Goal: Register for event/course

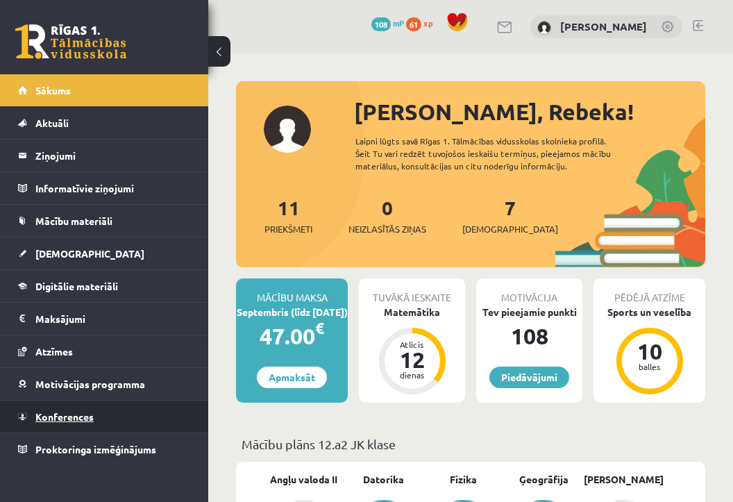
click at [60, 417] on span "Konferences" at bounding box center [64, 416] width 58 height 13
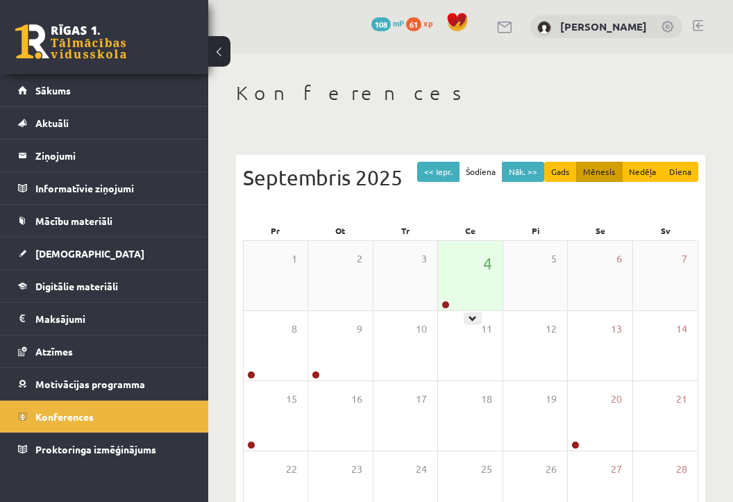
click at [442, 274] on div "4" at bounding box center [470, 275] width 64 height 69
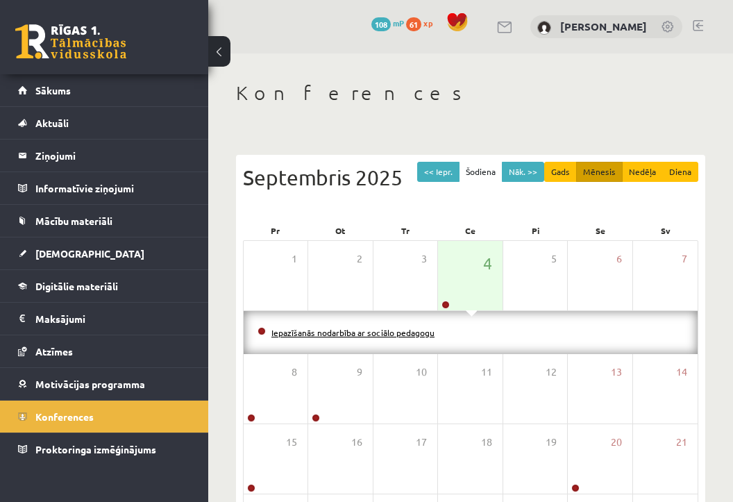
click at [369, 330] on link "Iepazīšanās nodarbība ar sociālo pedagogu" at bounding box center [353, 332] width 163 height 11
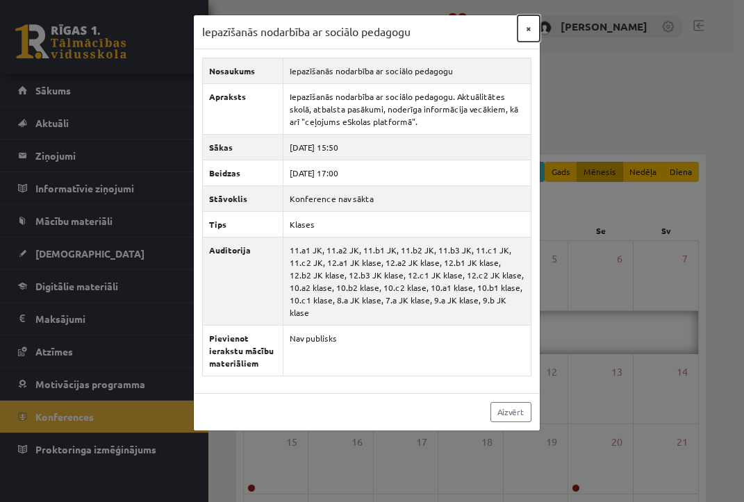
click at [529, 31] on button "×" at bounding box center [528, 28] width 22 height 26
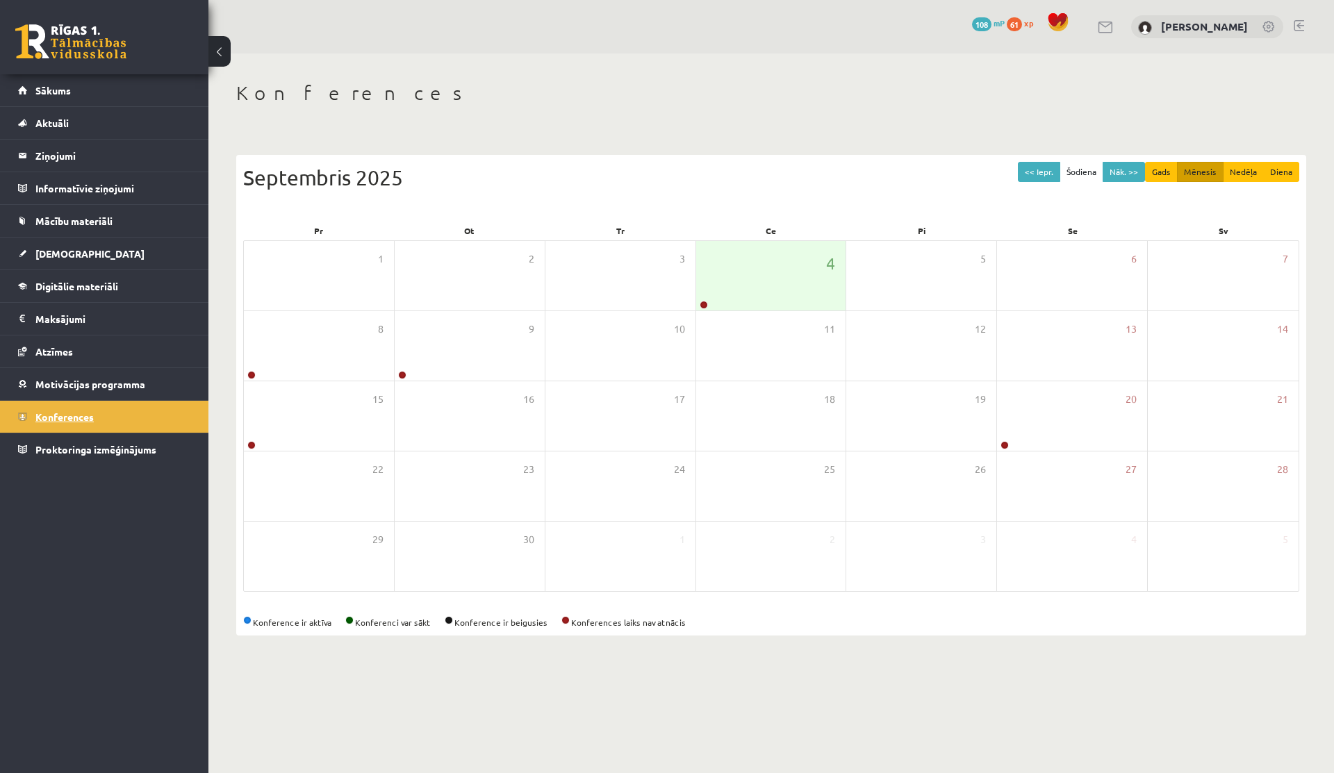
click at [71, 413] on span "Konferences" at bounding box center [64, 416] width 58 height 13
click at [733, 23] on link "[PERSON_NAME]" at bounding box center [1204, 26] width 87 height 14
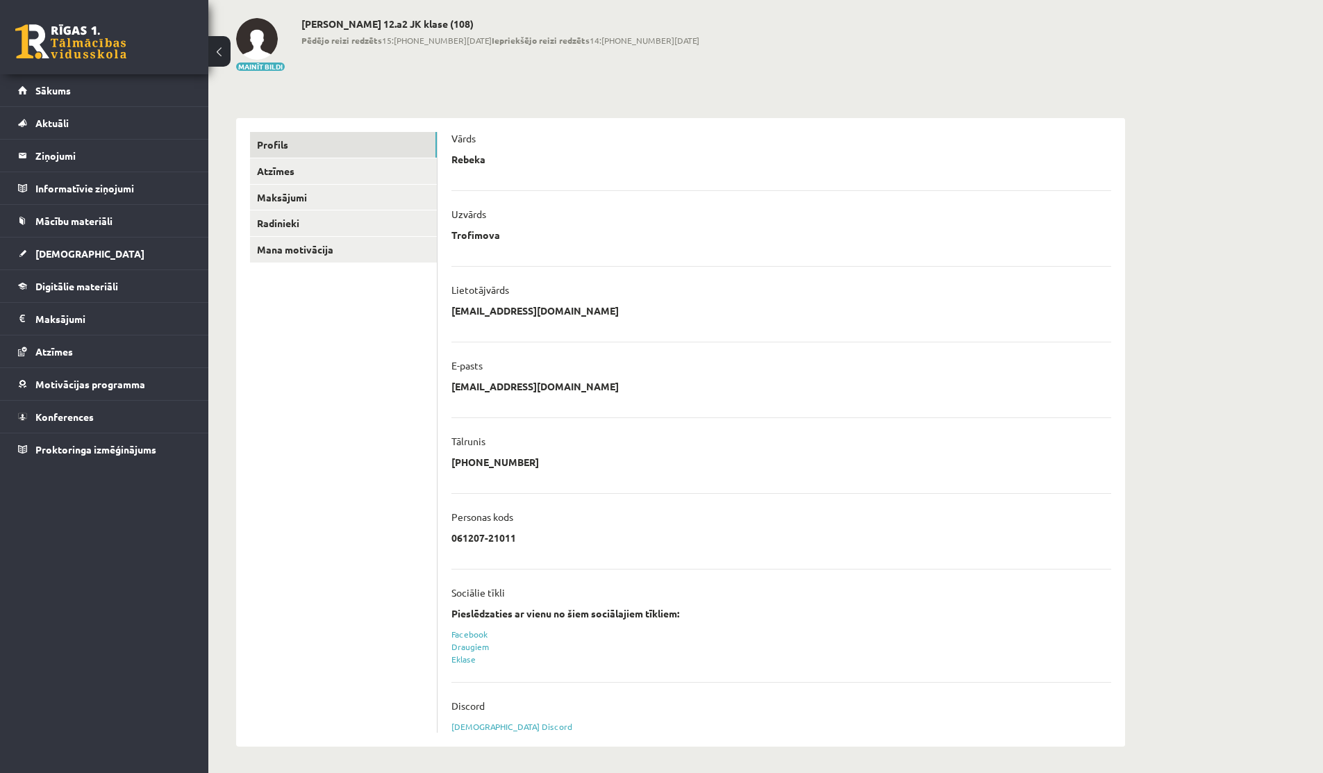
scroll to position [65, 0]
click at [465, 658] on link "Eklase" at bounding box center [463, 657] width 24 height 11
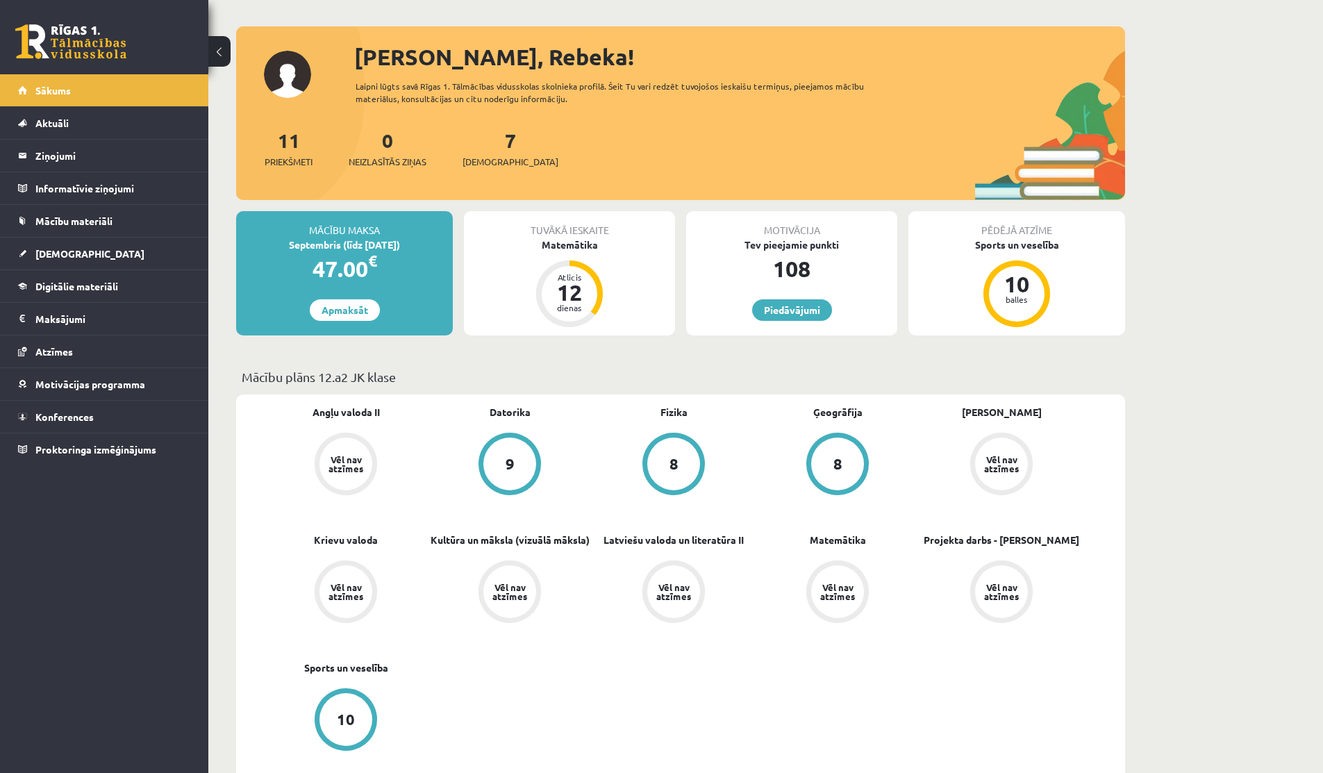
scroll to position [50, 0]
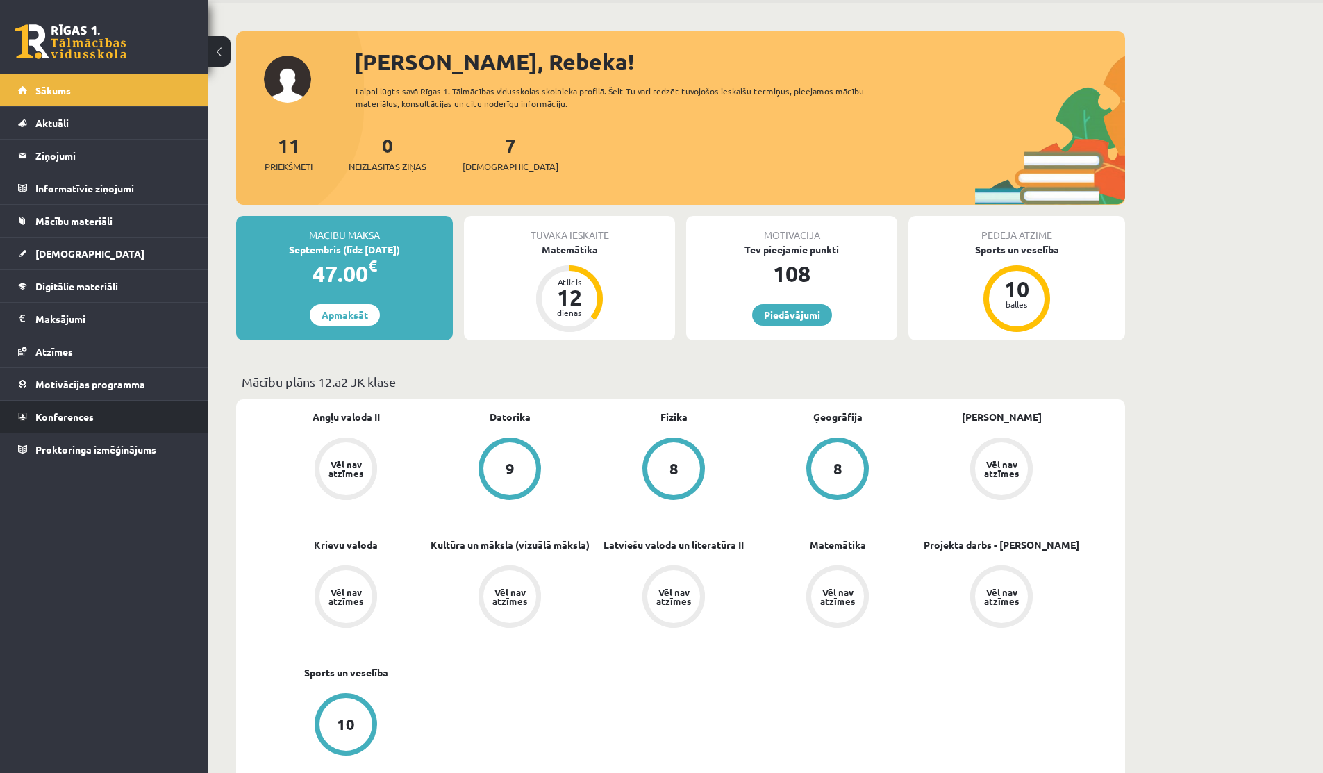
click at [78, 413] on span "Konferences" at bounding box center [64, 416] width 58 height 13
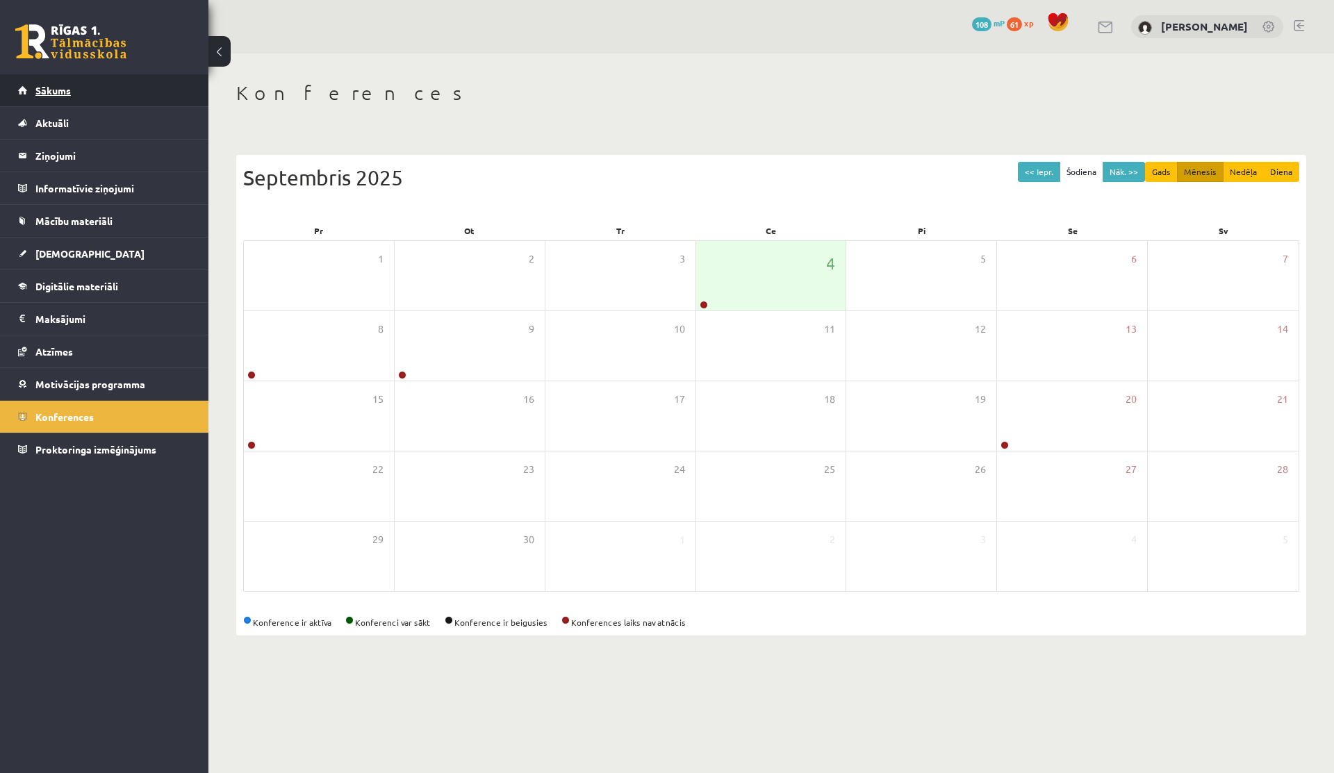
click at [60, 83] on link "Sākums" at bounding box center [104, 90] width 173 height 32
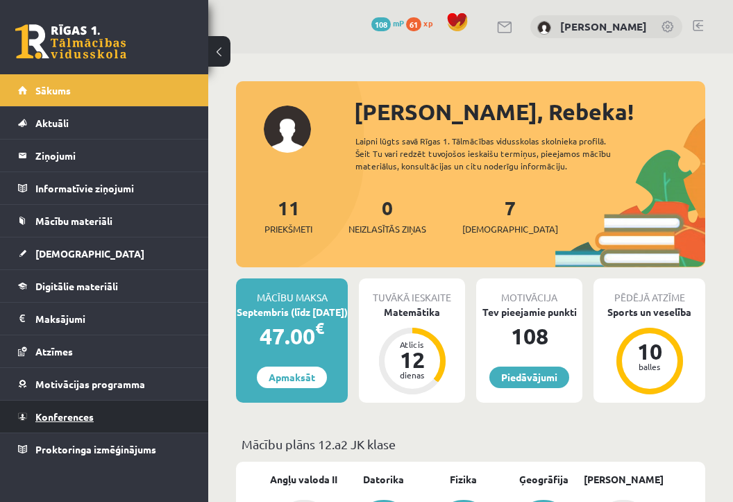
click at [63, 414] on span "Konferences" at bounding box center [64, 416] width 58 height 13
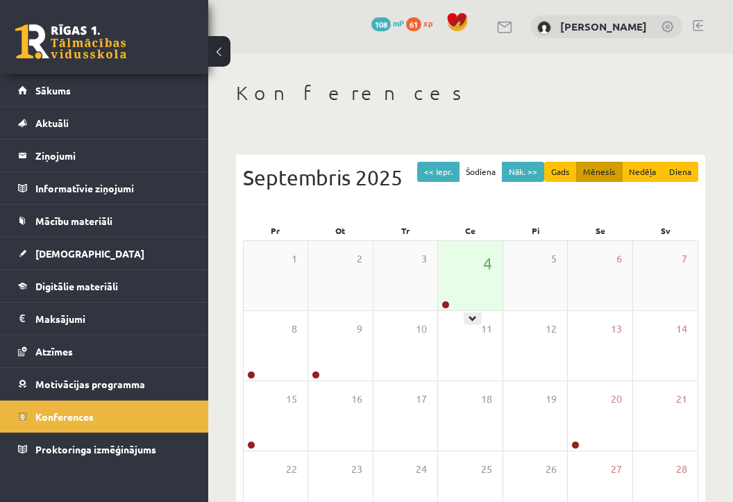
click at [445, 291] on div "4" at bounding box center [470, 275] width 64 height 69
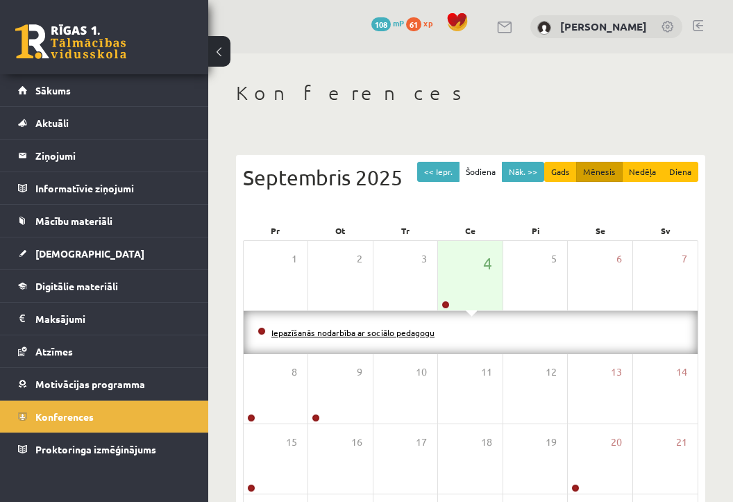
click at [378, 335] on link "Iepazīšanās nodarbība ar sociālo pedagogu" at bounding box center [353, 332] width 163 height 11
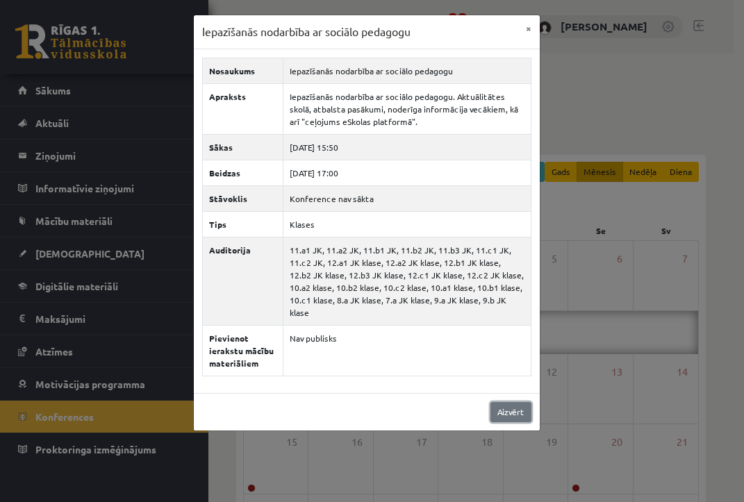
click at [498, 402] on link "Aizvērt" at bounding box center [510, 412] width 41 height 20
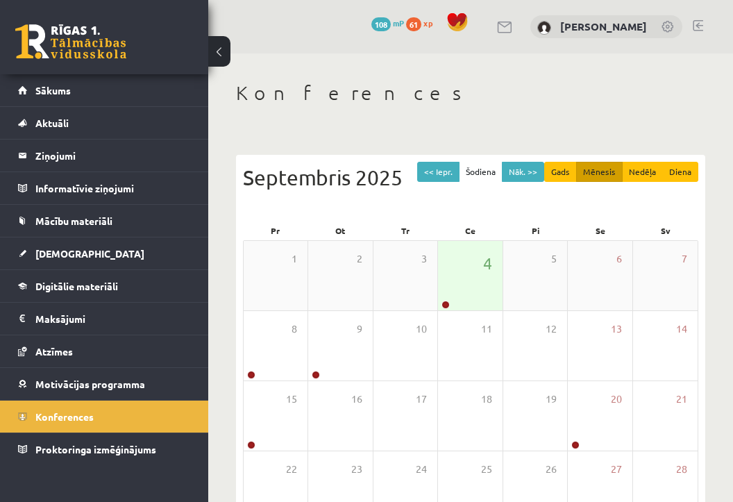
click at [470, 271] on div "4" at bounding box center [470, 275] width 64 height 69
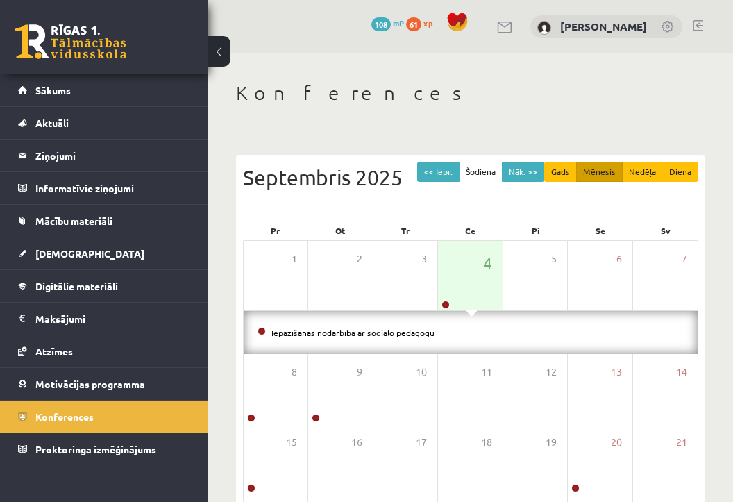
click at [461, 333] on li "Iepazīšanās nodarbība ar sociālo pedagogu" at bounding box center [471, 332] width 426 height 15
drag, startPoint x: 461, startPoint y: 333, endPoint x: 439, endPoint y: 333, distance: 22.2
click at [458, 333] on li "Iepazīšanās nodarbība ar sociālo pedagogu" at bounding box center [471, 332] width 426 height 15
click at [410, 333] on link "Iepazīšanās nodarbība ar sociālo pedagogu" at bounding box center [353, 332] width 163 height 11
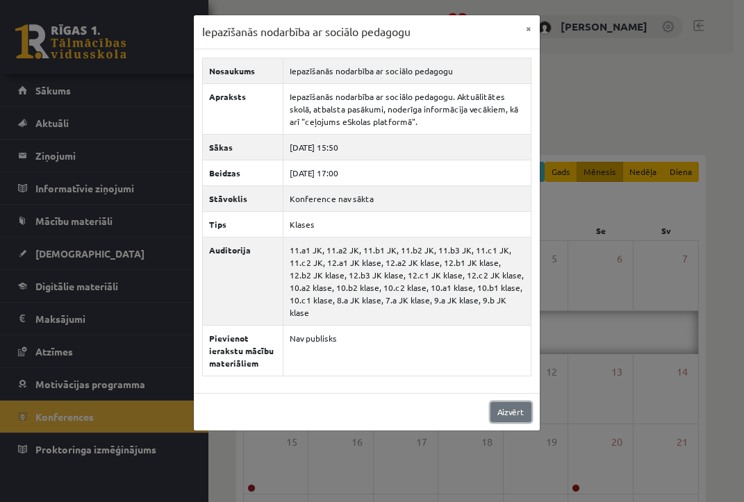
click at [504, 402] on link "Aizvērt" at bounding box center [510, 412] width 41 height 20
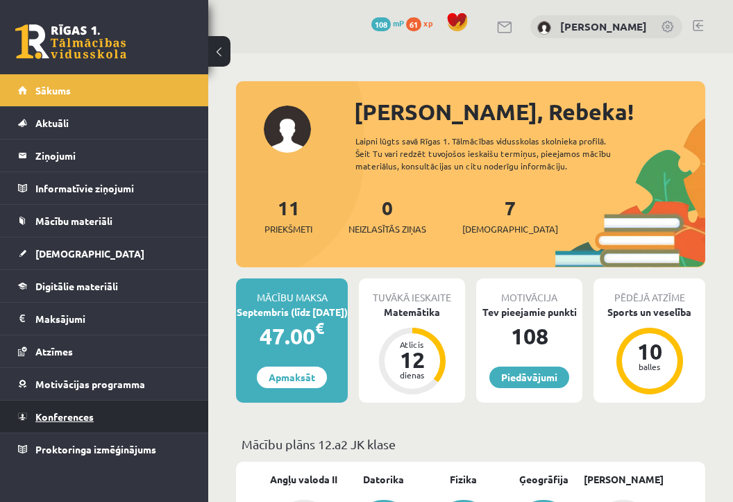
click at [61, 411] on span "Konferences" at bounding box center [64, 416] width 58 height 13
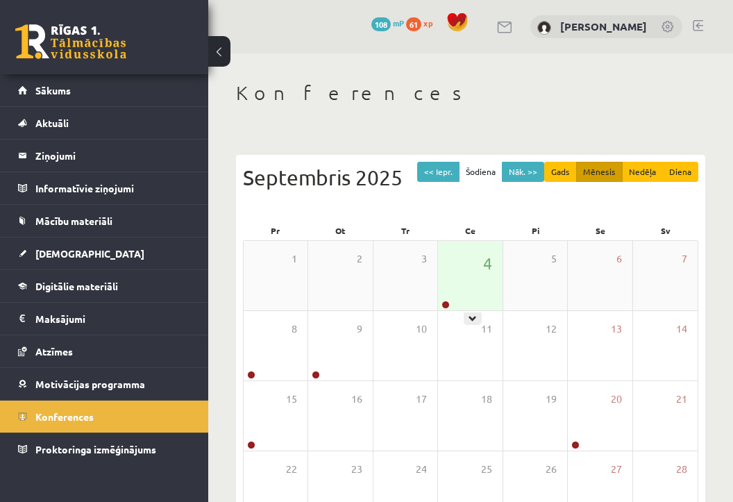
click at [463, 274] on div "4" at bounding box center [470, 275] width 64 height 69
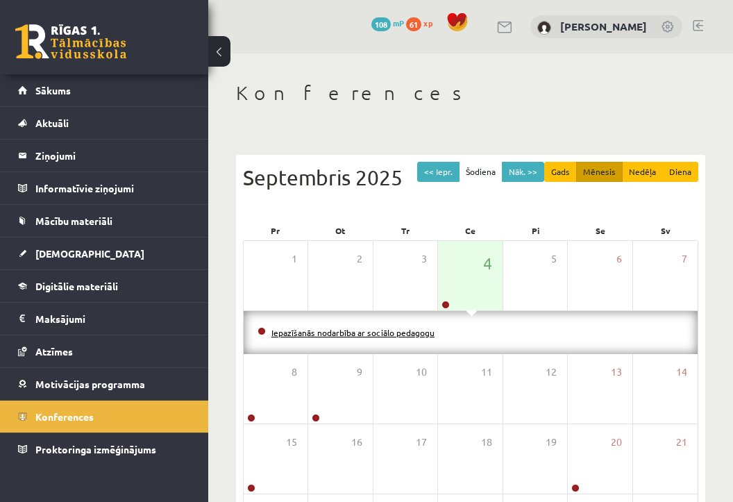
click at [335, 335] on link "Iepazīšanās nodarbība ar sociālo pedagogu" at bounding box center [353, 332] width 163 height 11
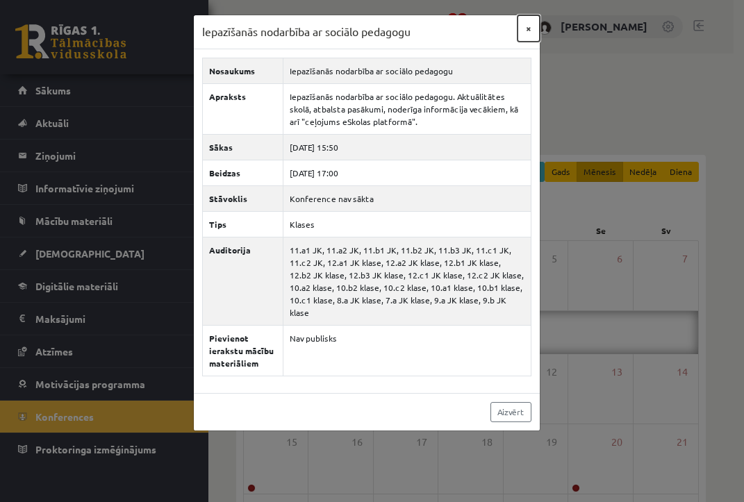
click at [531, 28] on button "×" at bounding box center [528, 28] width 22 height 26
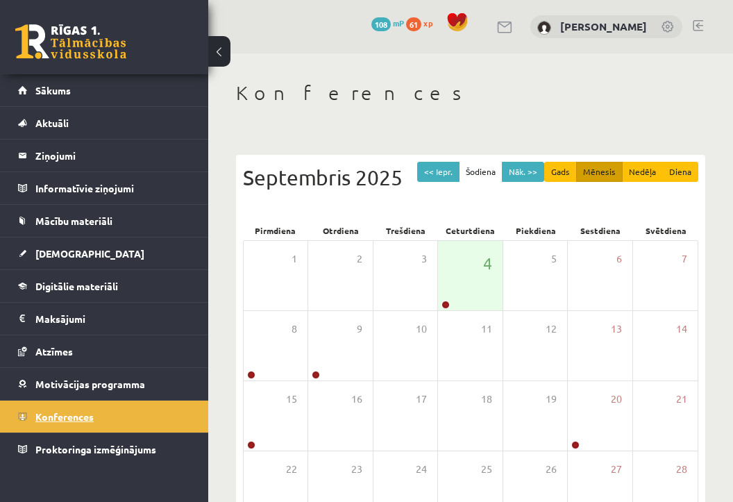
click at [81, 420] on span "Konferences" at bounding box center [64, 416] width 58 height 13
click at [46, 88] on span "Sākums" at bounding box center [52, 90] width 35 height 13
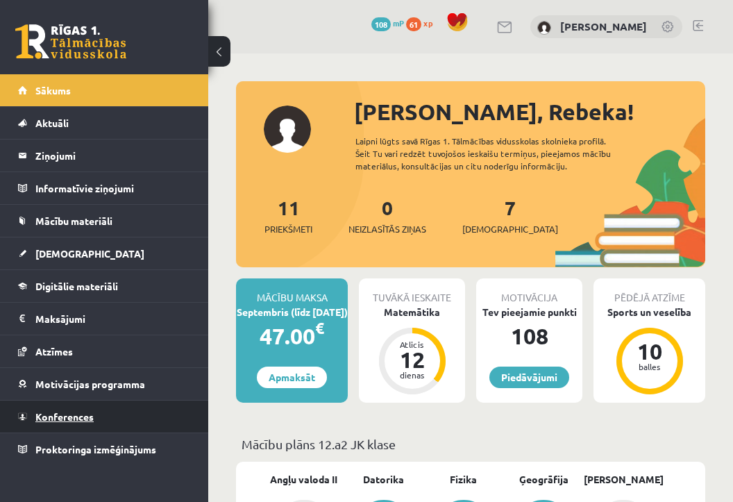
click at [63, 408] on link "Konferences" at bounding box center [104, 417] width 173 height 32
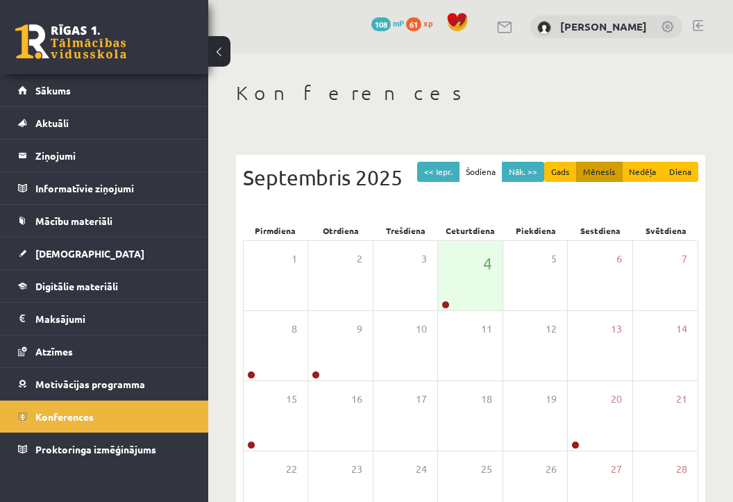
click at [165, 72] on div "0 Dāvanas 108 mP 61 xp" at bounding box center [104, 37] width 208 height 74
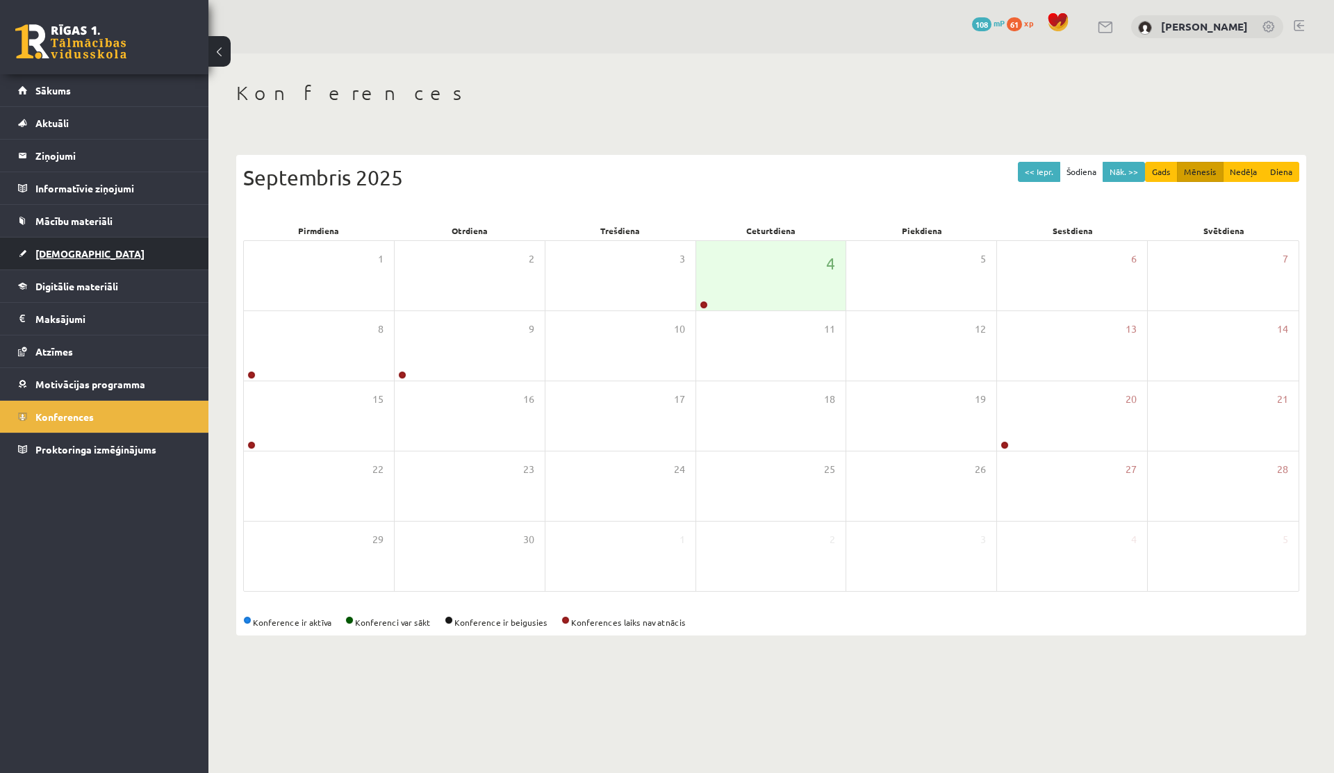
click at [62, 248] on span "[DEMOGRAPHIC_DATA]" at bounding box center [89, 253] width 109 height 13
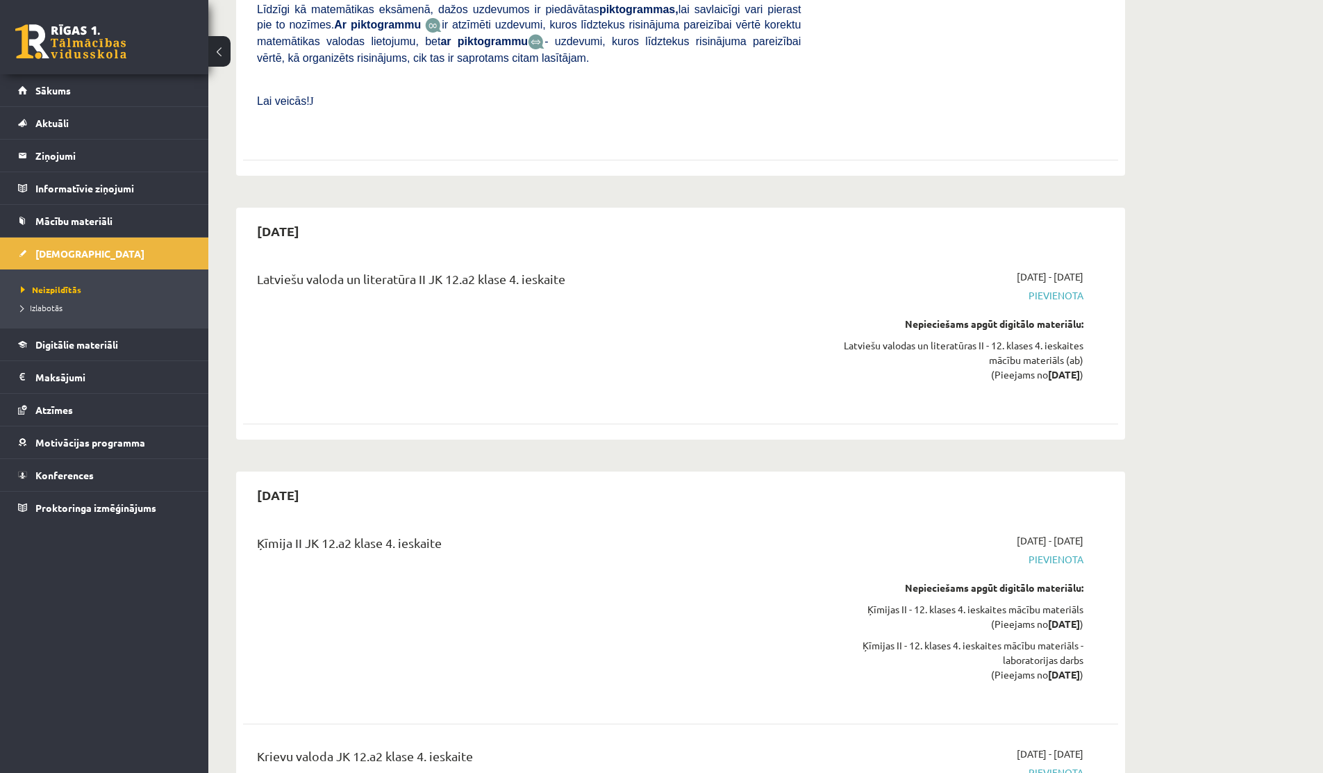
scroll to position [7430, 0]
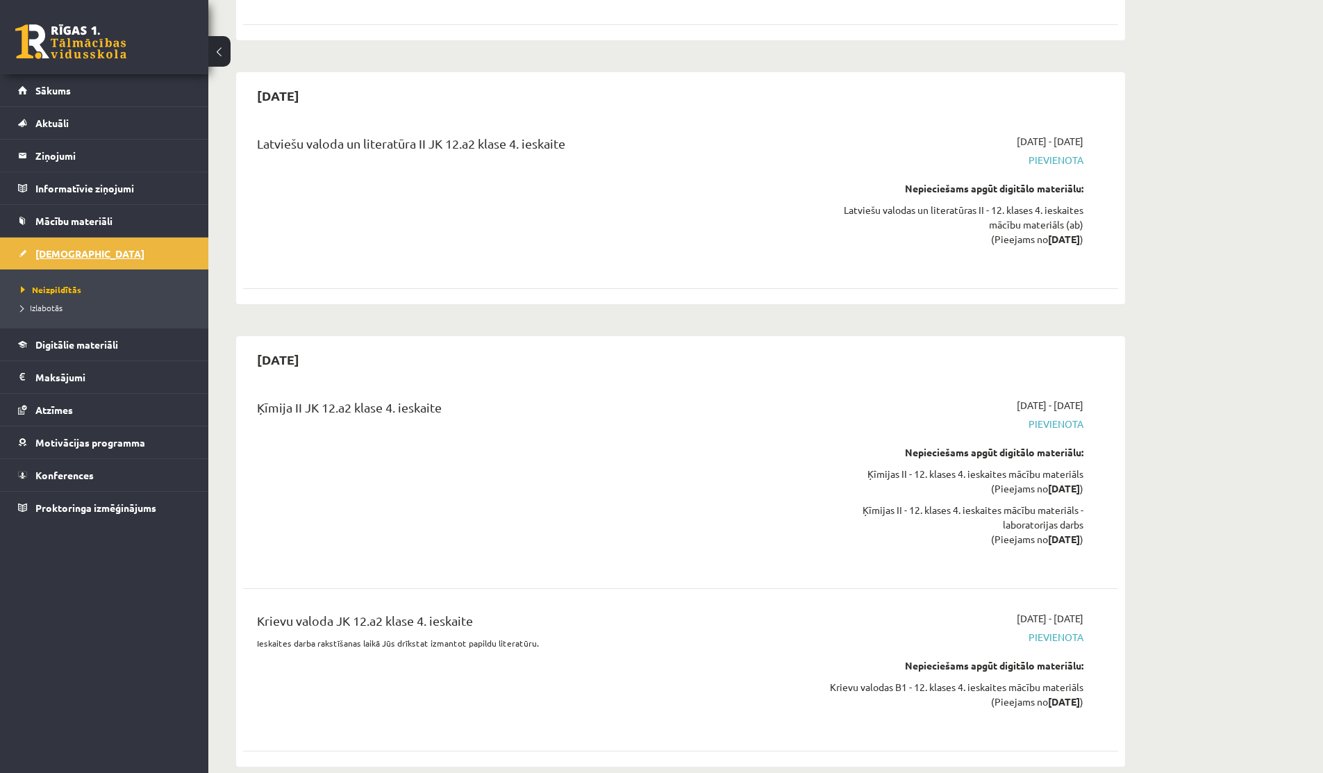
click at [53, 238] on link "[DEMOGRAPHIC_DATA]" at bounding box center [104, 254] width 173 height 32
click at [50, 229] on link "Mācību materiāli" at bounding box center [104, 221] width 173 height 32
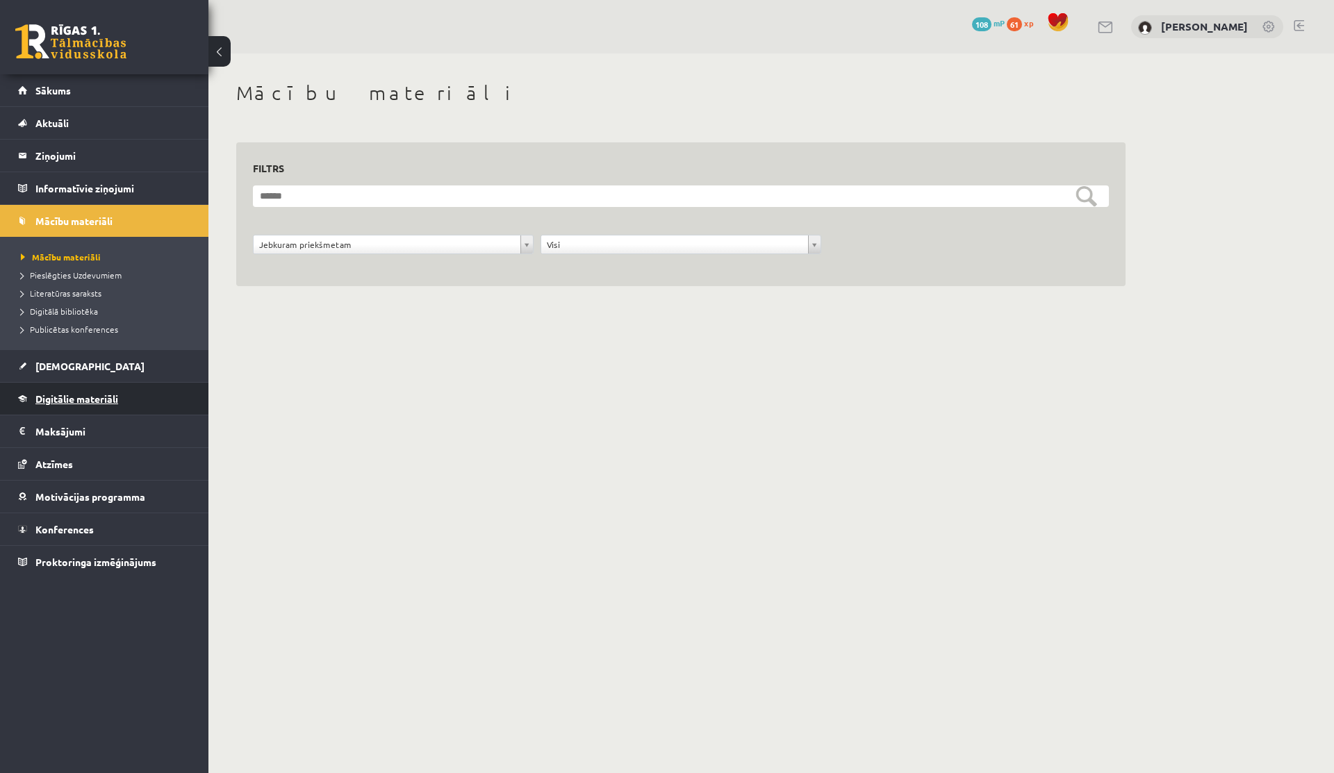
click at [63, 403] on span "Digitālie materiāli" at bounding box center [76, 398] width 83 height 13
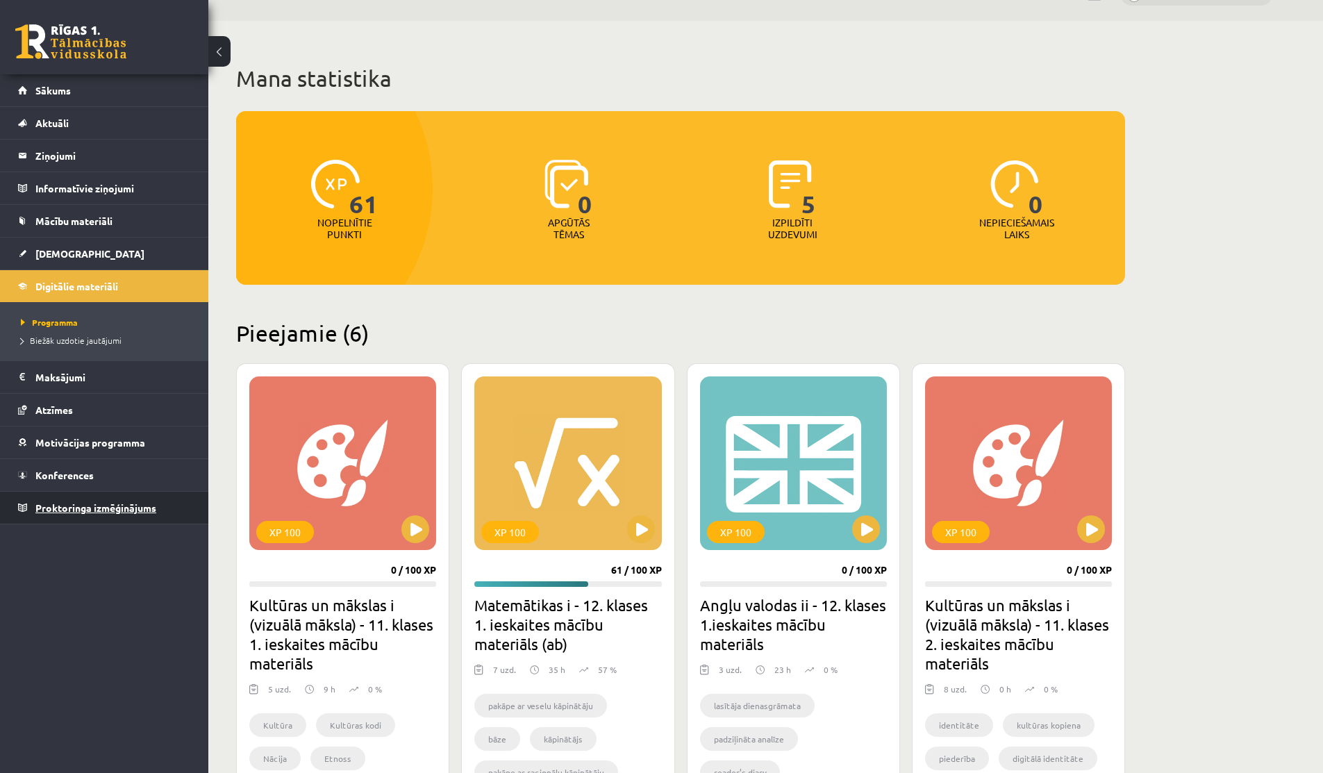
scroll to position [34, 0]
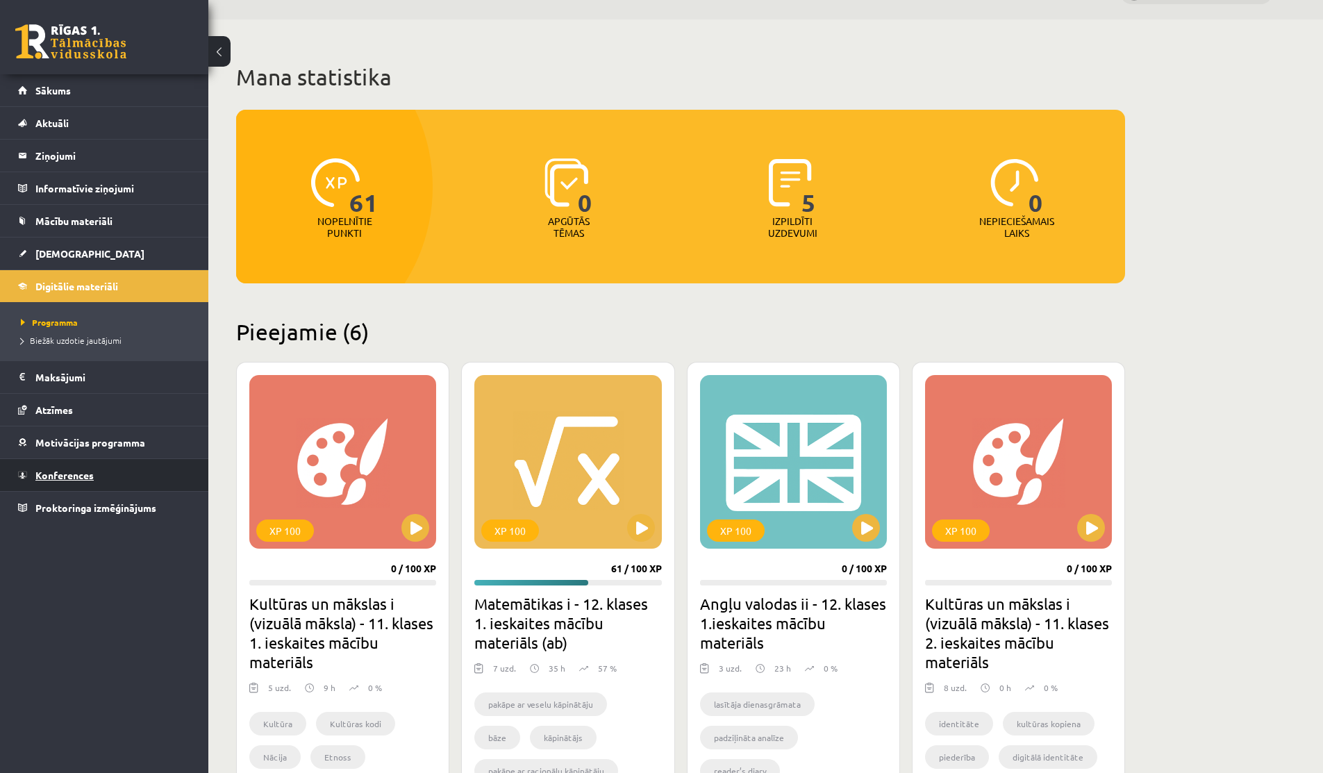
click at [78, 469] on span "Konferences" at bounding box center [64, 475] width 58 height 13
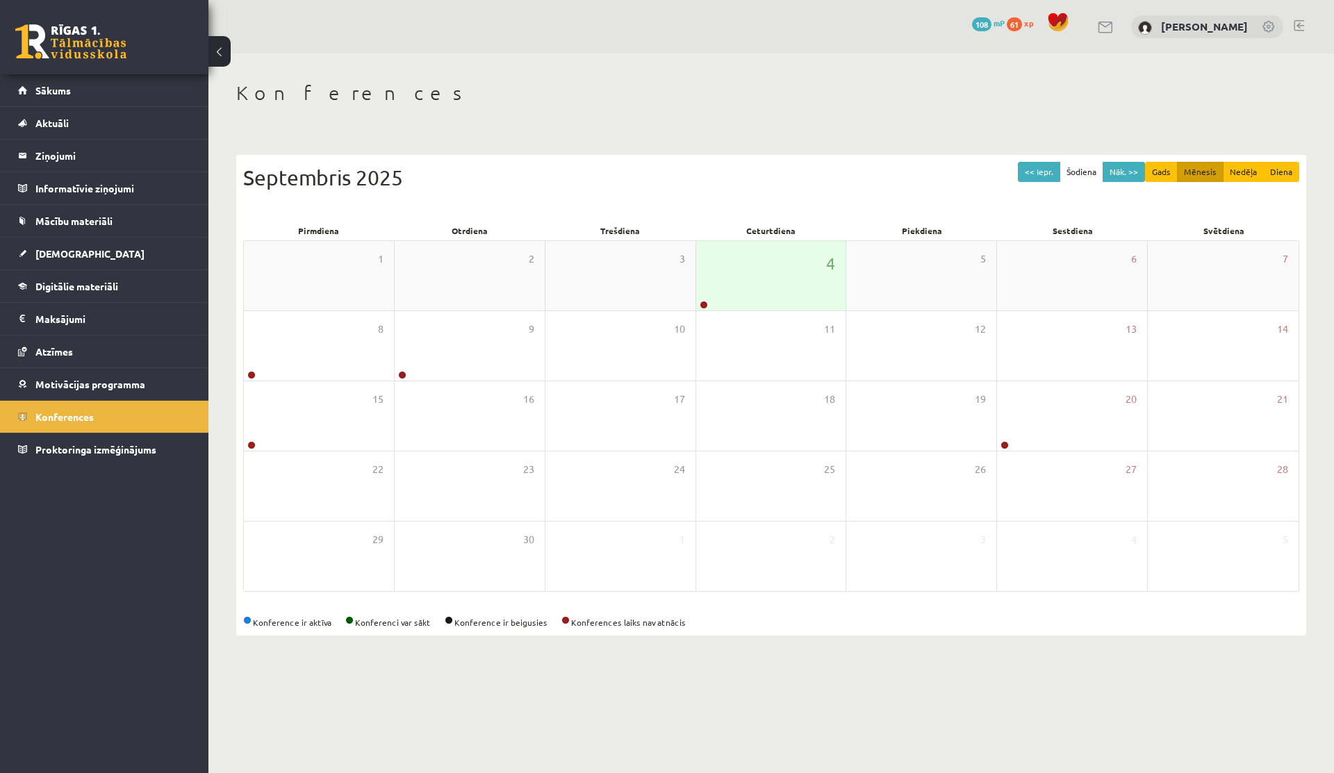
click at [707, 297] on div "4" at bounding box center [771, 275] width 150 height 69
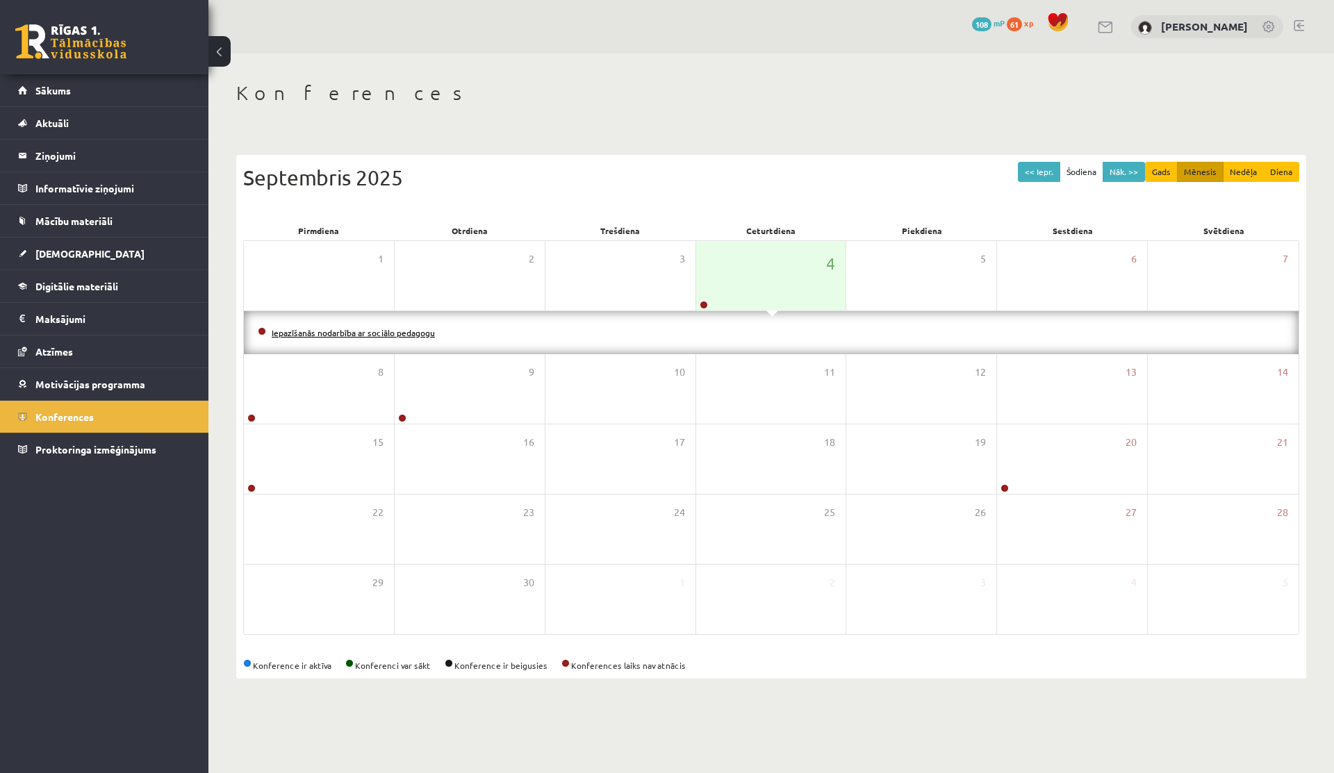
click at [395, 332] on link "Iepazīšanās nodarbība ar sociālo pedagogu" at bounding box center [353, 332] width 163 height 11
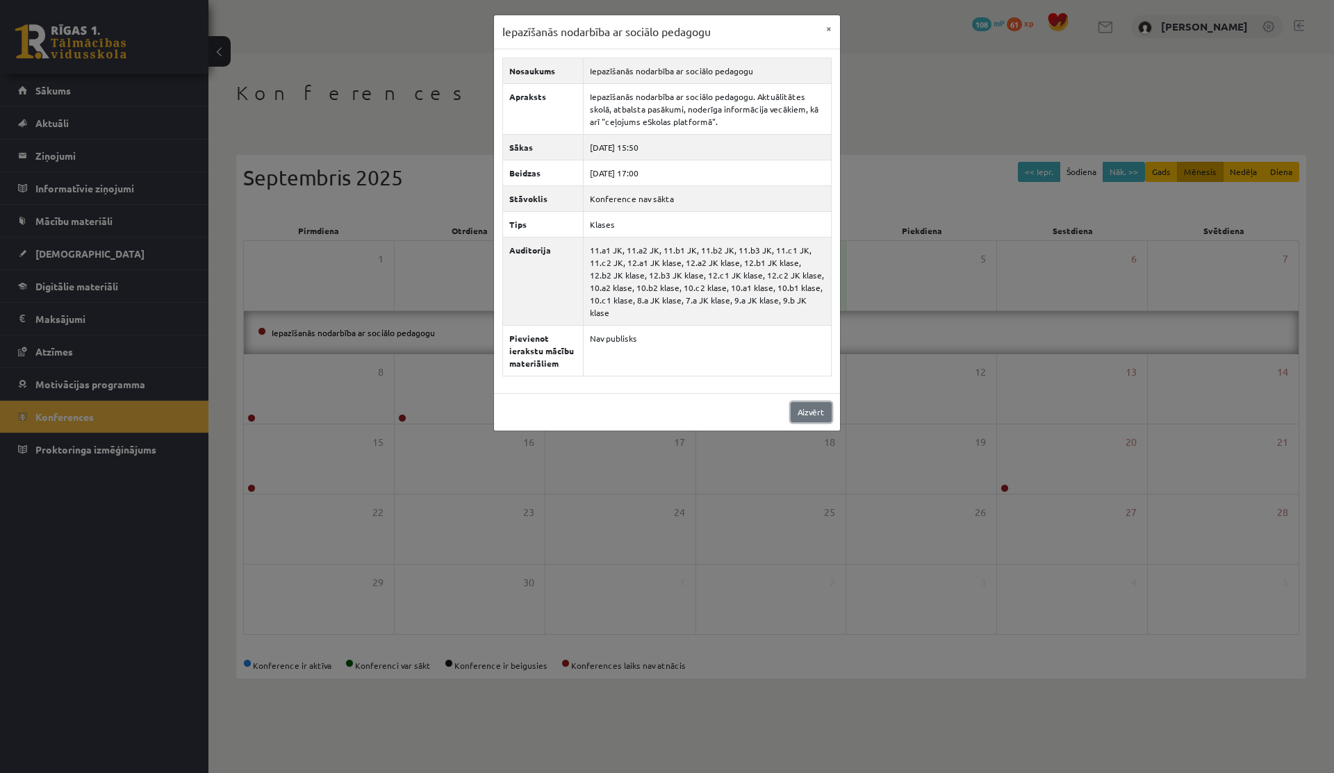
click at [733, 402] on link "Aizvērt" at bounding box center [810, 412] width 41 height 20
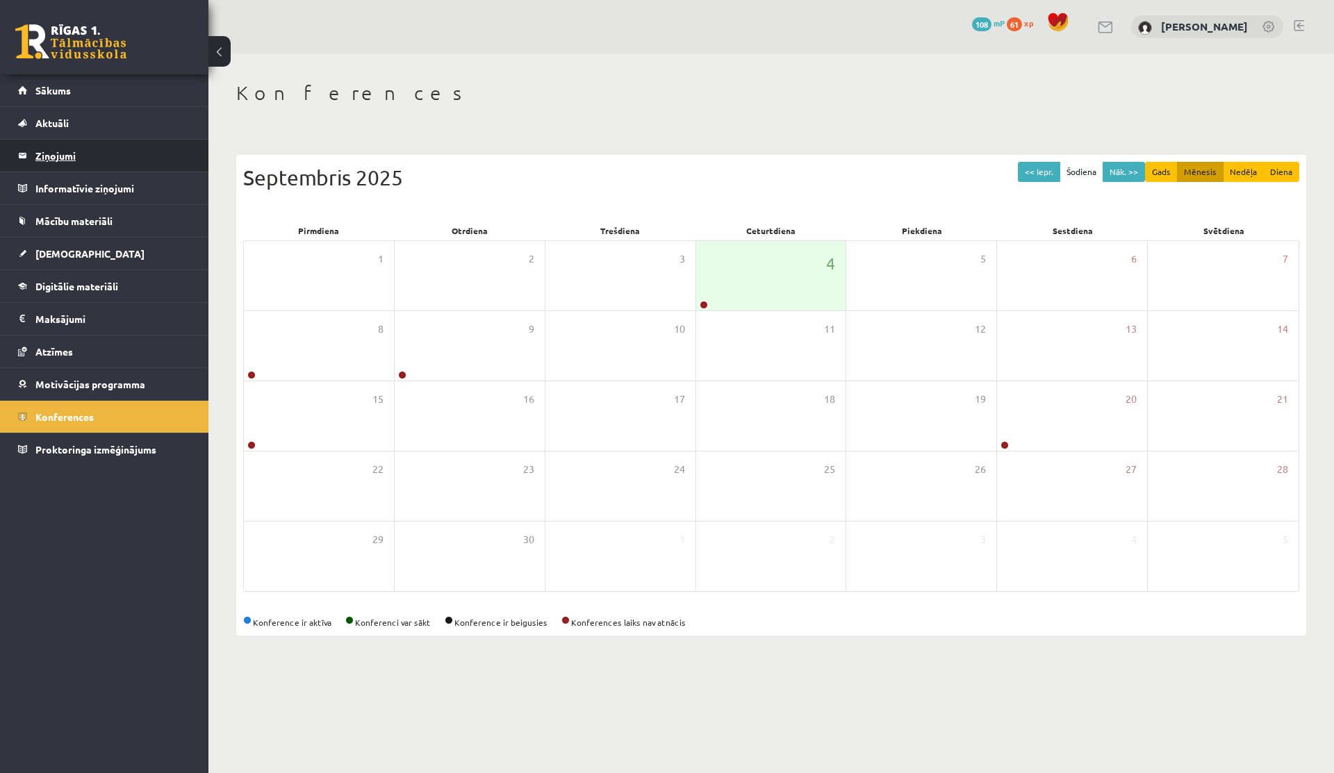
click at [43, 153] on legend "Ziņojumi 0" at bounding box center [113, 156] width 156 height 32
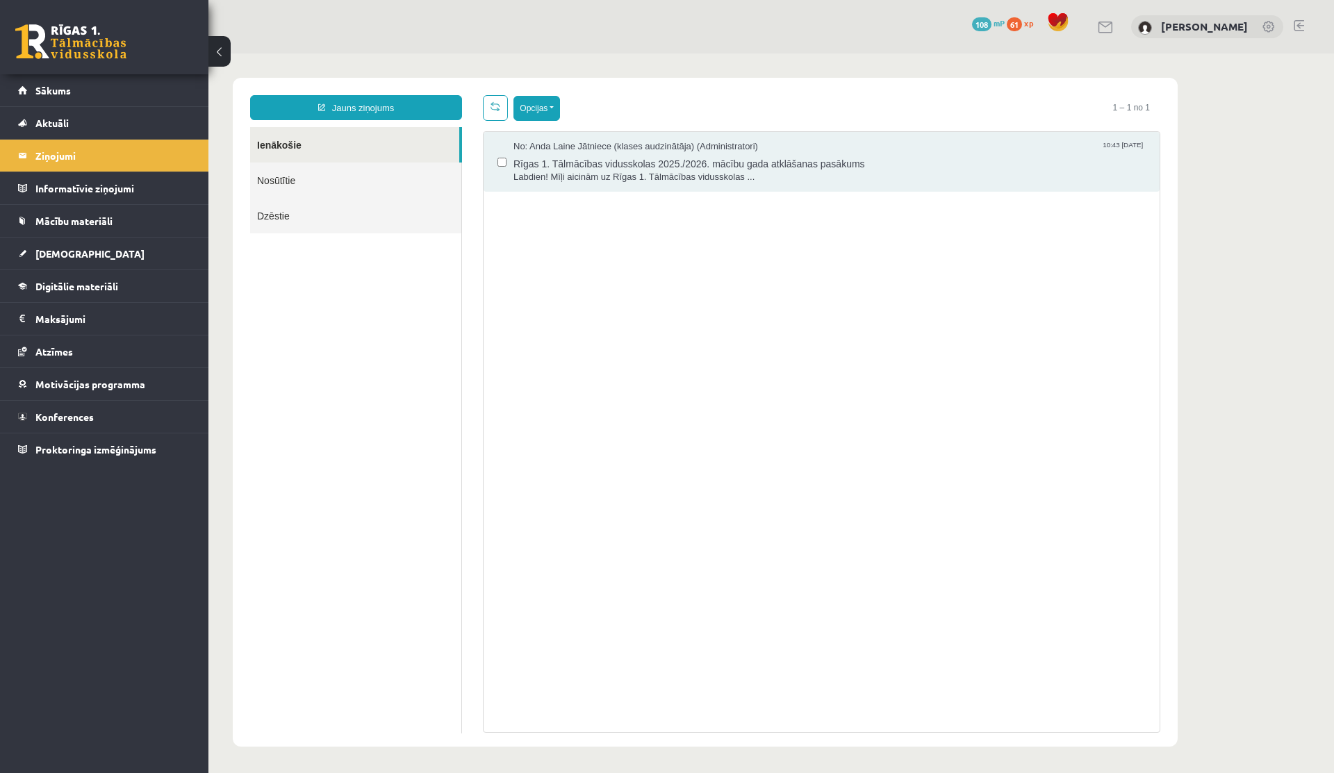
click at [540, 110] on button "Opcijas" at bounding box center [536, 108] width 47 height 25
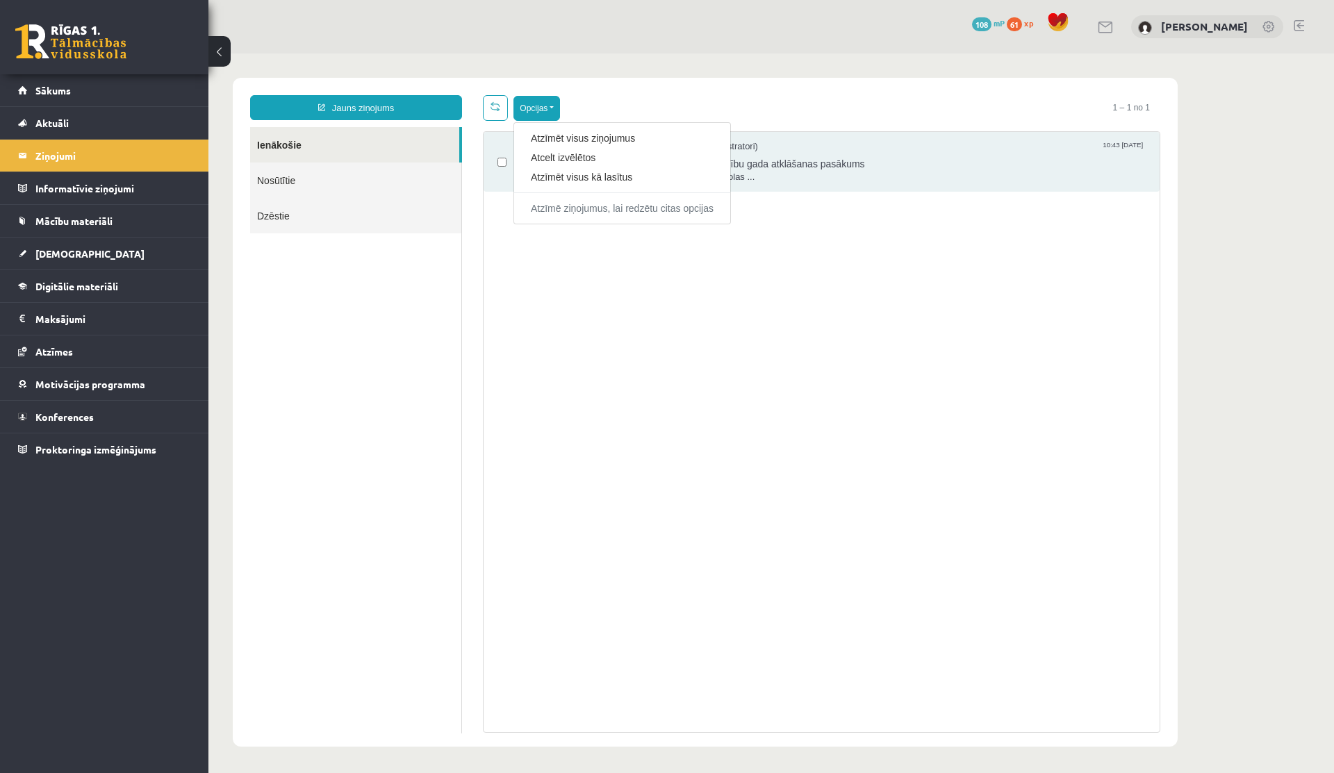
click at [539, 107] on button "Opcijas" at bounding box center [536, 108] width 47 height 25
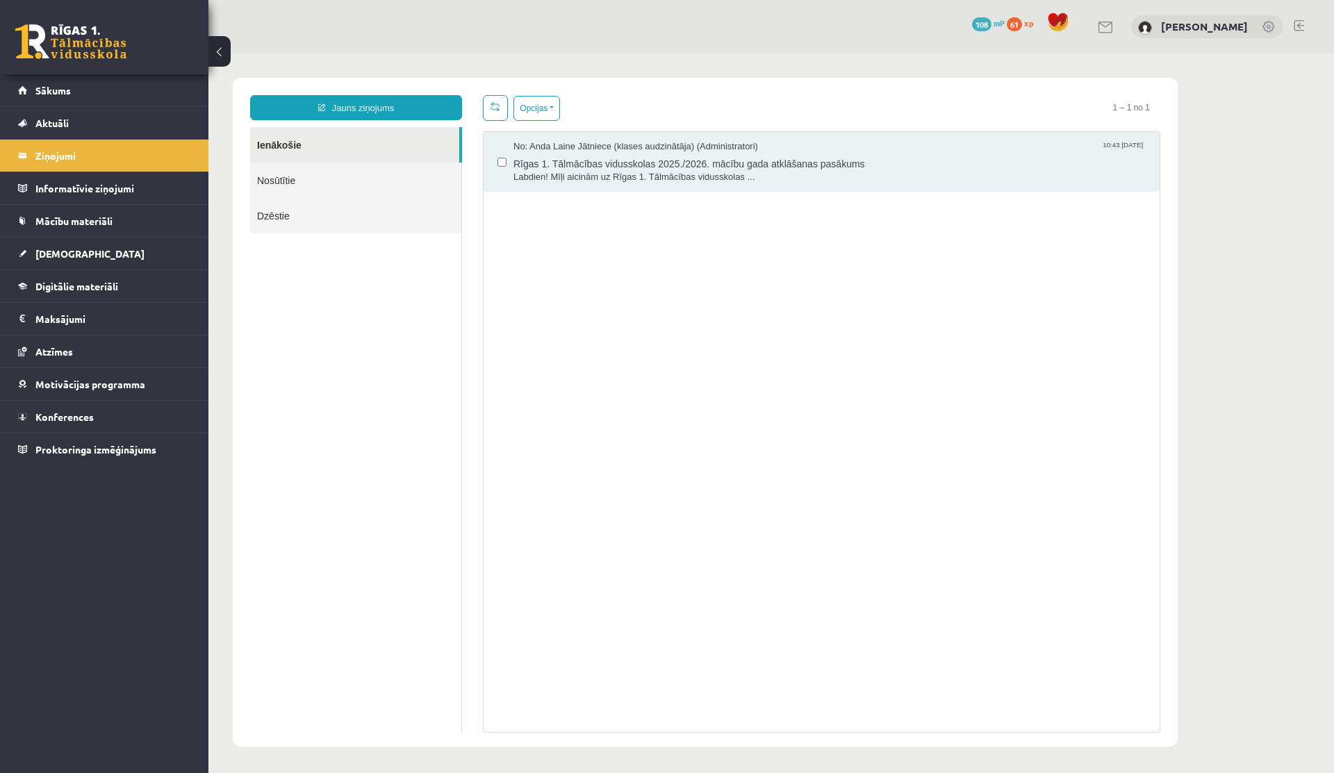
click at [317, 185] on link "Nosūtītie" at bounding box center [355, 180] width 211 height 35
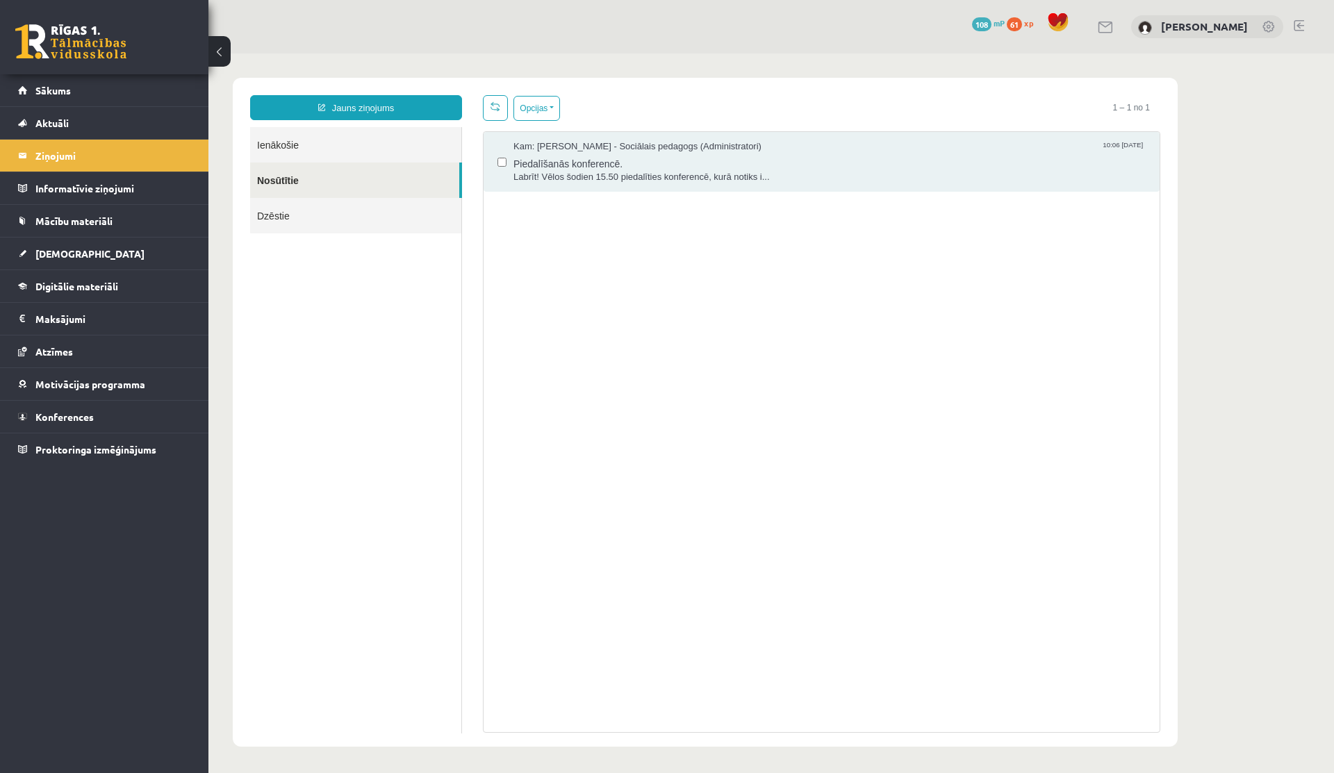
drag, startPoint x: 577, startPoint y: 100, endPoint x: 570, endPoint y: 101, distance: 7.0
click at [577, 101] on div "Opcijas Atzīmēt visus ziņojumus Atcelt izvēlētos Atzīmēt visus kā lasītus Atzīm…" at bounding box center [821, 108] width 677 height 26
click at [556, 106] on button "Opcijas" at bounding box center [536, 108] width 47 height 25
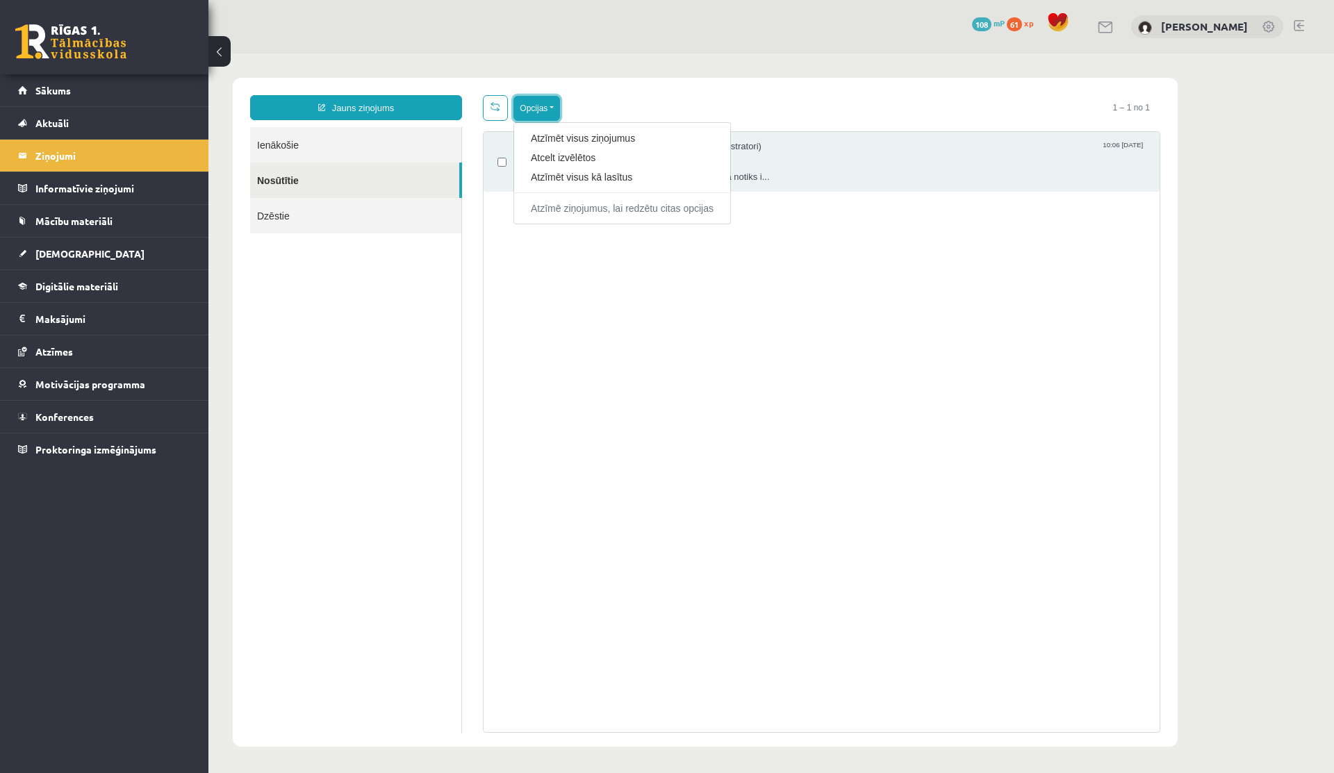
click at [555, 104] on button "Opcijas" at bounding box center [536, 108] width 47 height 25
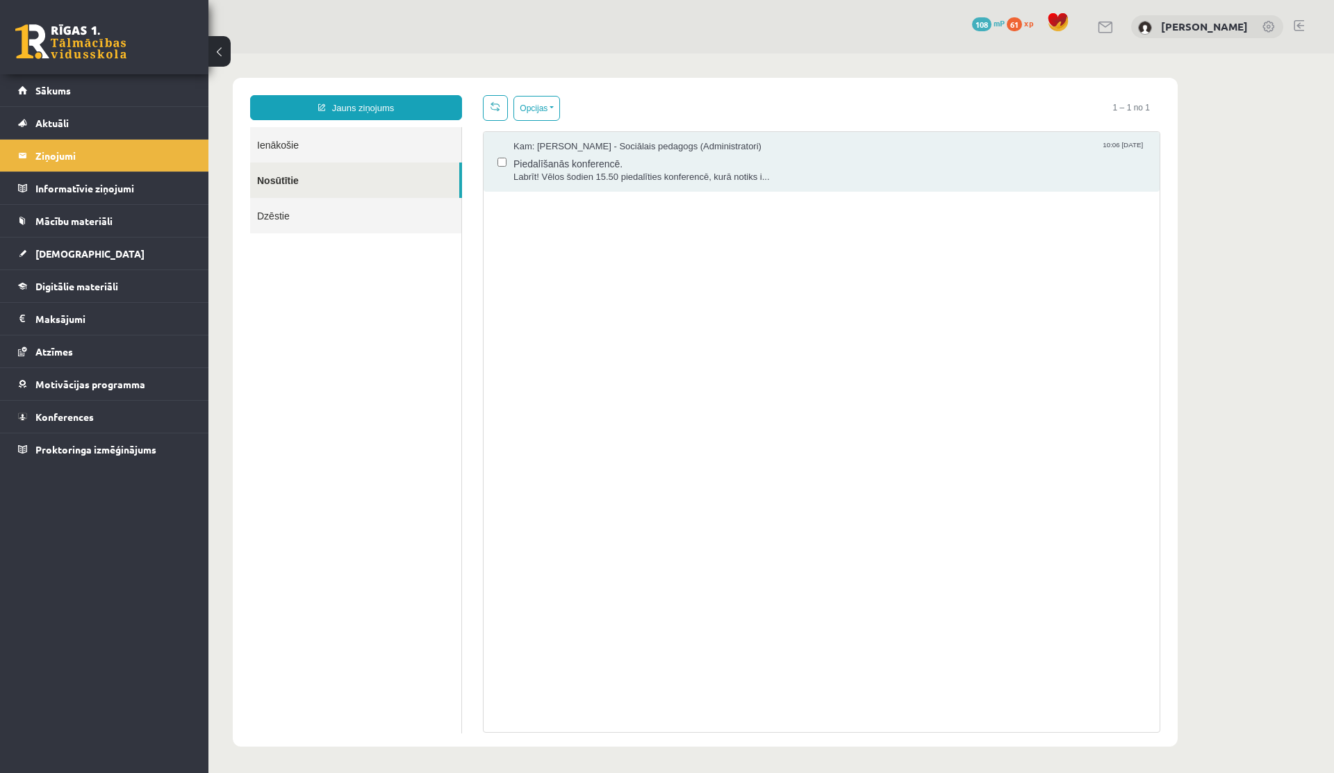
click at [376, 149] on link "Ienākošie" at bounding box center [355, 144] width 211 height 35
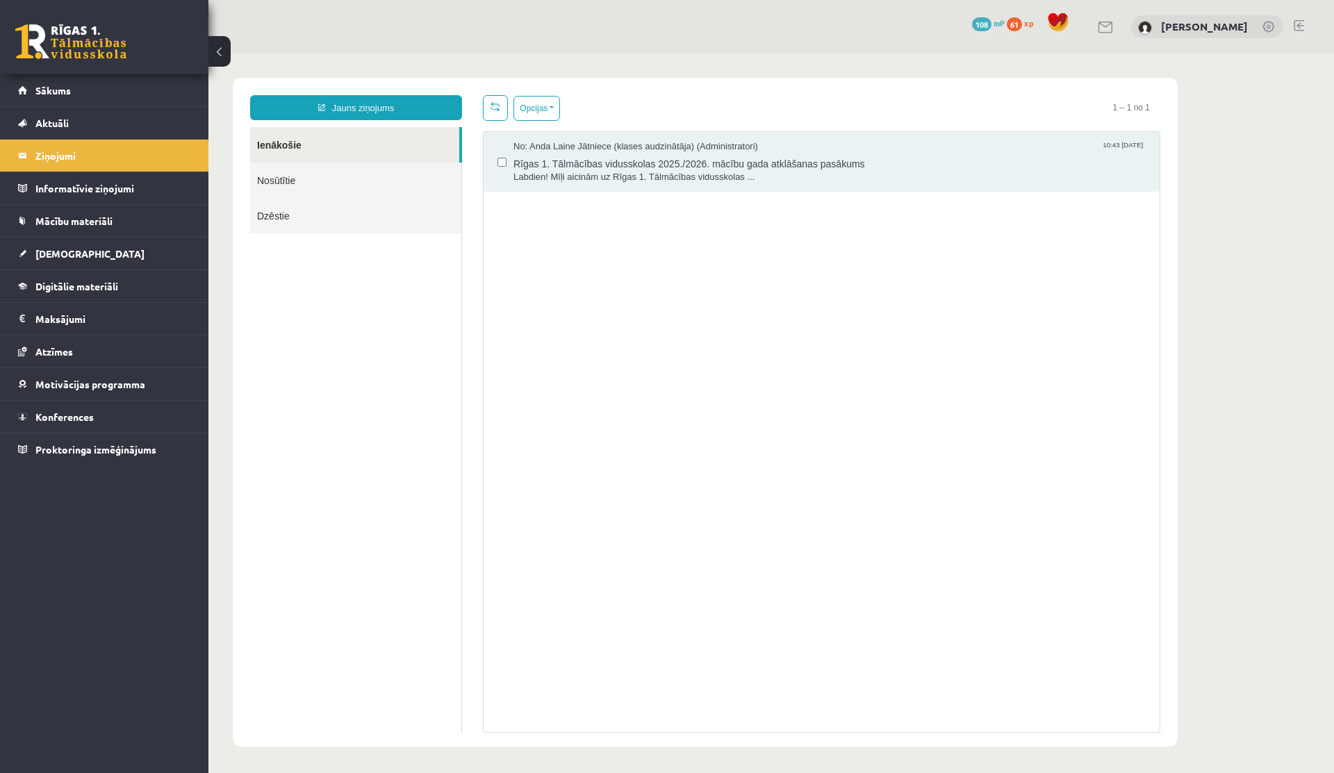
click at [274, 139] on link "Ienākošie" at bounding box center [354, 144] width 209 height 35
click at [49, 410] on link "Konferences" at bounding box center [104, 417] width 173 height 32
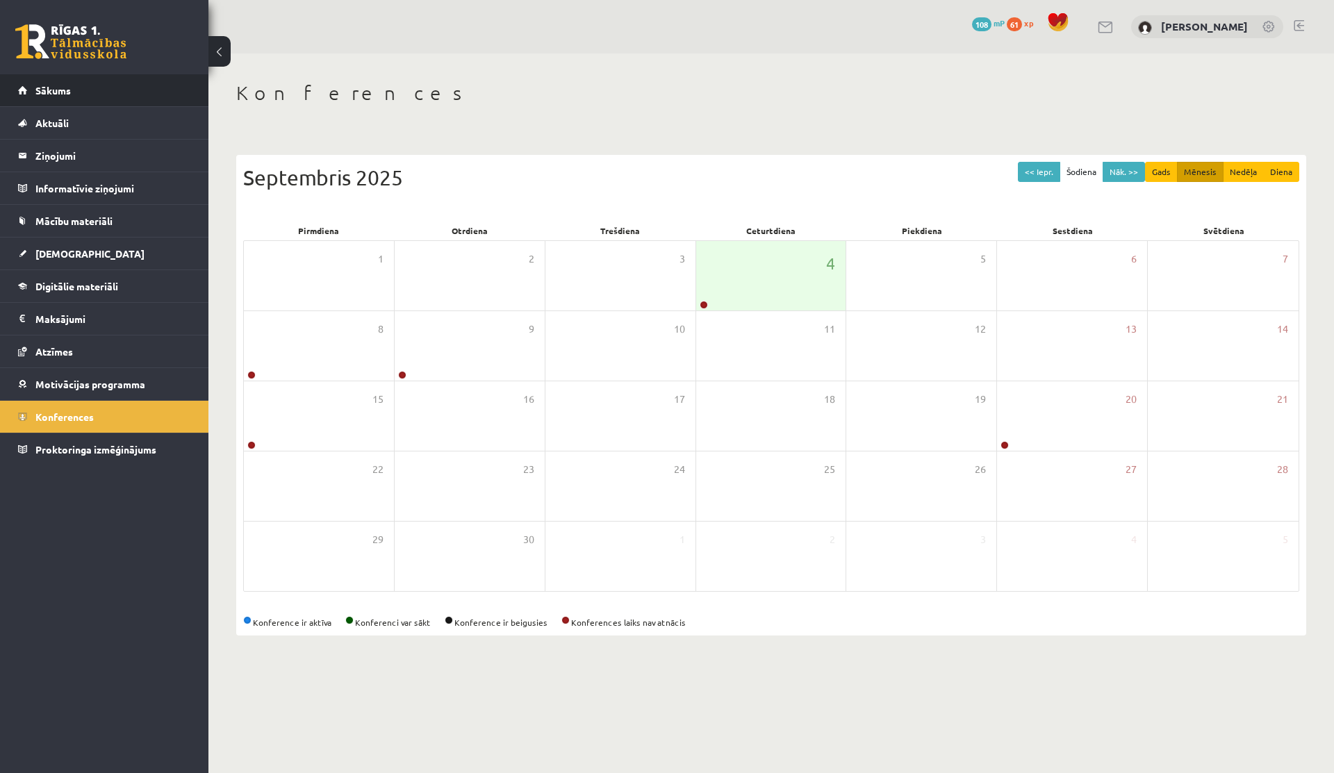
click at [14, 86] on li "Sākums" at bounding box center [104, 90] width 208 height 33
click at [35, 88] on span "Sākums" at bounding box center [52, 90] width 35 height 13
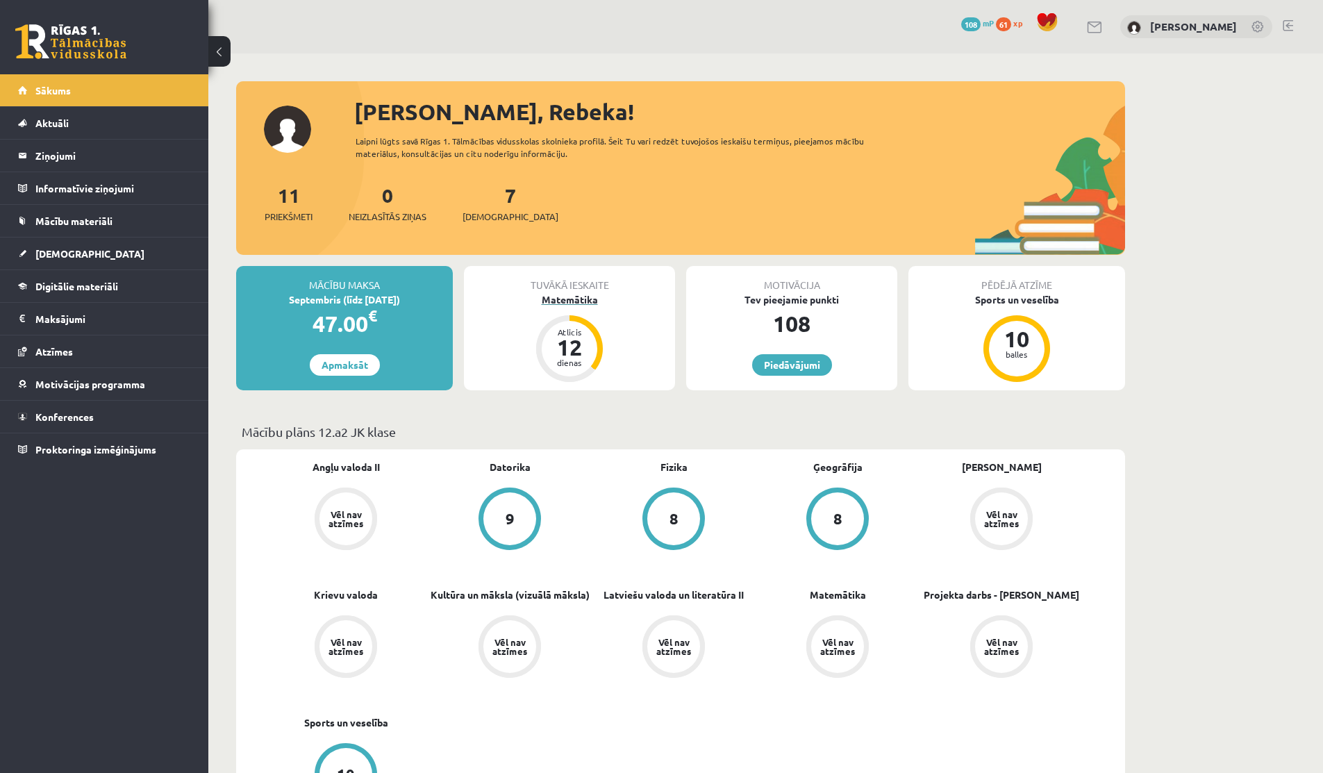
click at [555, 344] on div "12" at bounding box center [570, 347] width 42 height 22
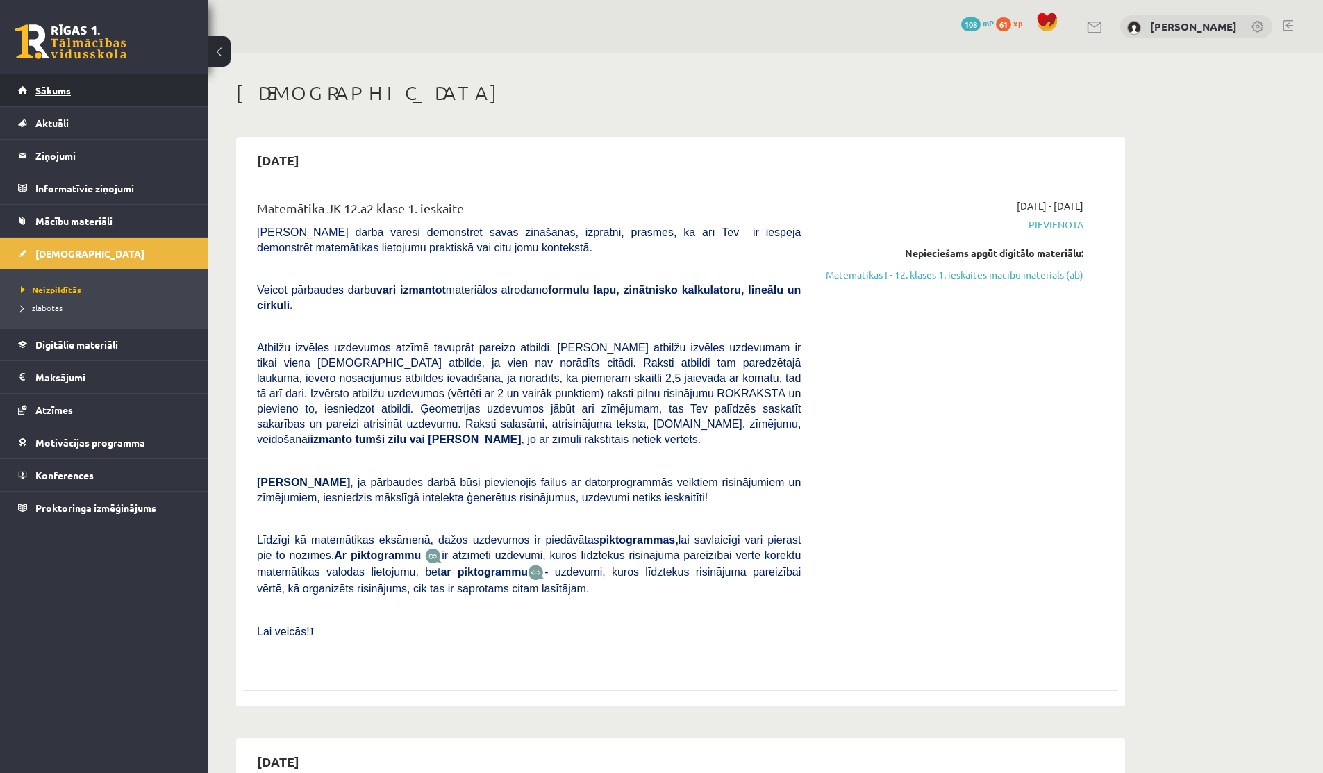
click at [34, 91] on link "Sākums" at bounding box center [104, 90] width 173 height 32
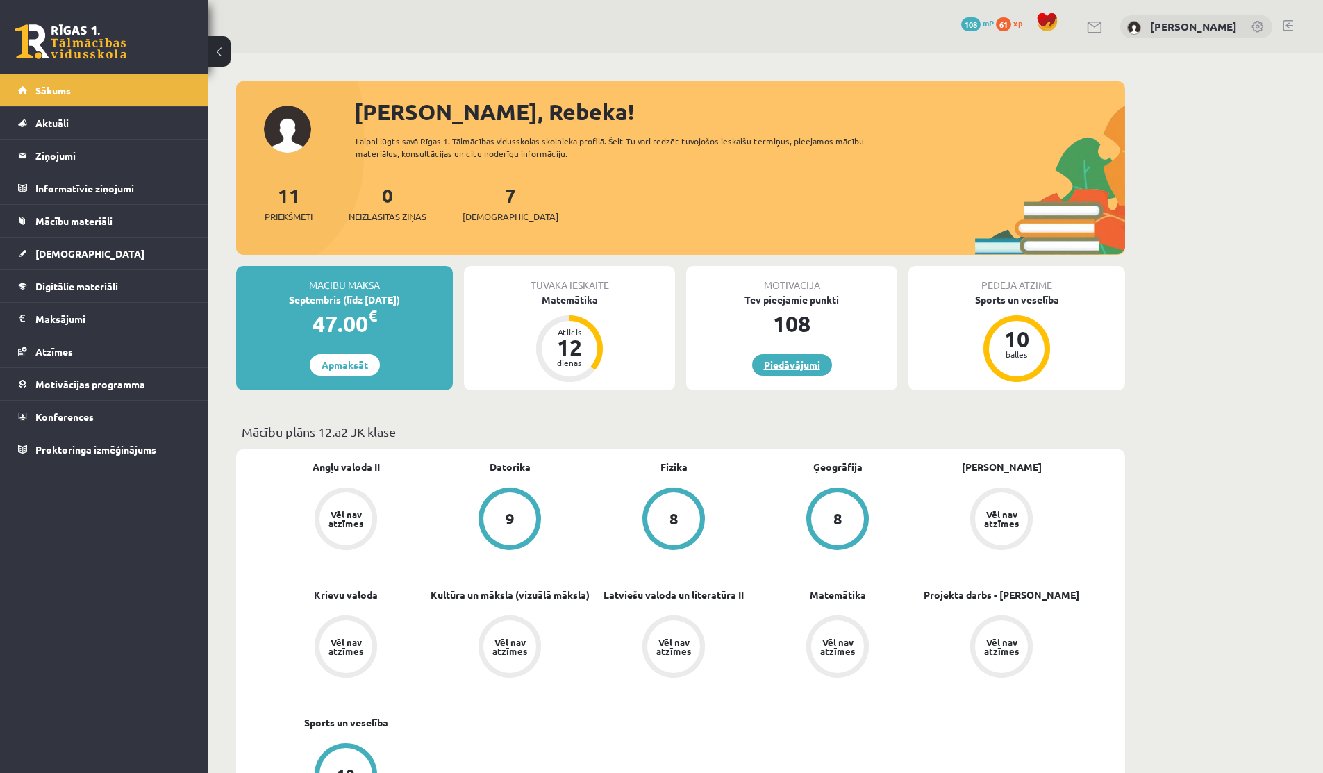
click at [757, 355] on link "Piedāvājumi" at bounding box center [792, 365] width 80 height 22
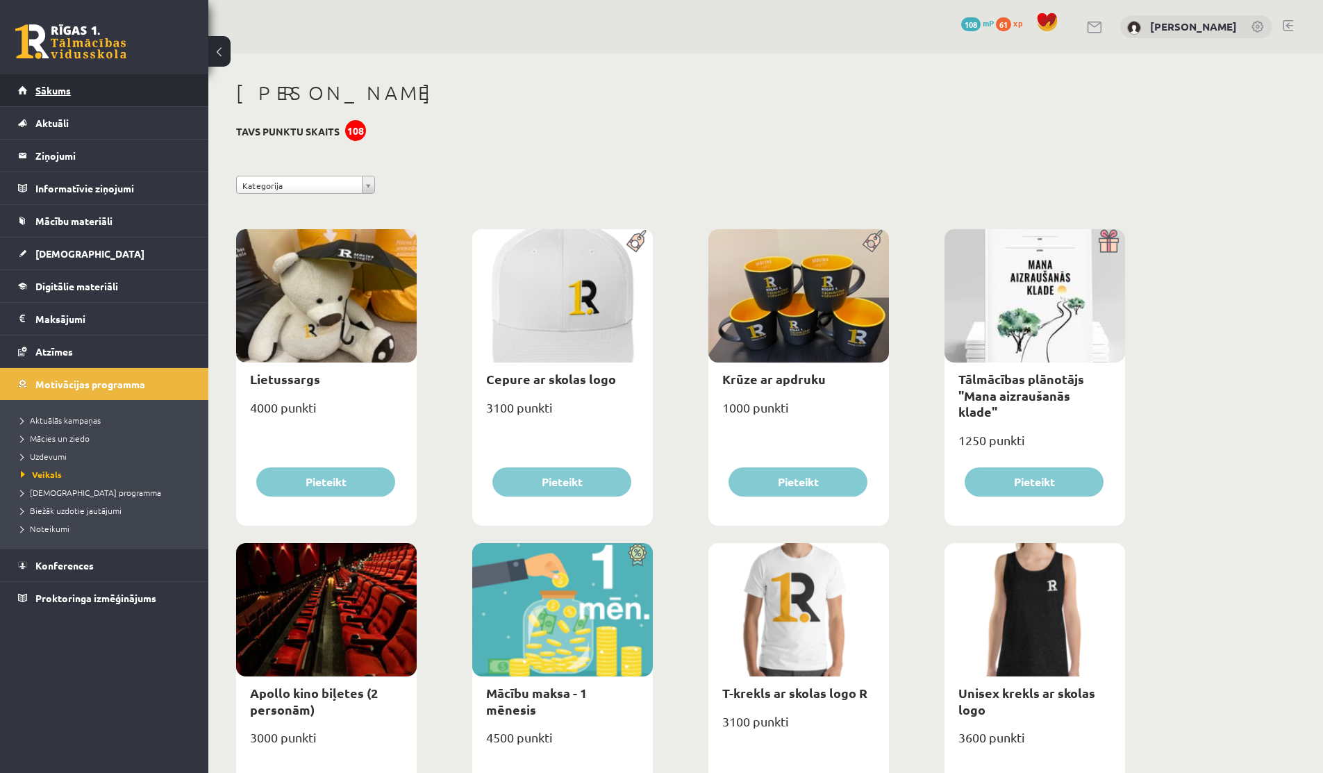
click at [66, 84] on span "Sākums" at bounding box center [52, 90] width 35 height 13
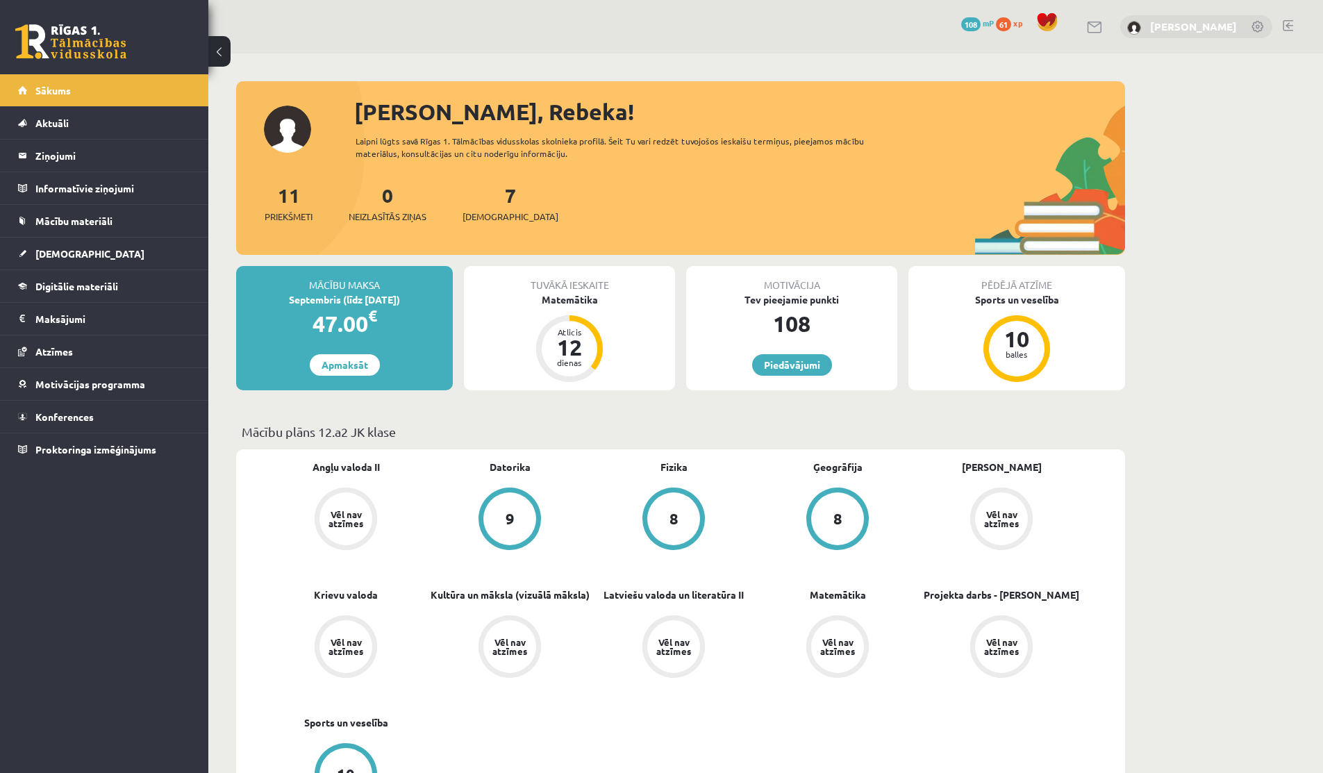
click at [1162, 31] on link "[PERSON_NAME]" at bounding box center [1193, 26] width 87 height 14
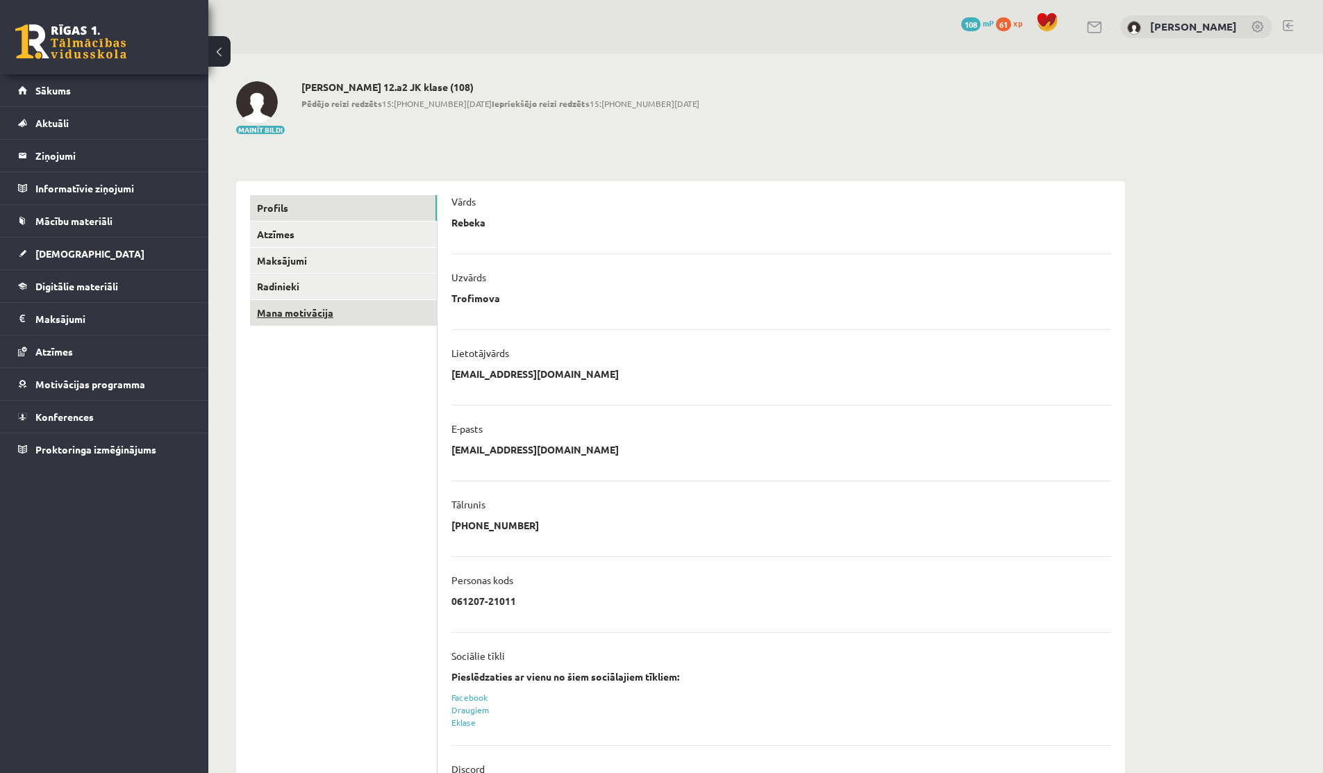
click at [281, 308] on link "Mana motivācija" at bounding box center [343, 313] width 187 height 26
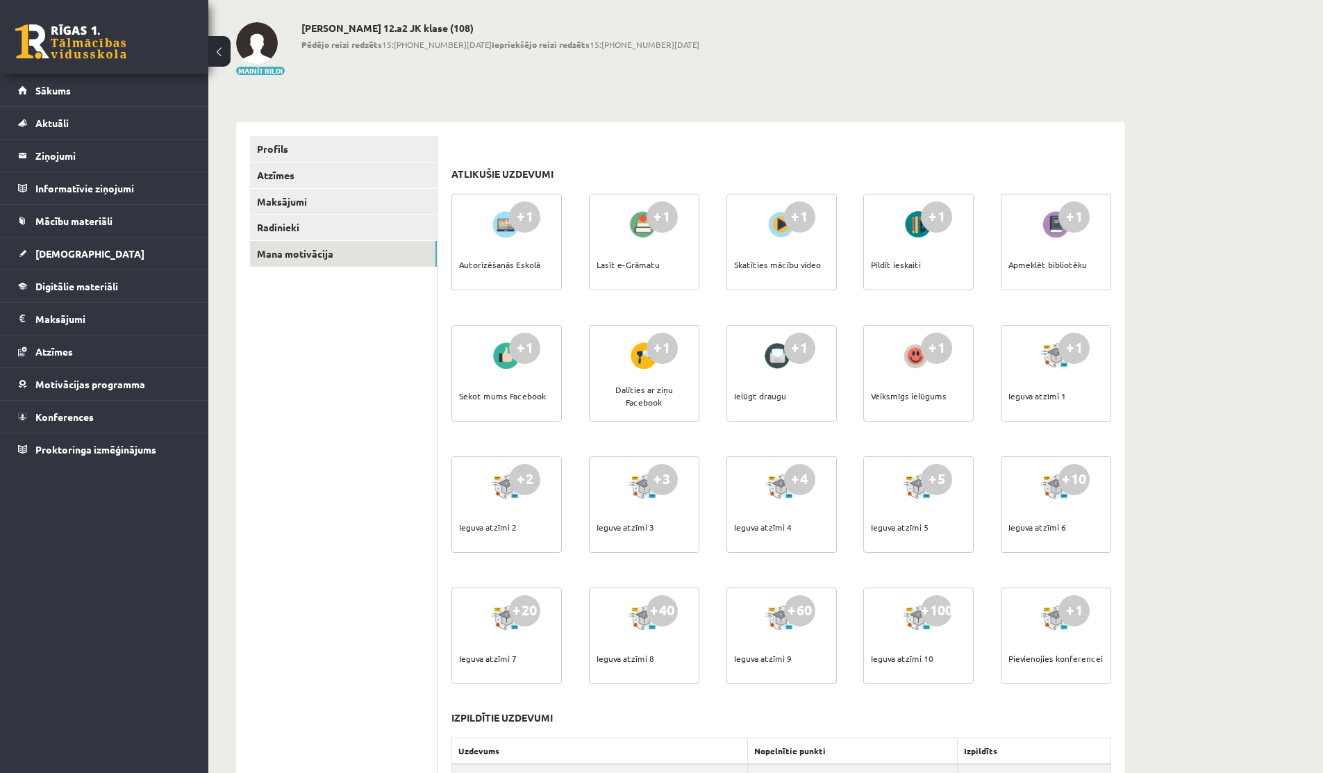
scroll to position [357, 0]
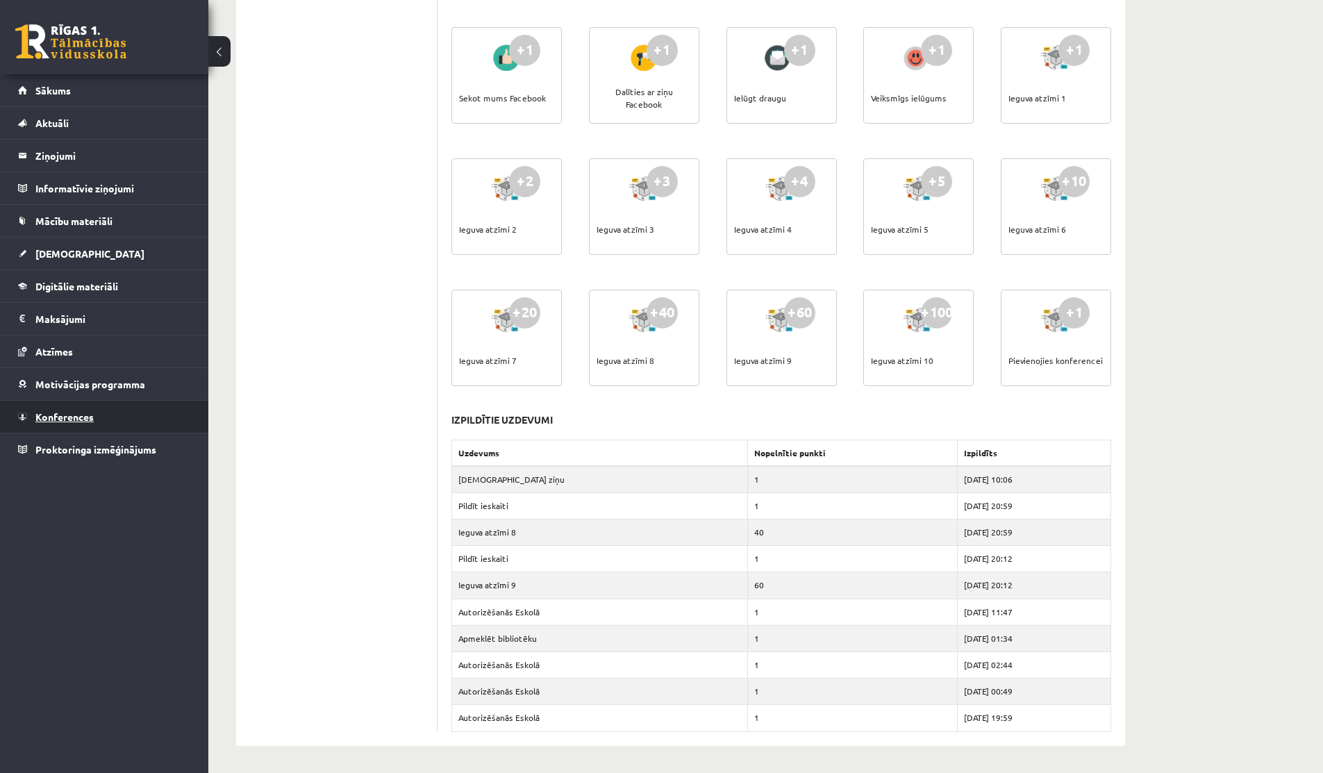
click at [60, 408] on link "Konferences" at bounding box center [104, 417] width 173 height 32
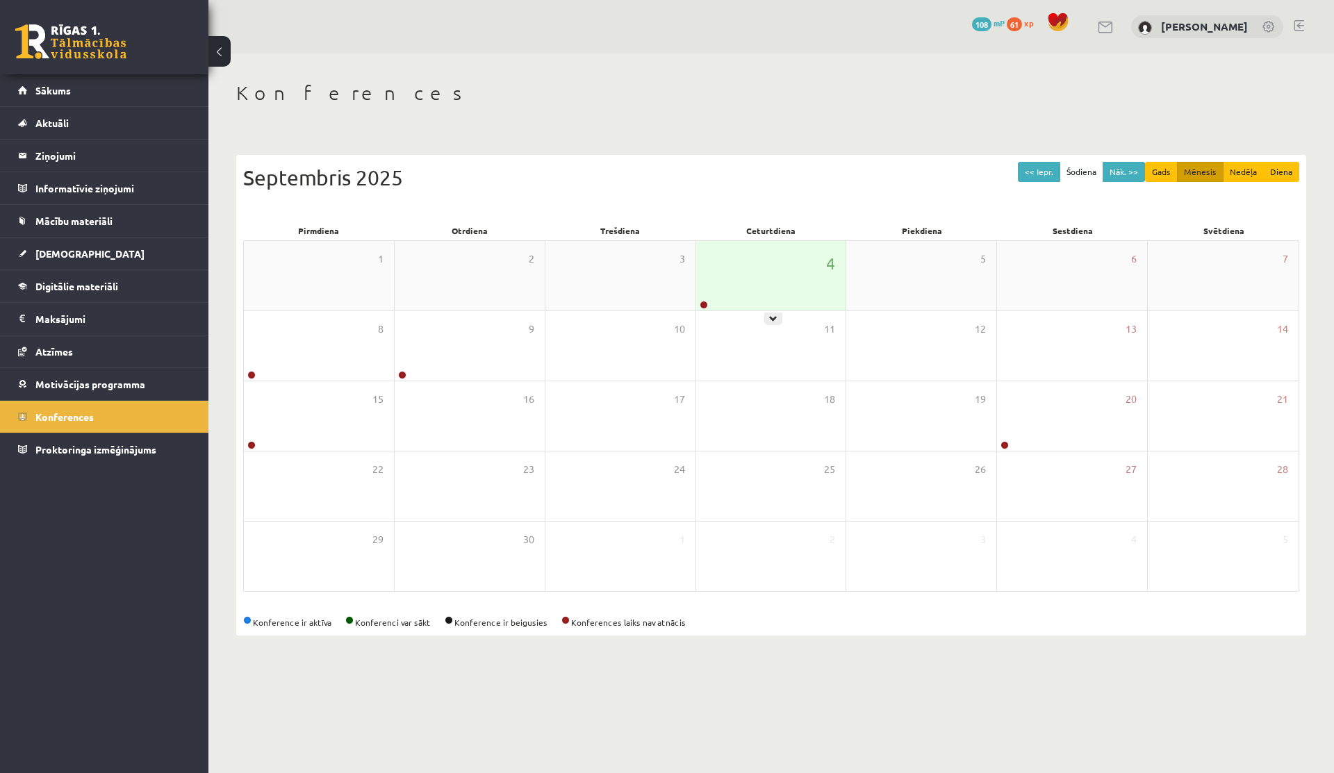
click at [726, 264] on div "4" at bounding box center [771, 275] width 150 height 69
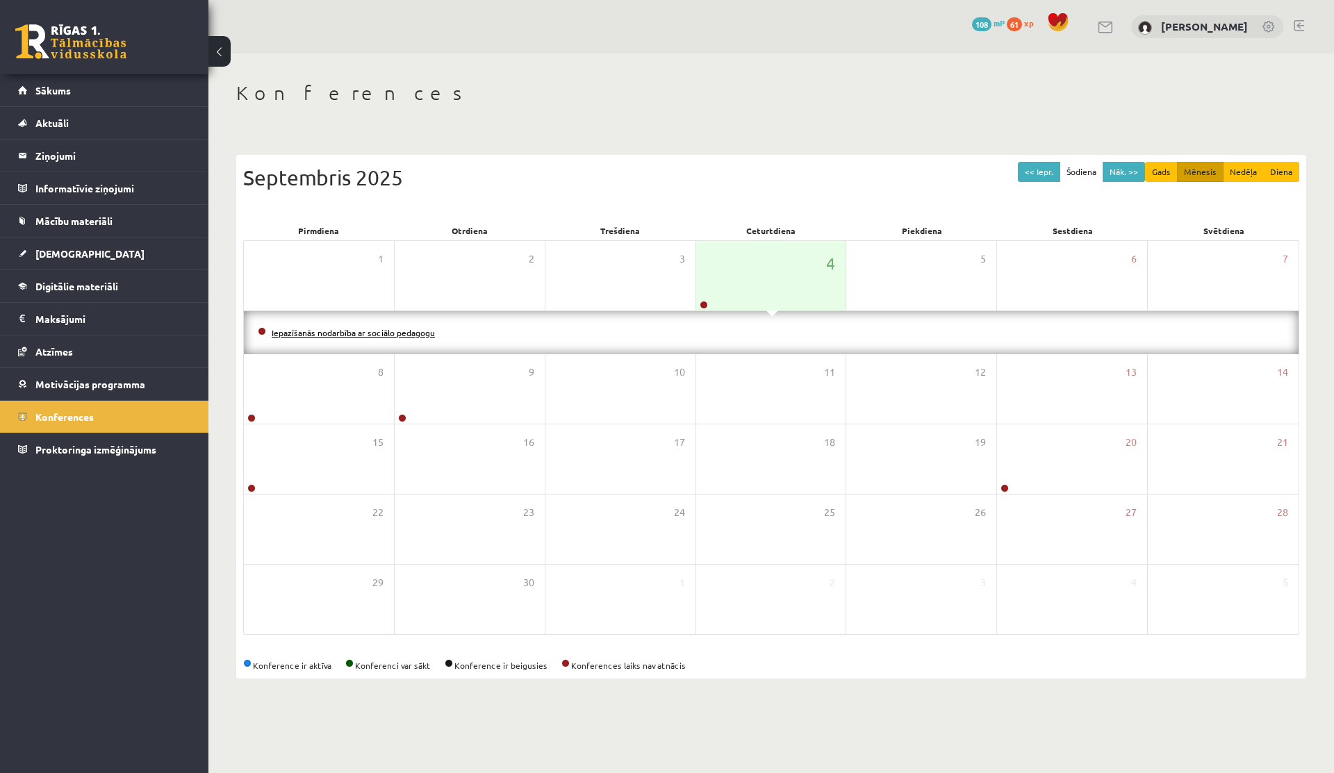
click at [400, 334] on link "Iepazīšanās nodarbība ar sociālo pedagogu" at bounding box center [353, 332] width 163 height 11
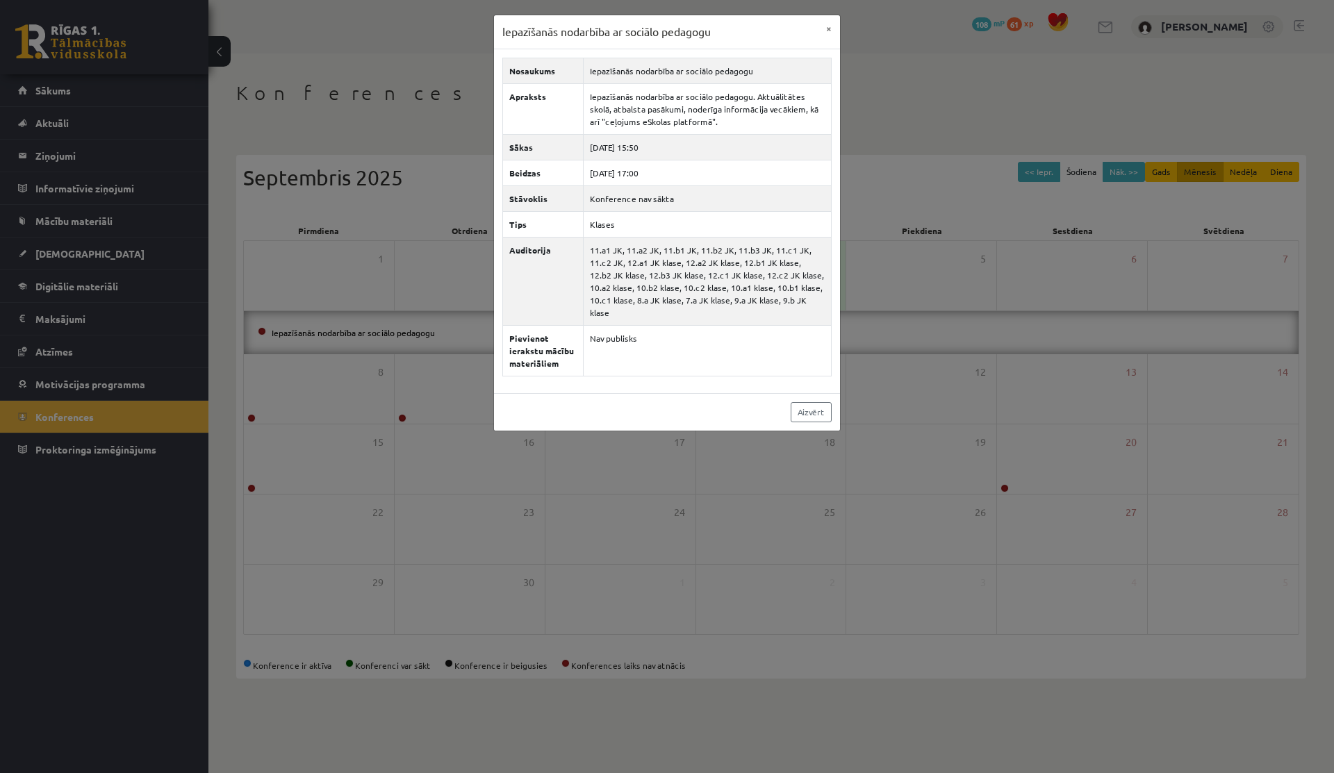
click at [492, 549] on div "Iepazīšanās nodarbība ar sociālo pedagogu × Nosaukums Iepazīšanās nodarbība ar …" at bounding box center [667, 386] width 1334 height 773
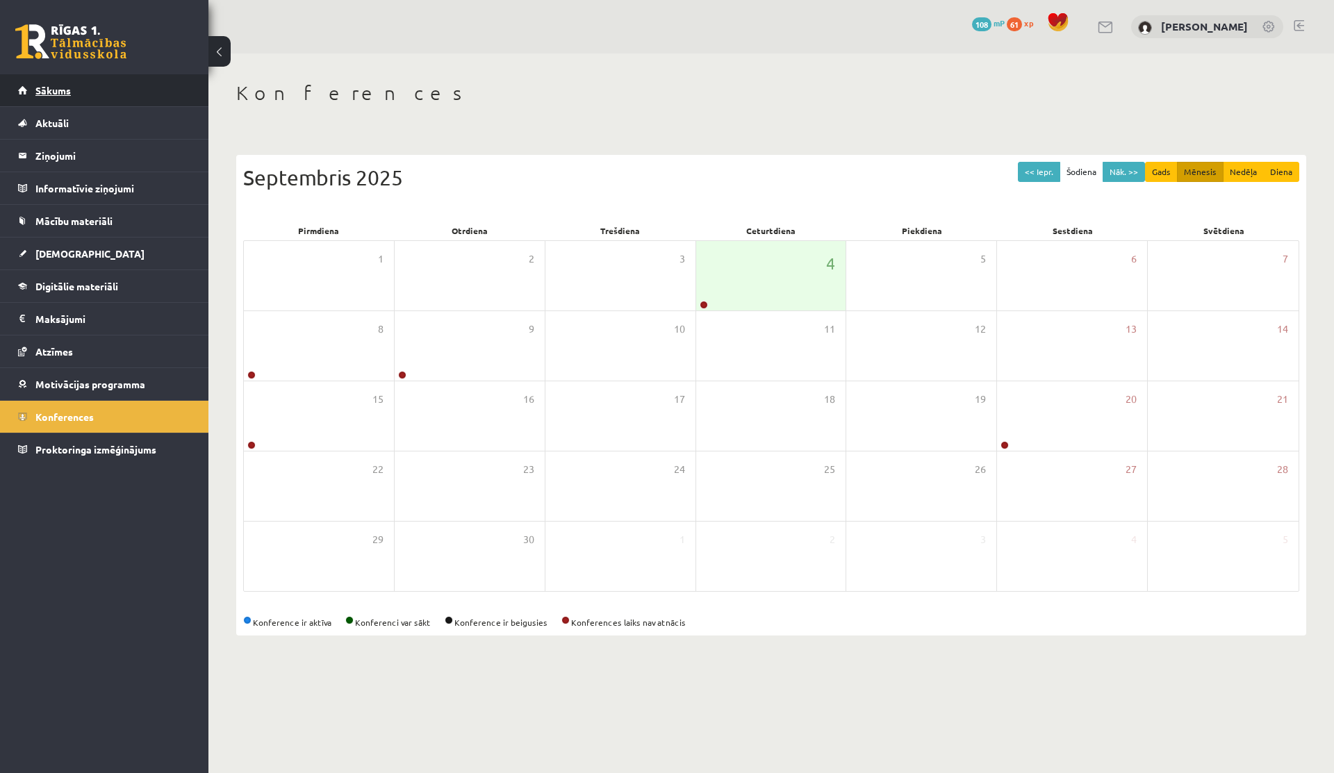
click at [35, 88] on link "Sākums" at bounding box center [104, 90] width 173 height 32
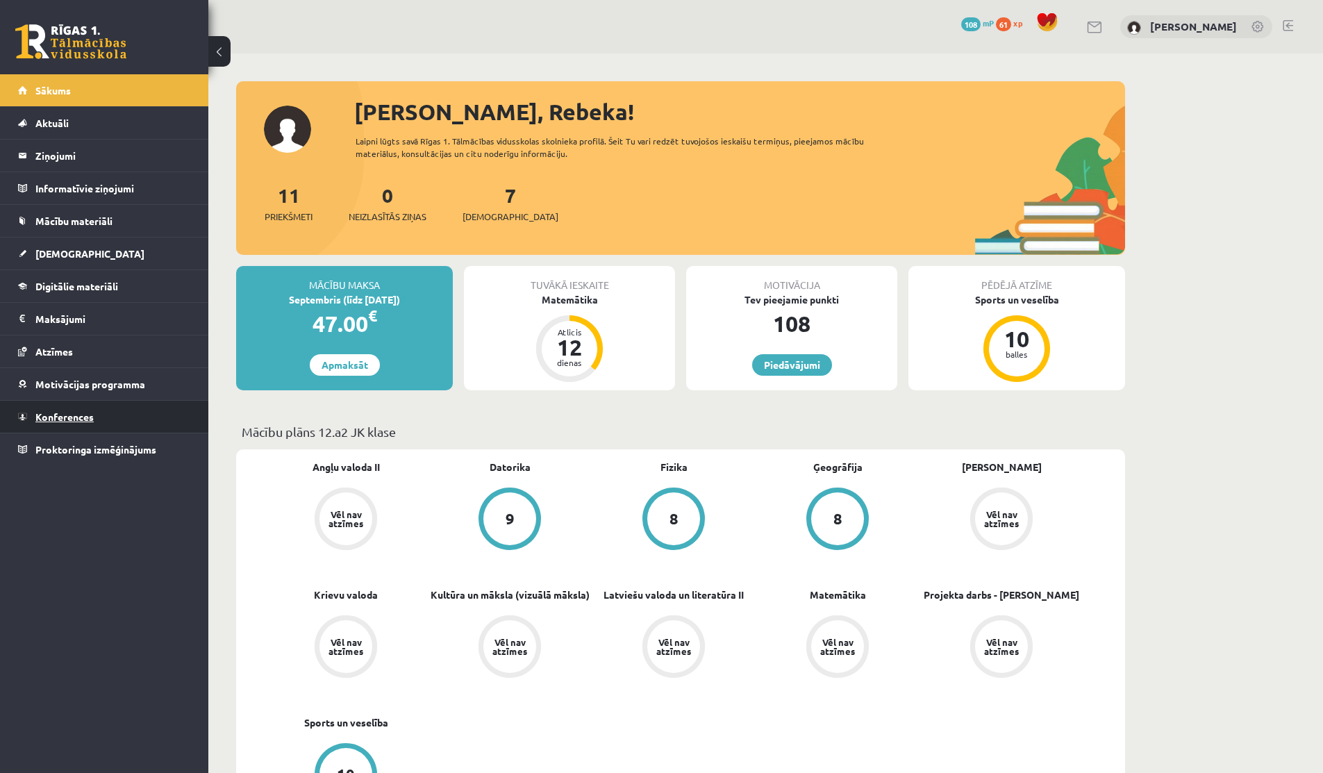
click at [58, 415] on span "Konferences" at bounding box center [64, 416] width 58 height 13
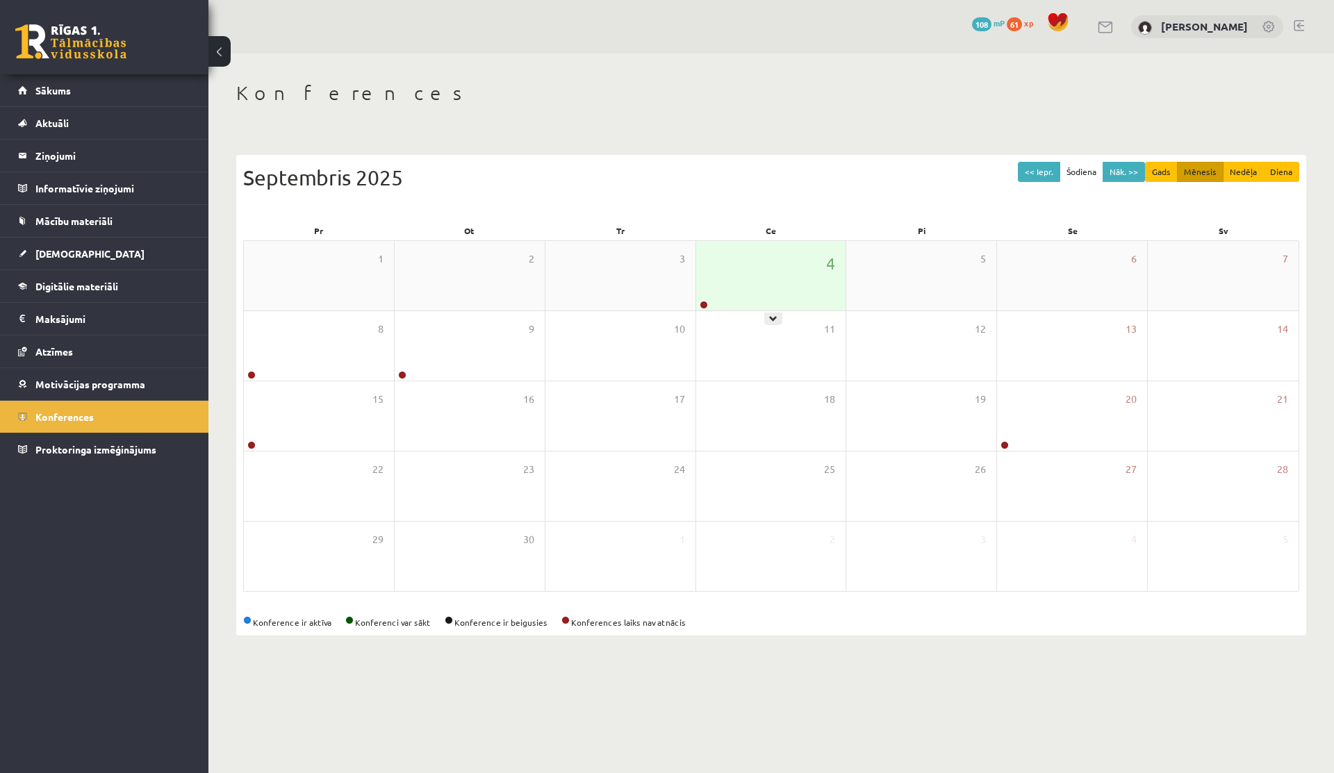
click at [746, 283] on div "4" at bounding box center [771, 275] width 150 height 69
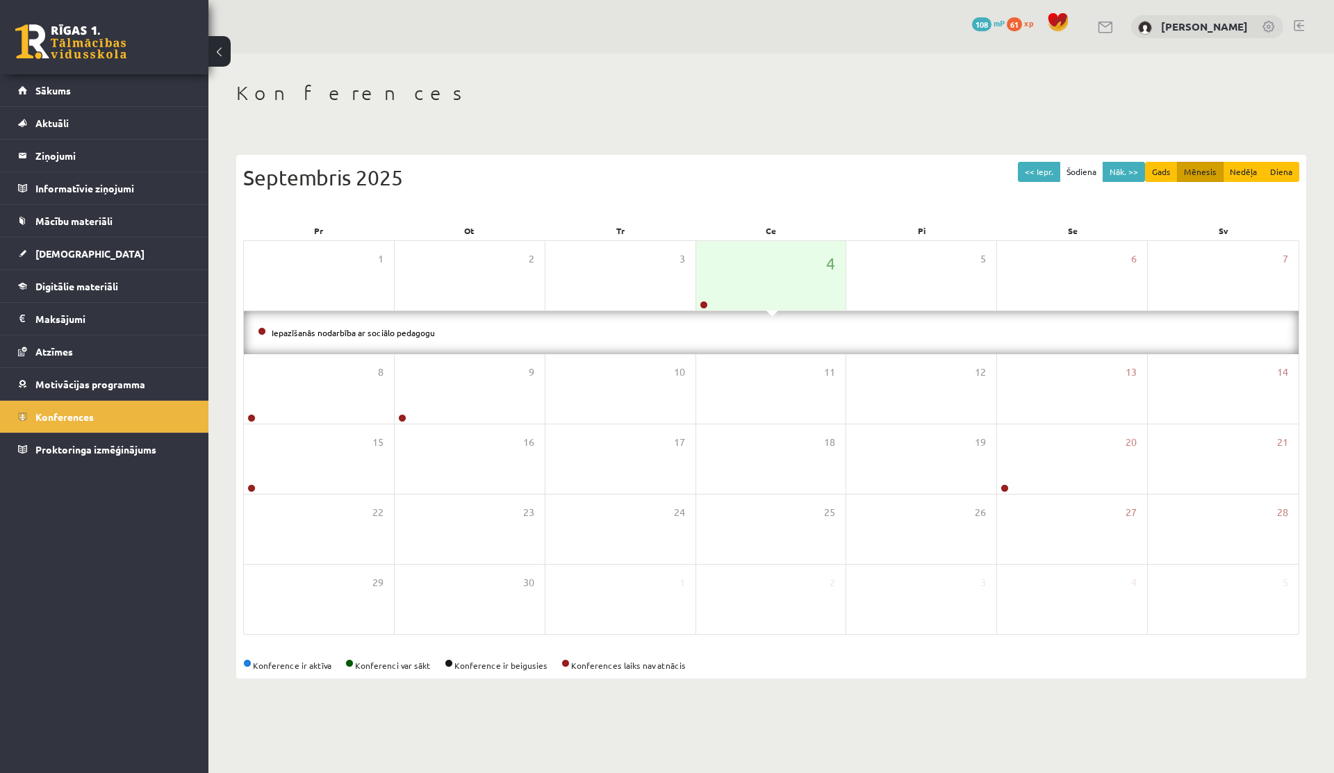
click at [728, 317] on div "Iepazīšanās nodarbība ar sociālo pedagogu" at bounding box center [771, 332] width 1054 height 43
click at [728, 281] on div "4" at bounding box center [771, 275] width 150 height 69
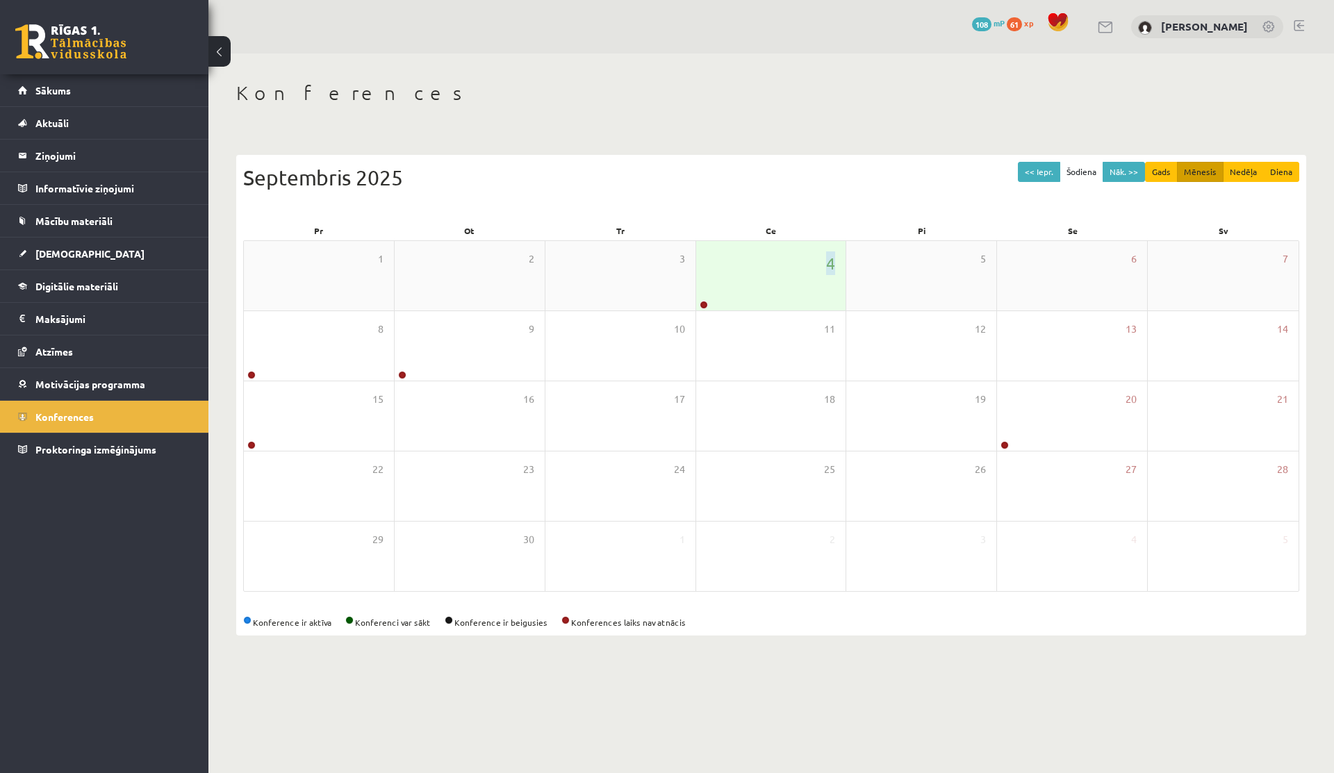
click at [728, 281] on div "4" at bounding box center [771, 275] width 150 height 69
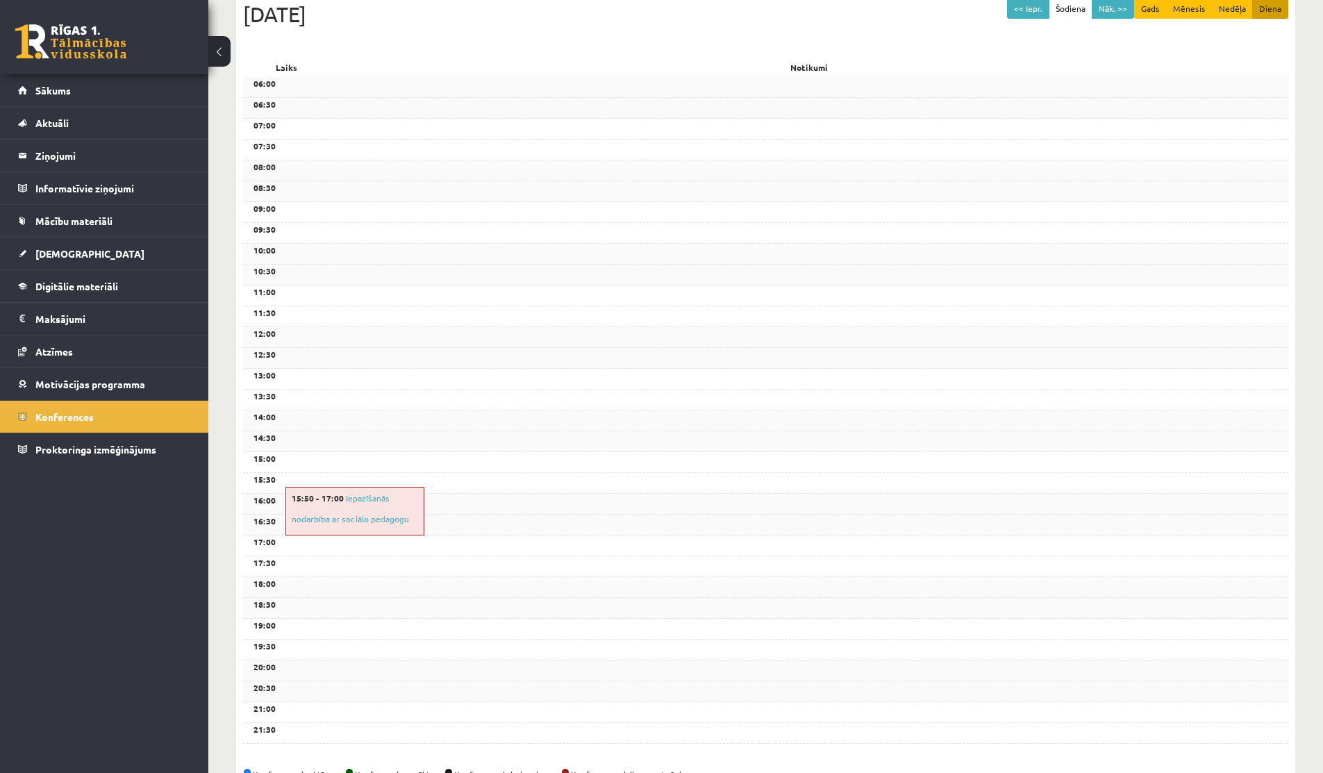
scroll to position [206, 0]
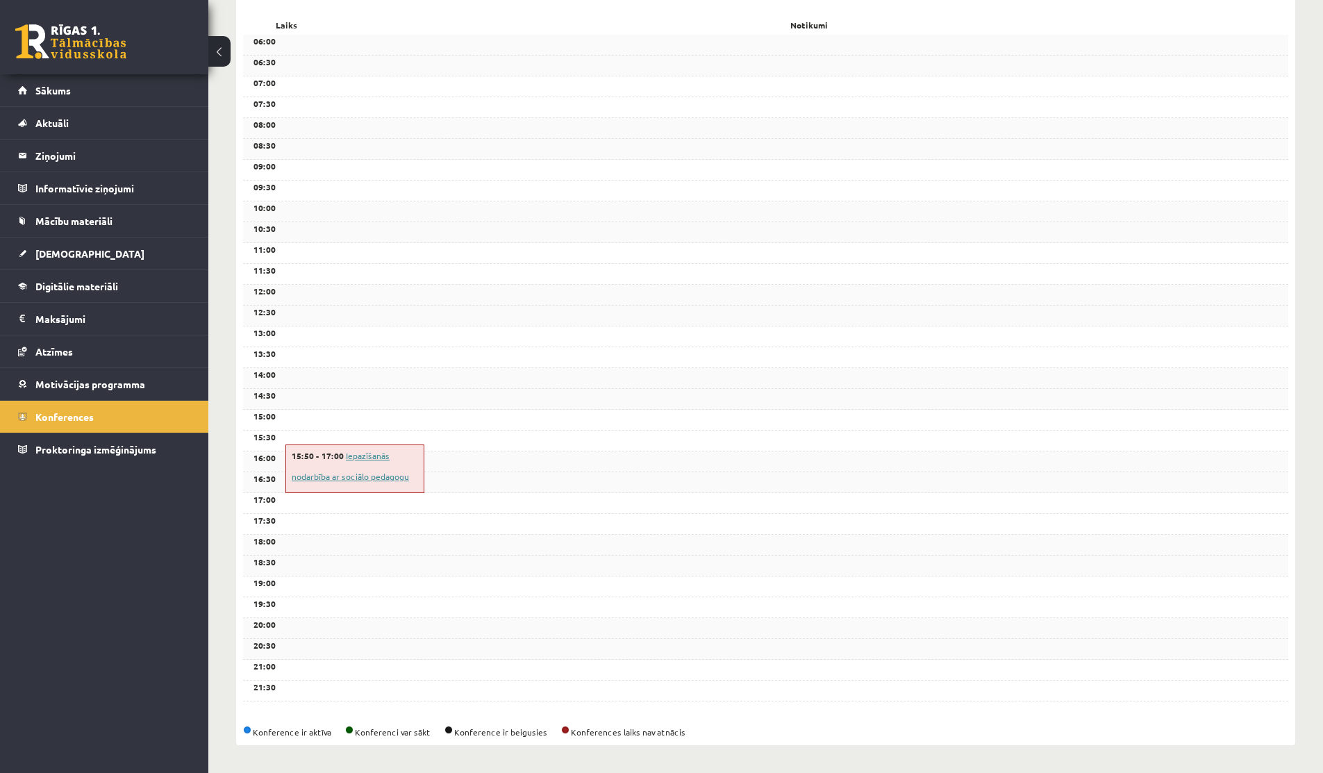
click at [356, 456] on link "Iepazīšanās nodarbība ar sociālo pedagogu" at bounding box center [350, 466] width 117 height 32
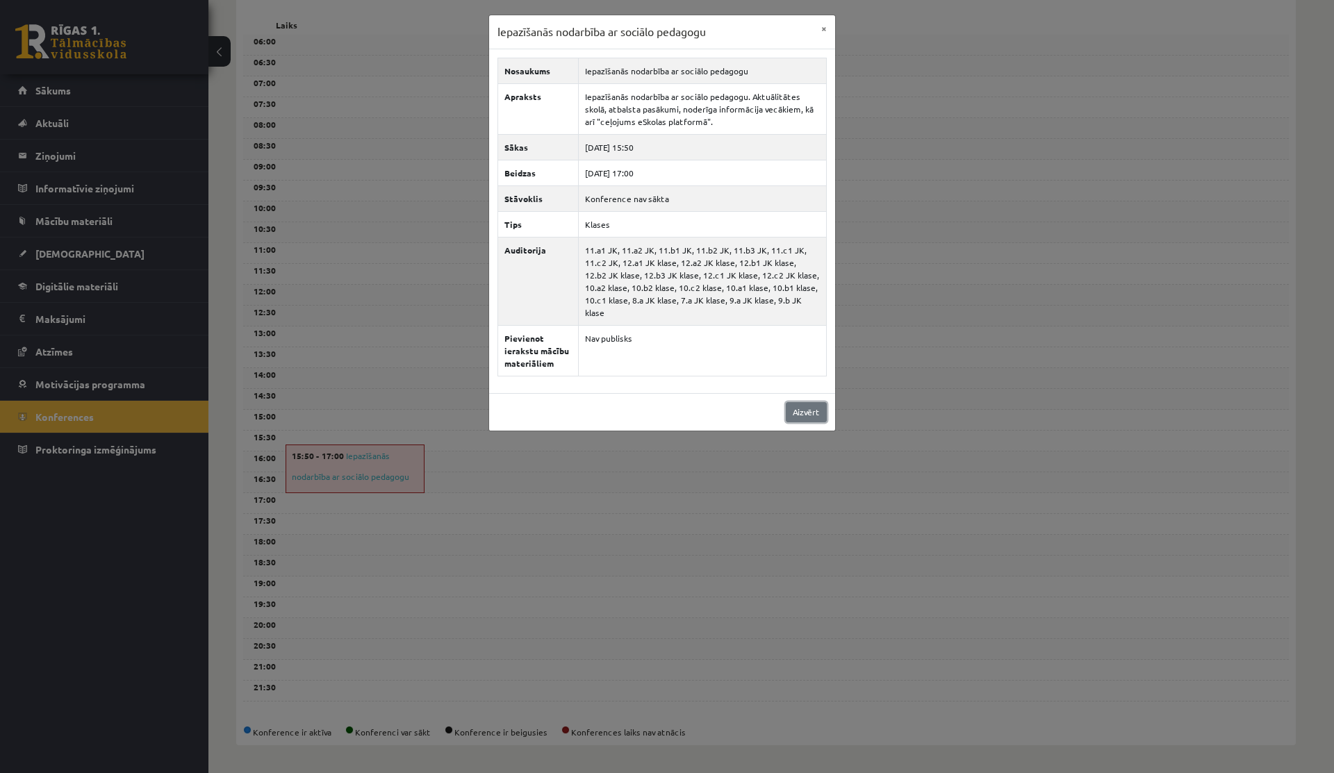
click at [803, 406] on link "Aizvērt" at bounding box center [806, 412] width 41 height 20
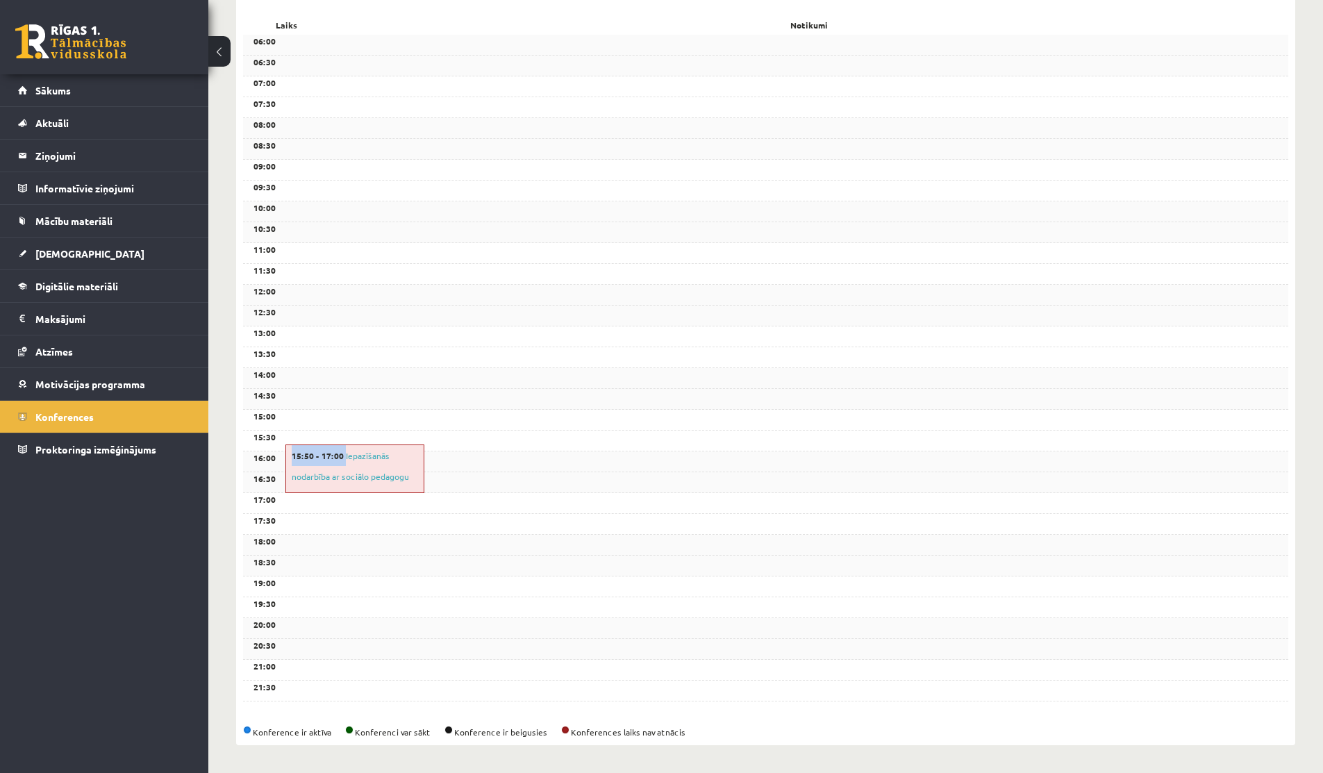
drag, startPoint x: 292, startPoint y: 456, endPoint x: 341, endPoint y: 456, distance: 49.3
click at [341, 456] on div "15:50 - 17:00 Iepazīšanās nodarbība ar sociālo pedagogu" at bounding box center [354, 469] width 139 height 49
click at [460, 439] on div "15:30" at bounding box center [765, 441] width 1045 height 21
click at [60, 412] on span "Konferences" at bounding box center [64, 416] width 58 height 13
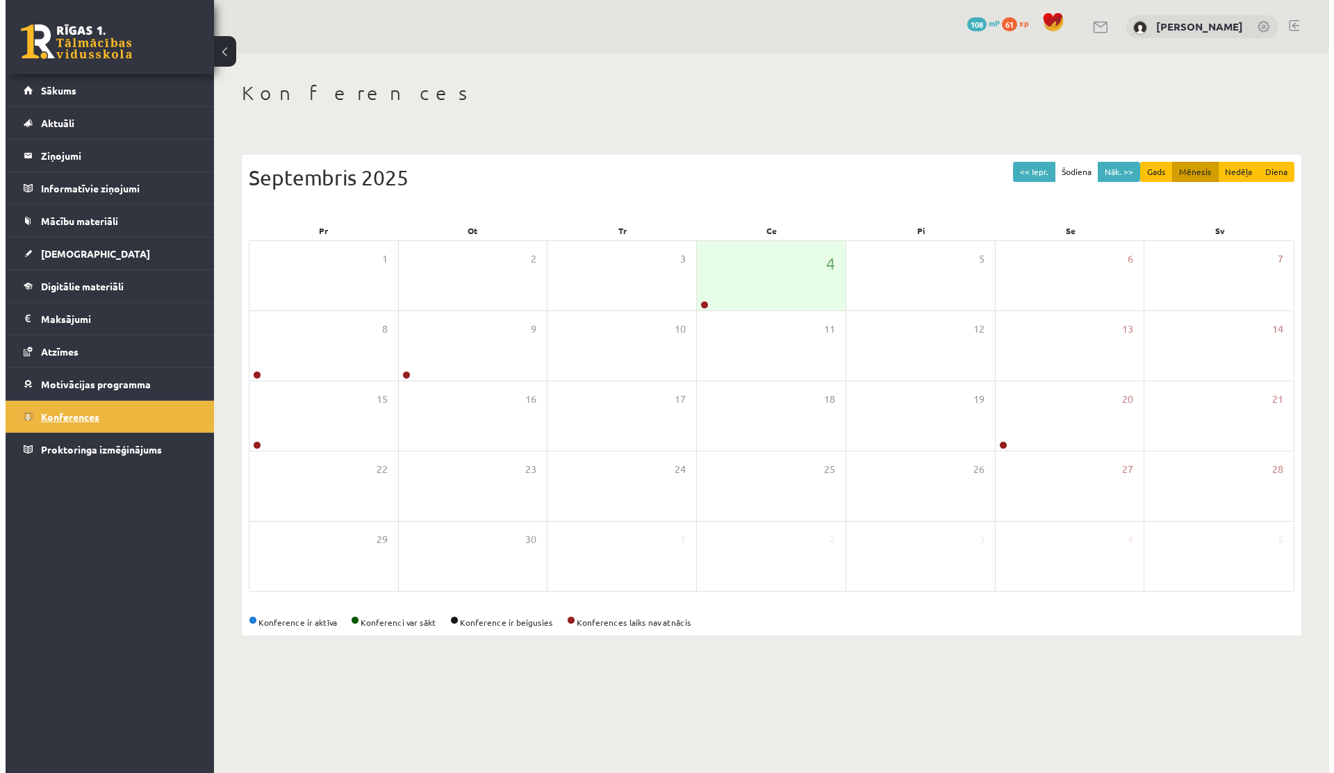
scroll to position [0, 0]
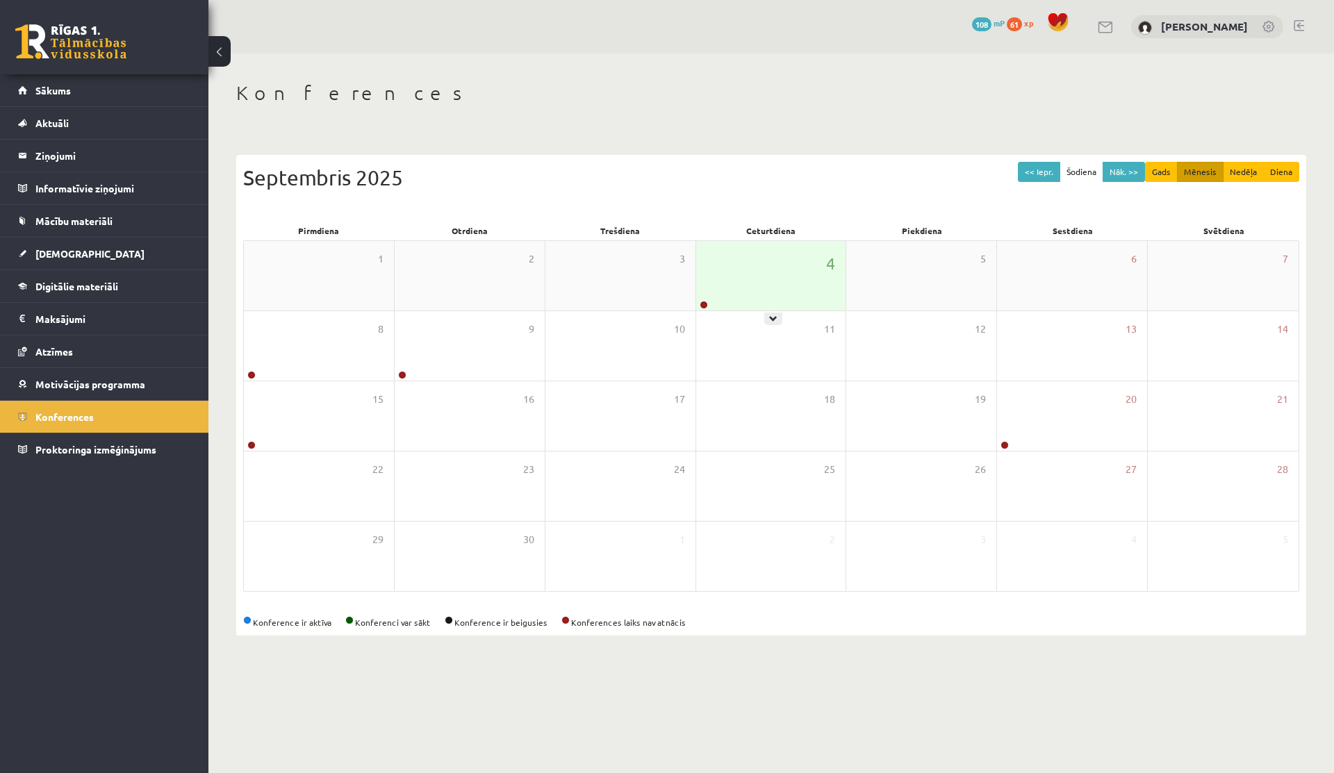
click at [755, 259] on div "4" at bounding box center [771, 275] width 150 height 69
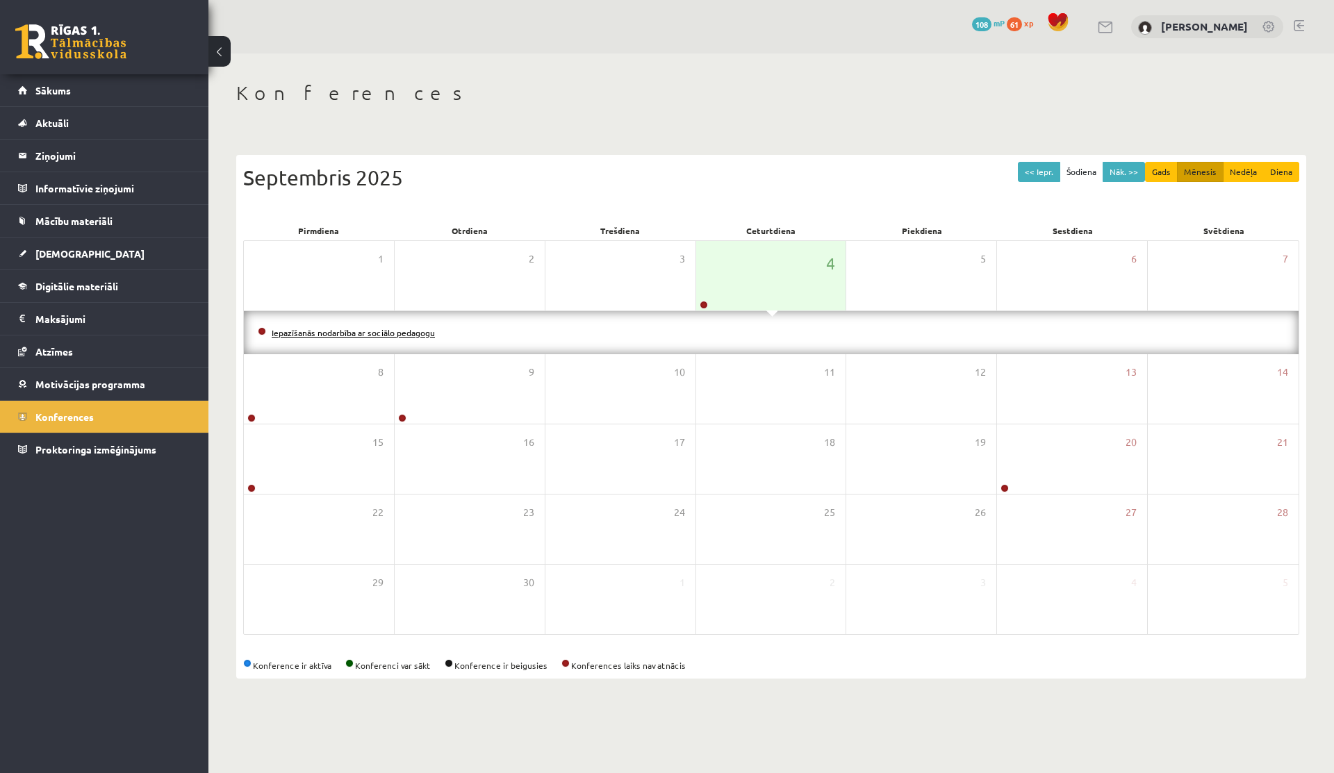
click at [383, 335] on link "Iepazīšanās nodarbība ar sociālo pedagogu" at bounding box center [353, 332] width 163 height 11
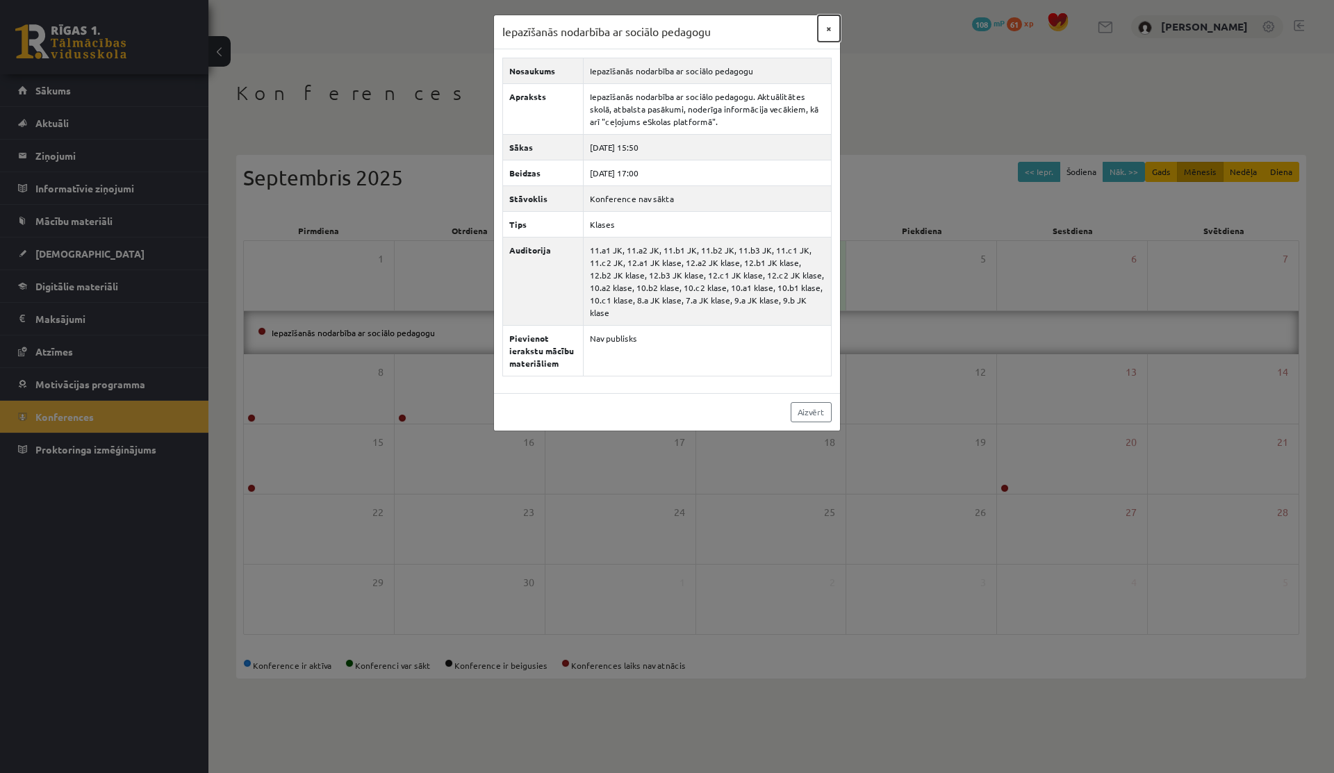
click at [828, 28] on button "×" at bounding box center [828, 28] width 22 height 26
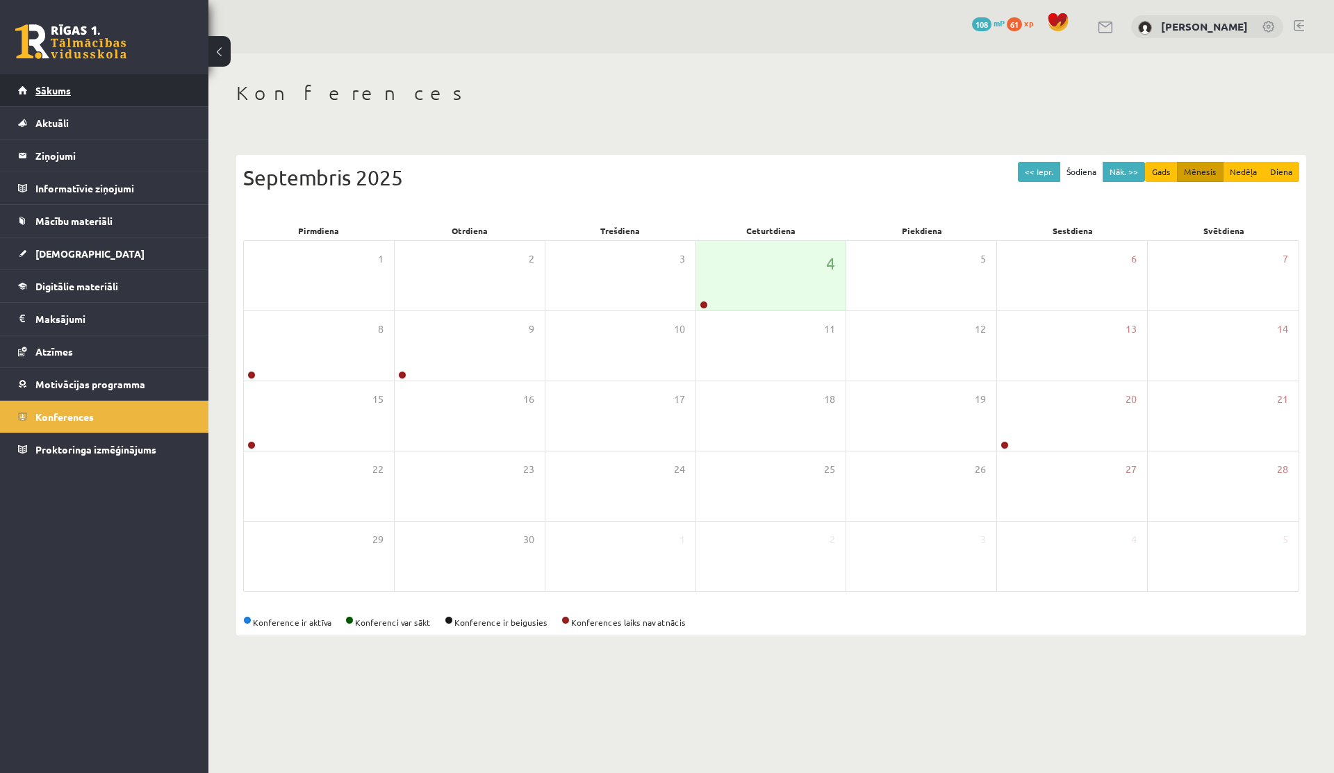
click at [55, 85] on span "Sākums" at bounding box center [52, 90] width 35 height 13
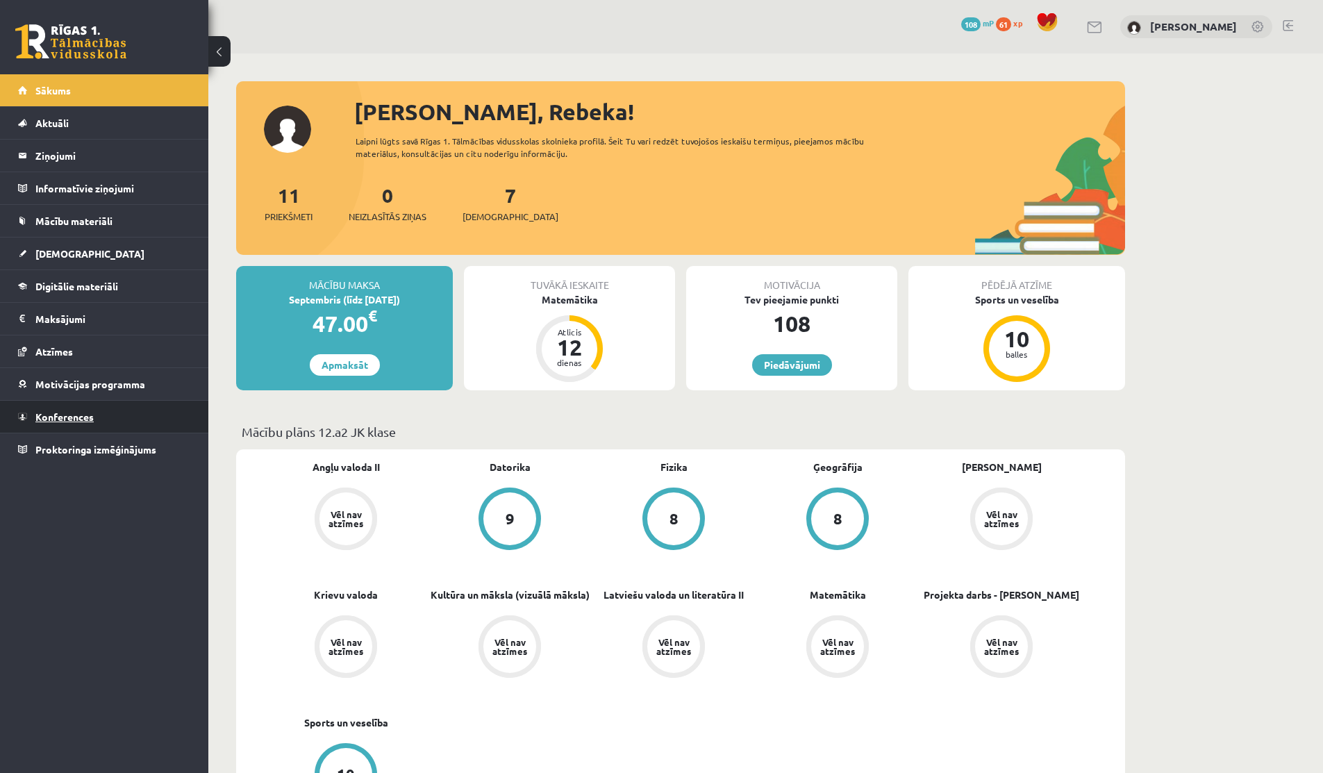
click at [76, 420] on span "Konferences" at bounding box center [64, 416] width 58 height 13
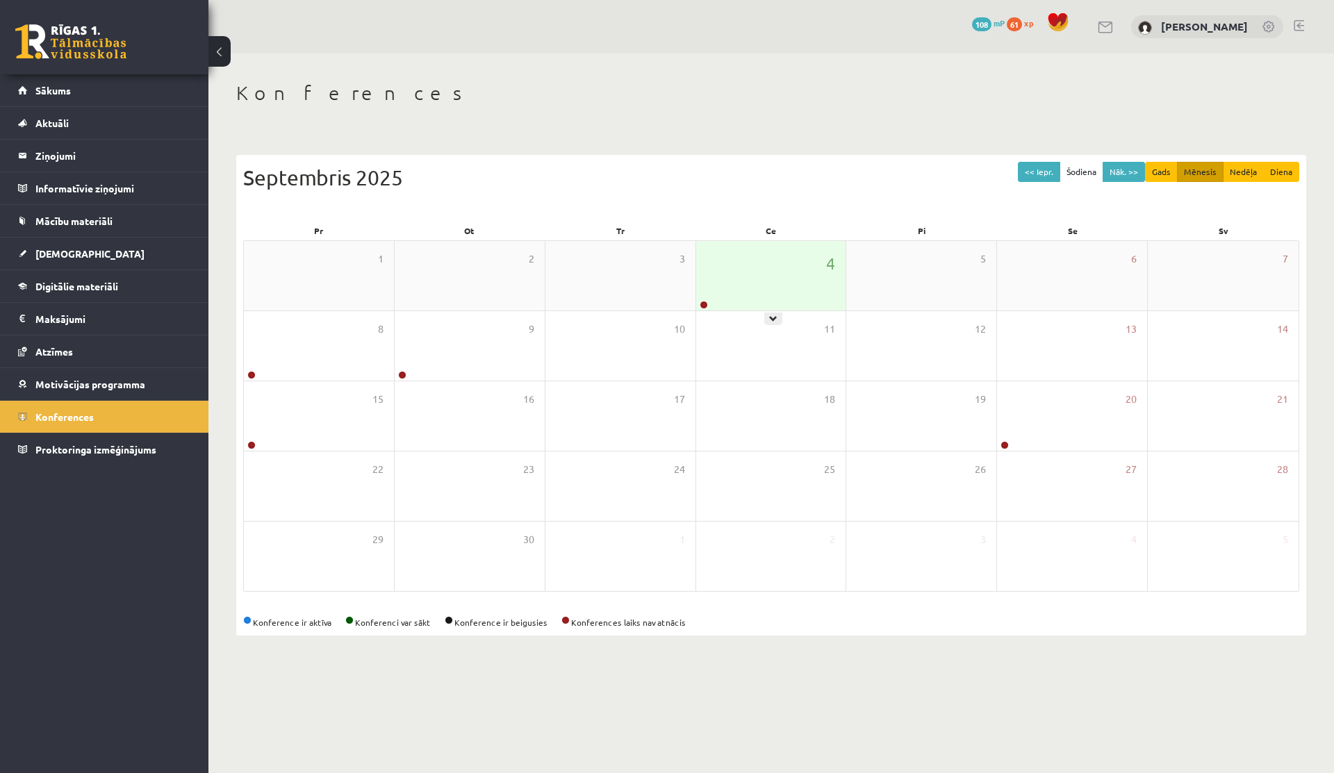
click at [739, 272] on div "4" at bounding box center [771, 275] width 150 height 69
click at [733, 304] on div "4" at bounding box center [771, 275] width 150 height 69
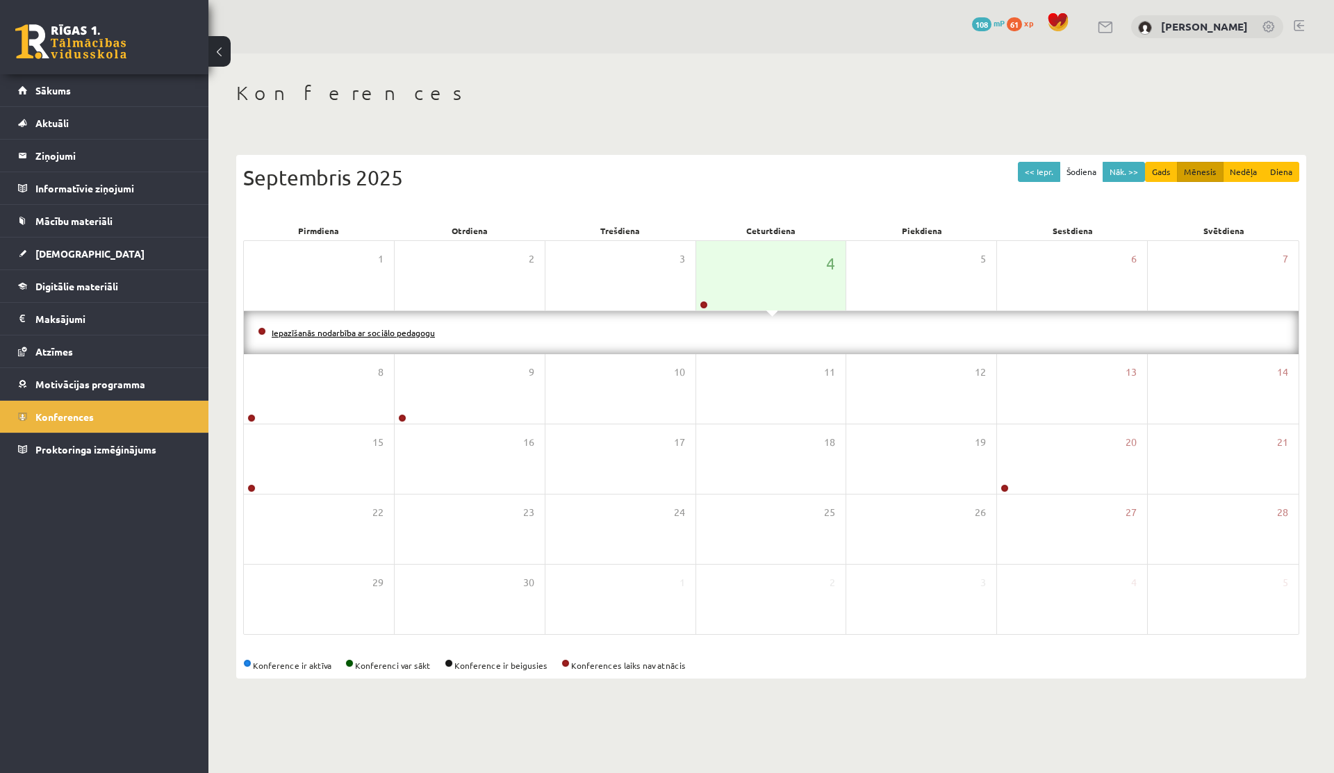
click at [418, 332] on link "Iepazīšanās nodarbība ar sociālo pedagogu" at bounding box center [353, 332] width 163 height 11
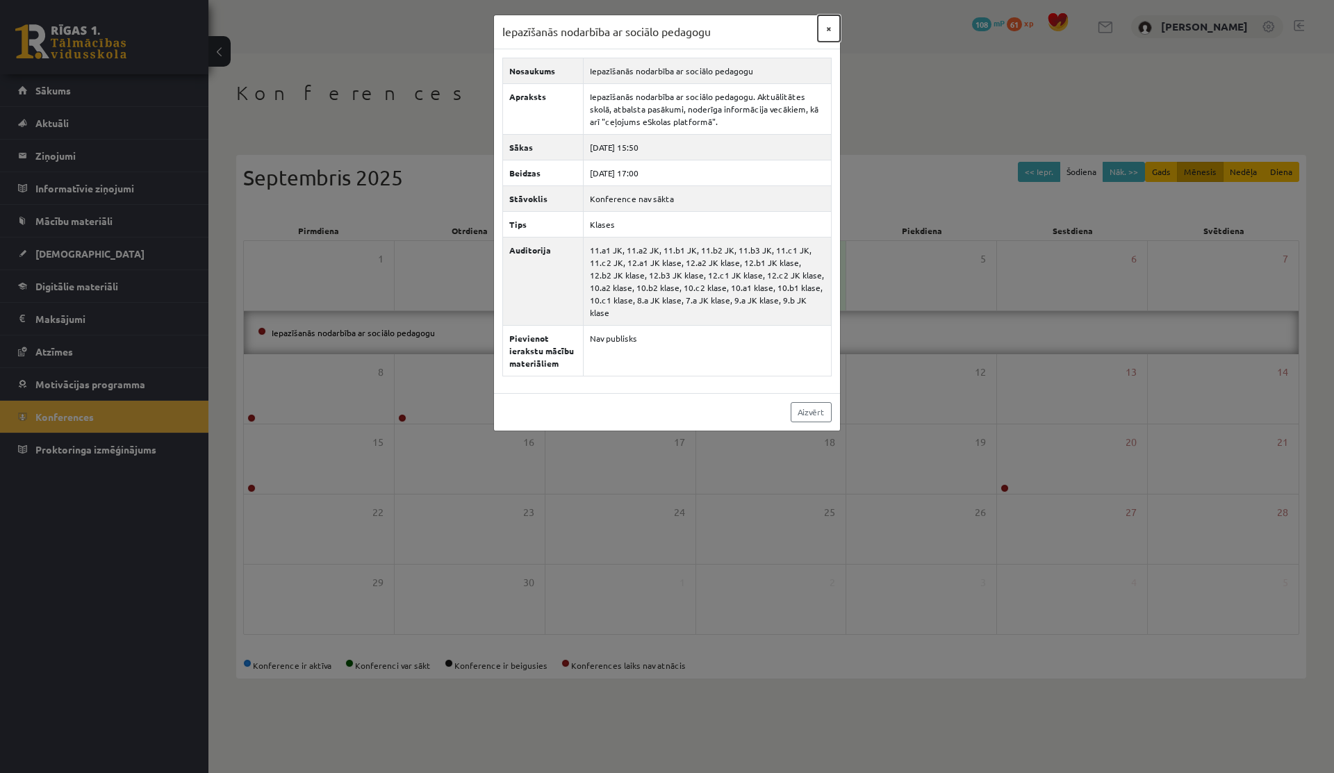
click at [733, 37] on button "×" at bounding box center [828, 28] width 22 height 26
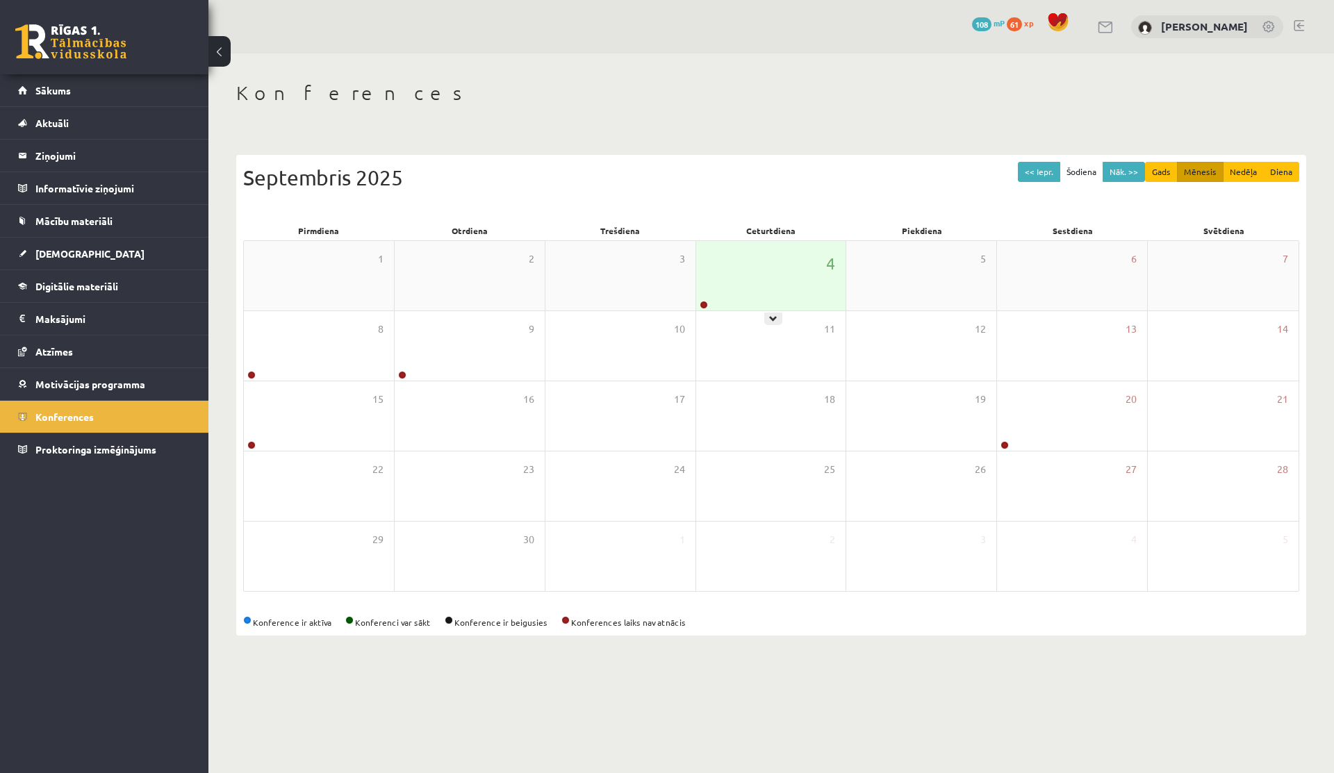
click at [763, 295] on div "4" at bounding box center [771, 275] width 150 height 69
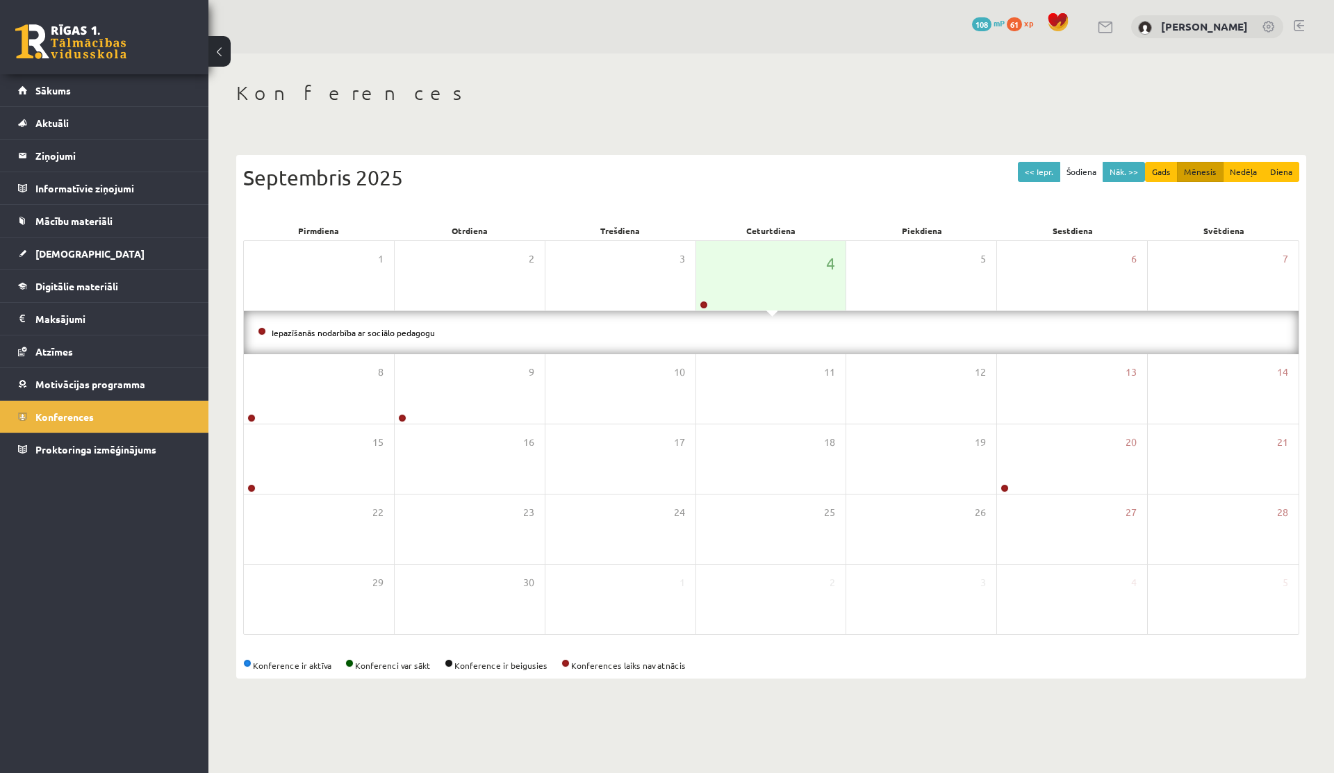
click at [391, 338] on li "Iepazīšanās nodarbība ar sociālo pedagogu" at bounding box center [771, 332] width 1027 height 15
click at [392, 333] on link "Iepazīšanās nodarbība ar sociālo pedagogu" at bounding box center [353, 332] width 163 height 11
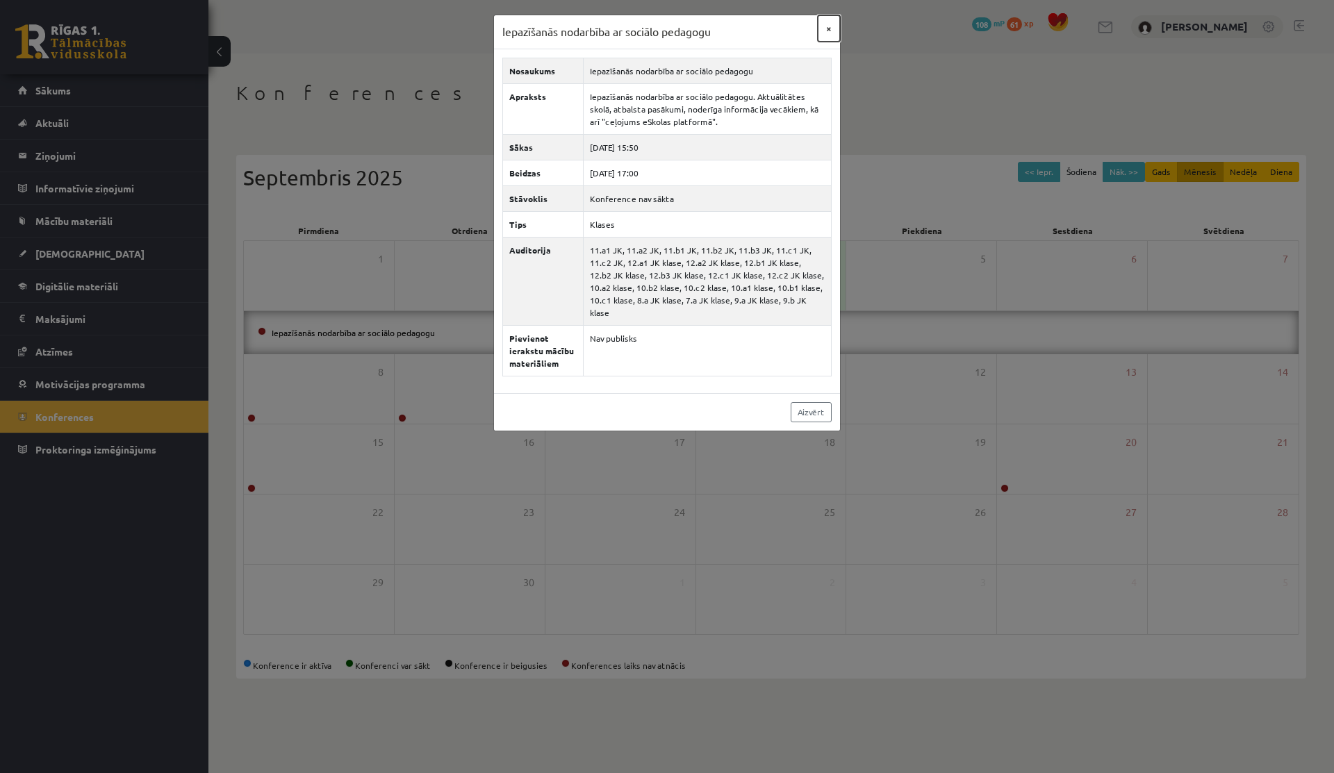
click at [827, 37] on button "×" at bounding box center [828, 28] width 22 height 26
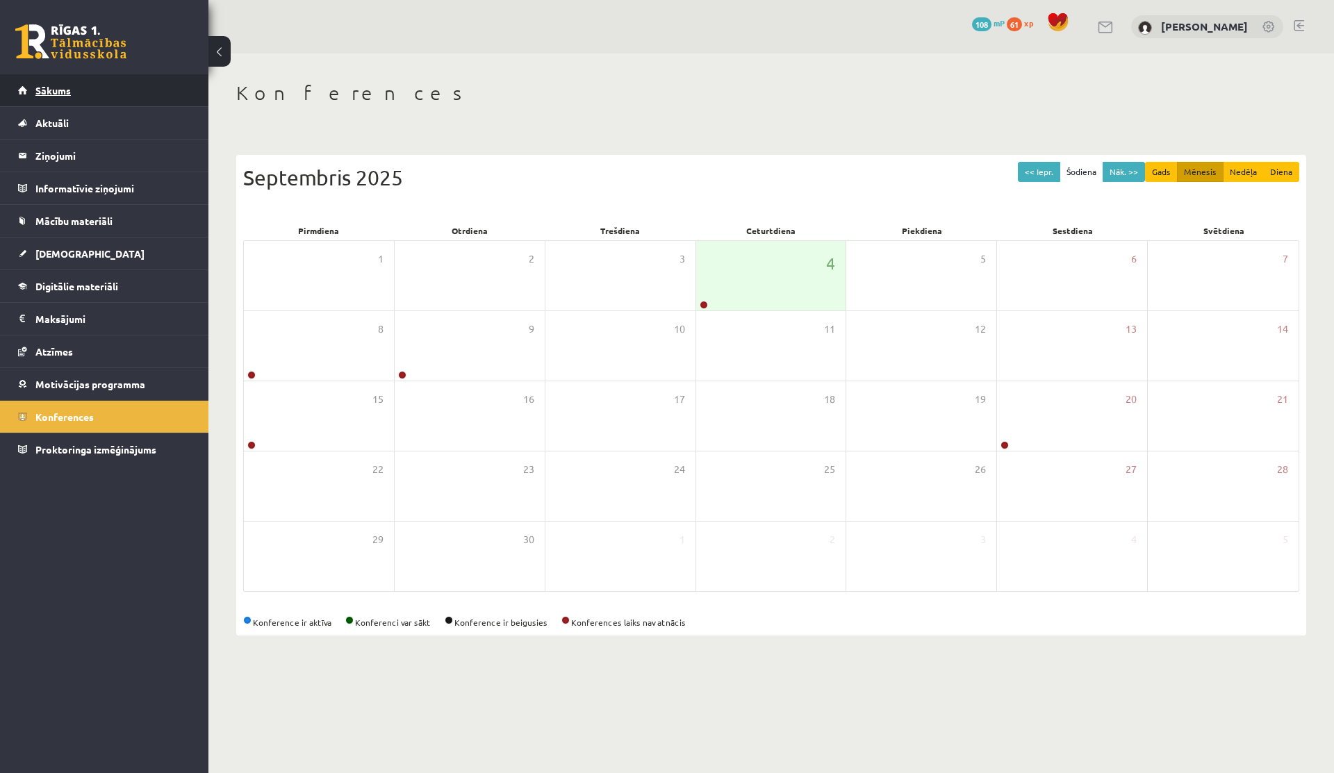
click at [62, 95] on link "Sākums" at bounding box center [104, 90] width 173 height 32
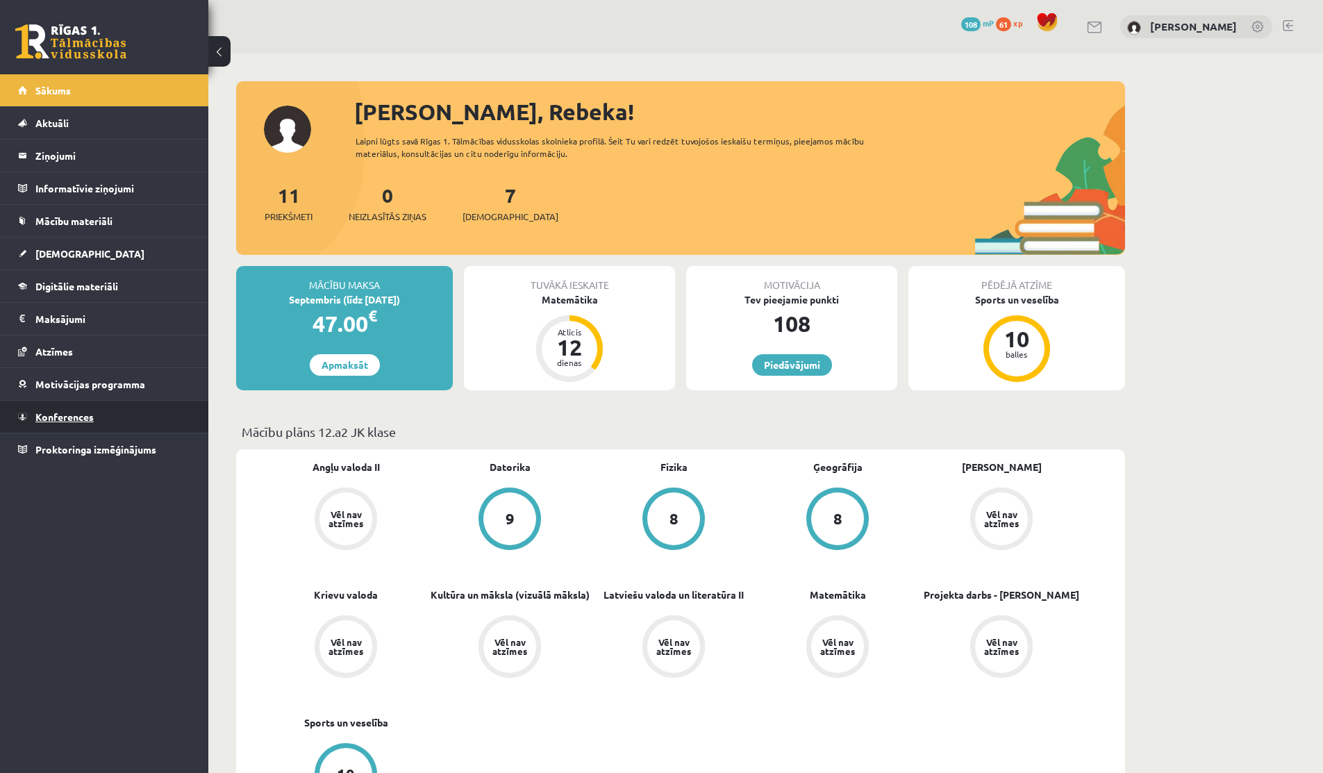
click at [54, 422] on link "Konferences" at bounding box center [104, 417] width 173 height 32
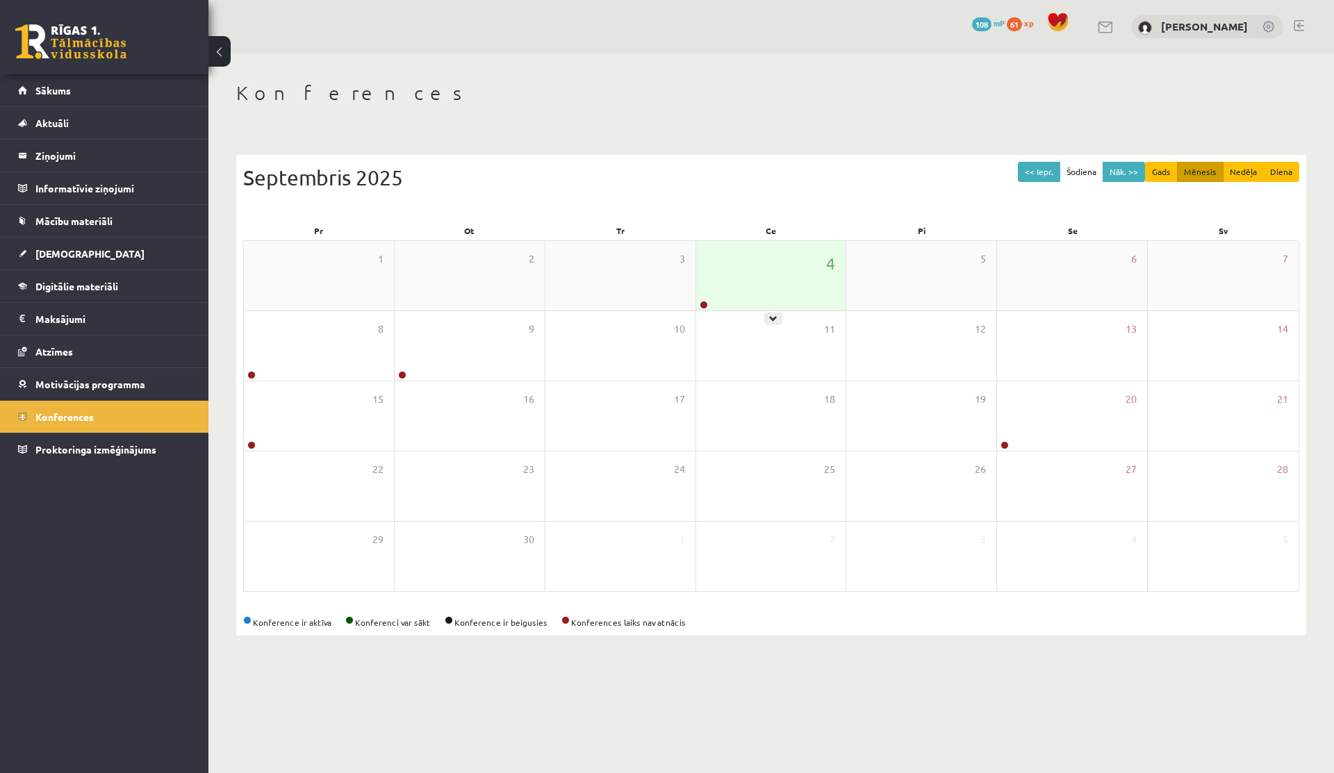
click at [747, 281] on div "4" at bounding box center [771, 275] width 150 height 69
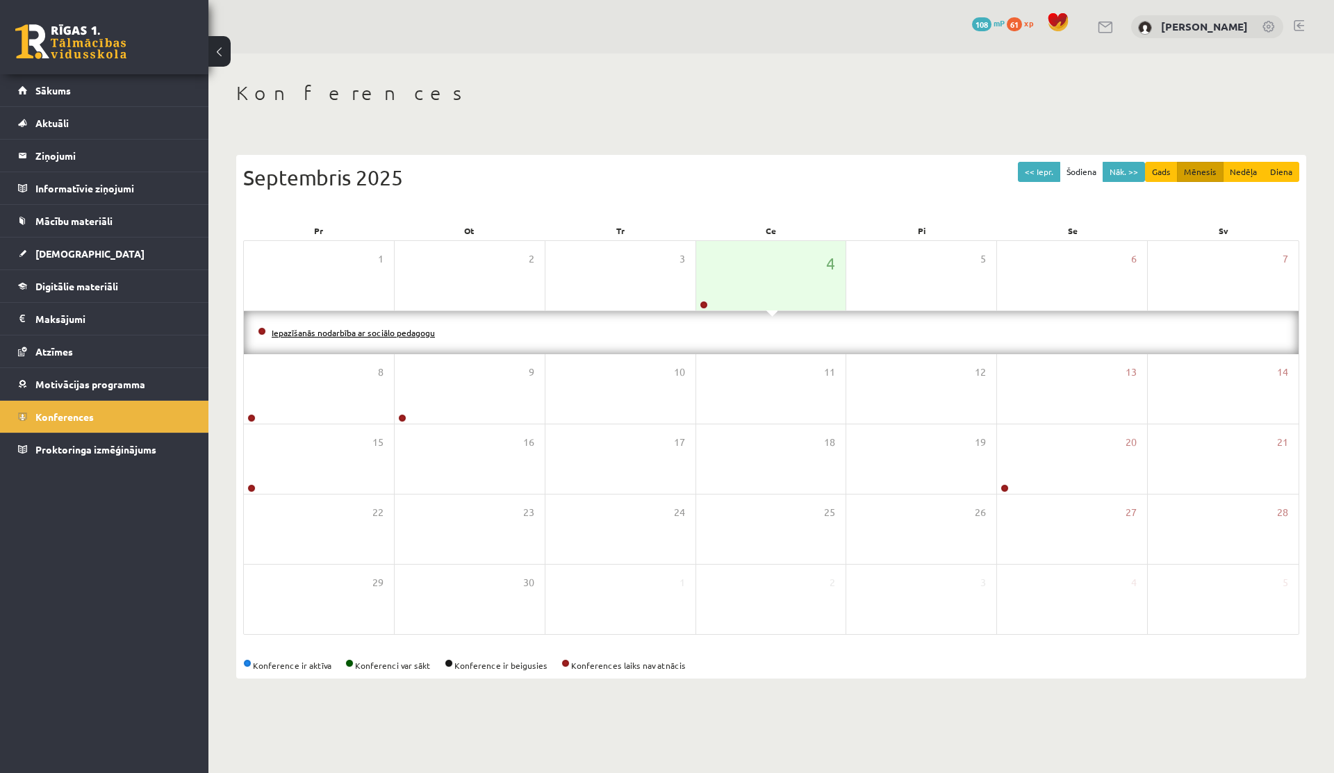
click at [414, 332] on link "Iepazīšanās nodarbība ar sociālo pedagogu" at bounding box center [353, 332] width 163 height 11
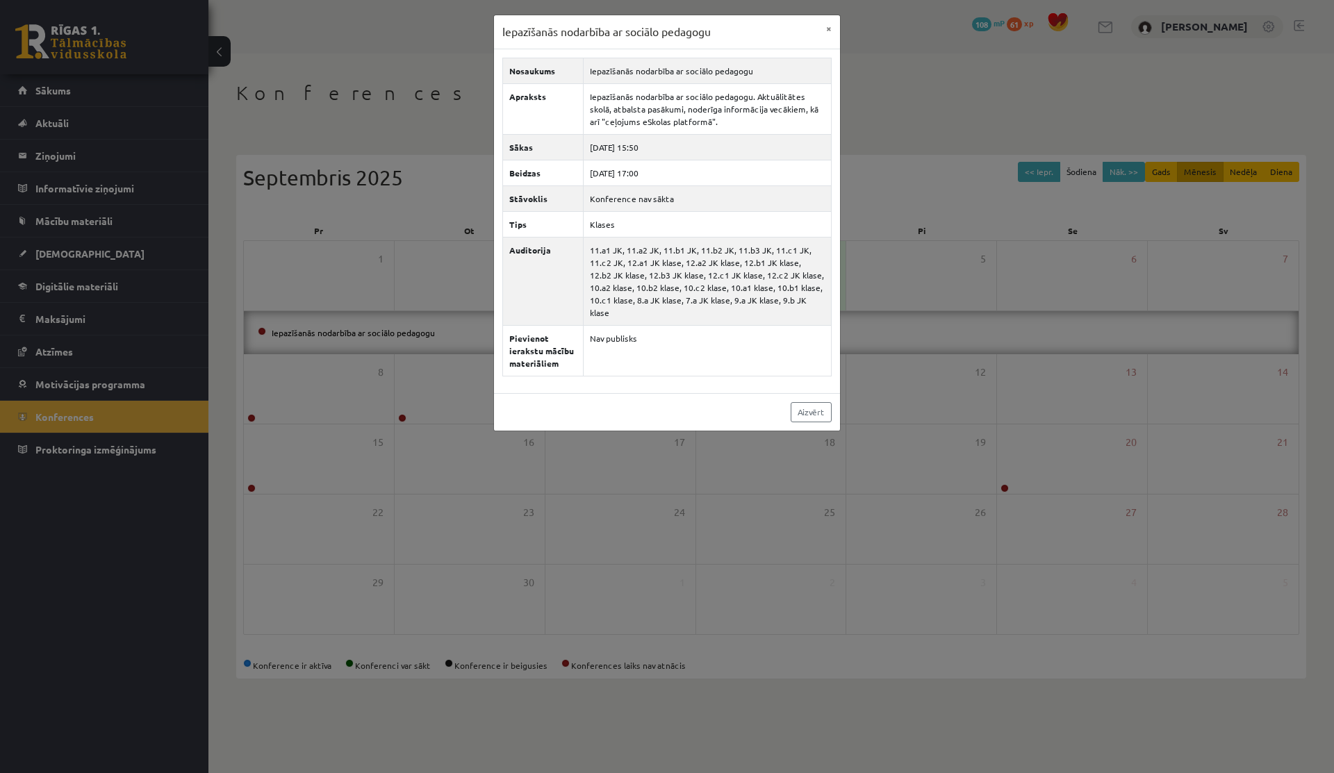
click at [840, 25] on div "Iepazīšanās nodarbība ar sociālo pedagogu × Nosaukums Iepazīšanās nodarbība ar …" at bounding box center [666, 223] width 347 height 417
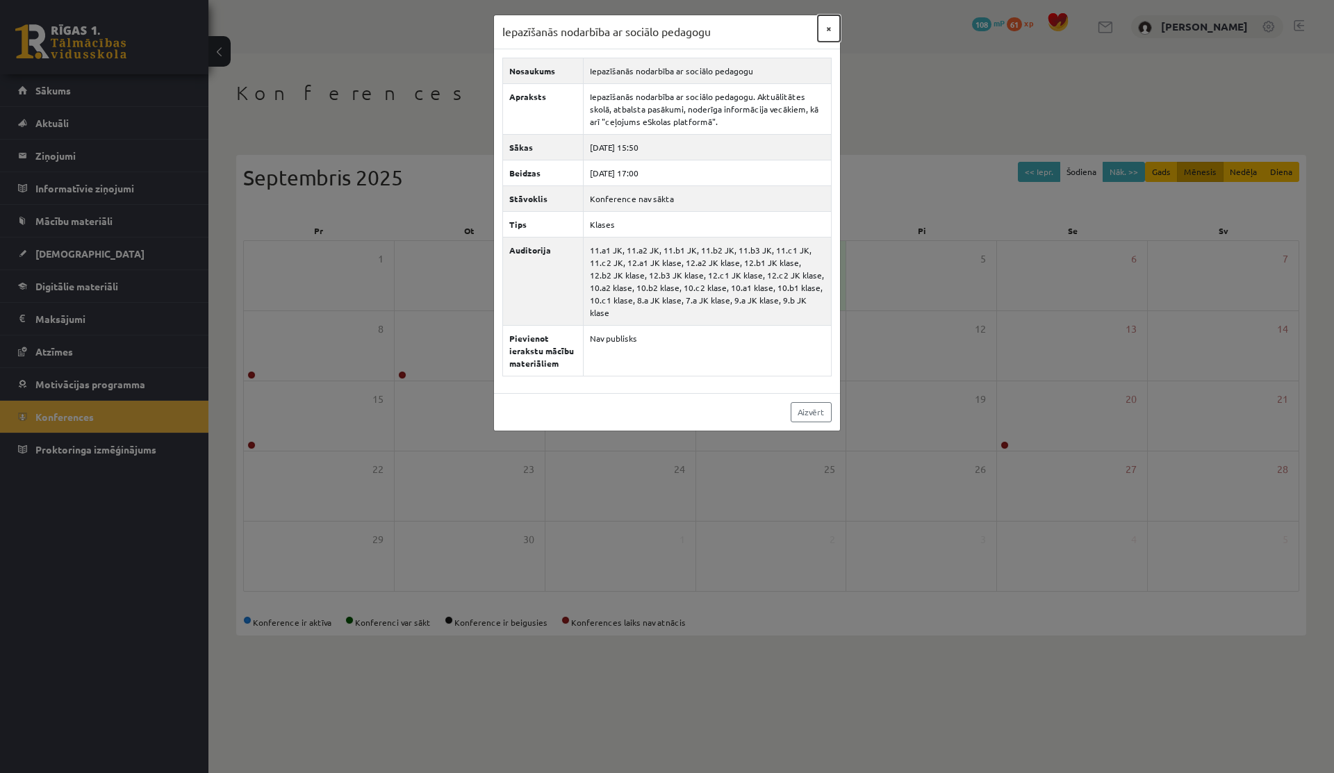
click at [824, 26] on button "×" at bounding box center [828, 28] width 22 height 26
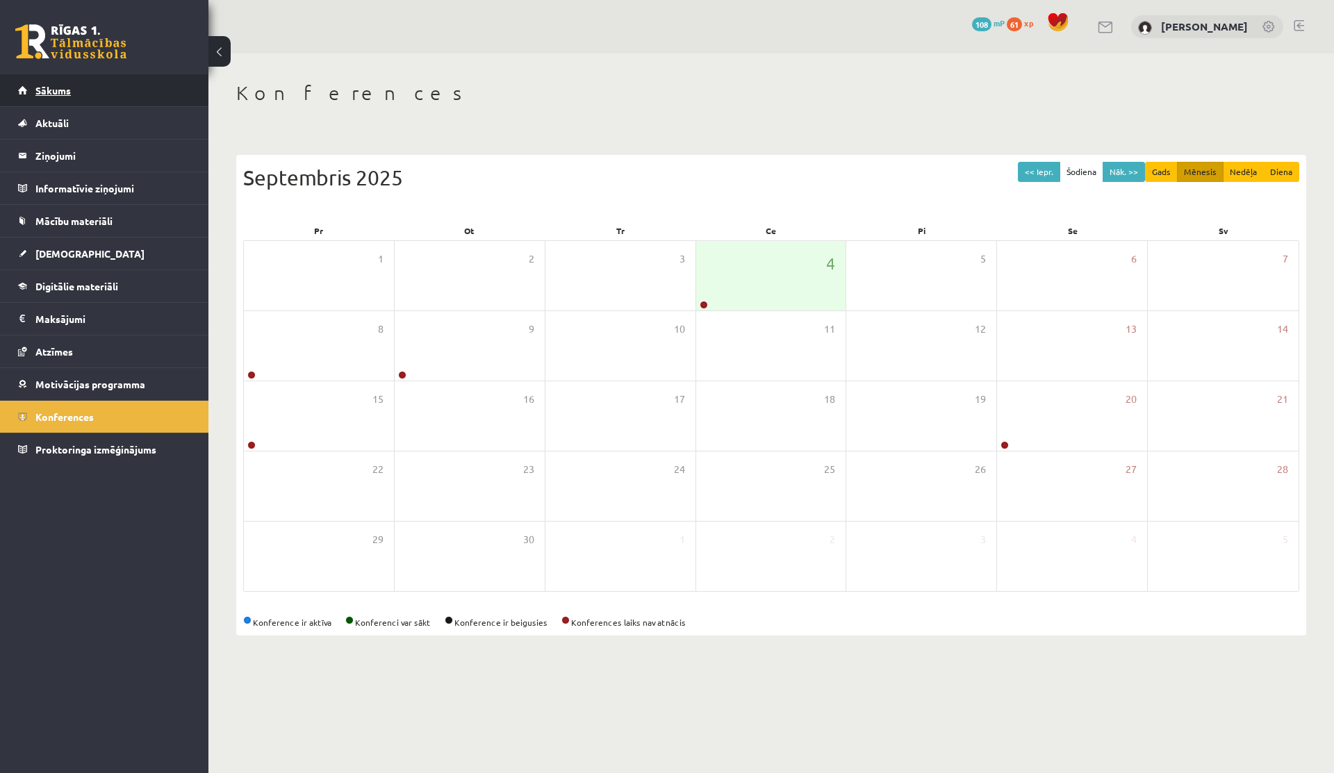
click at [68, 99] on link "Sākums" at bounding box center [104, 90] width 173 height 32
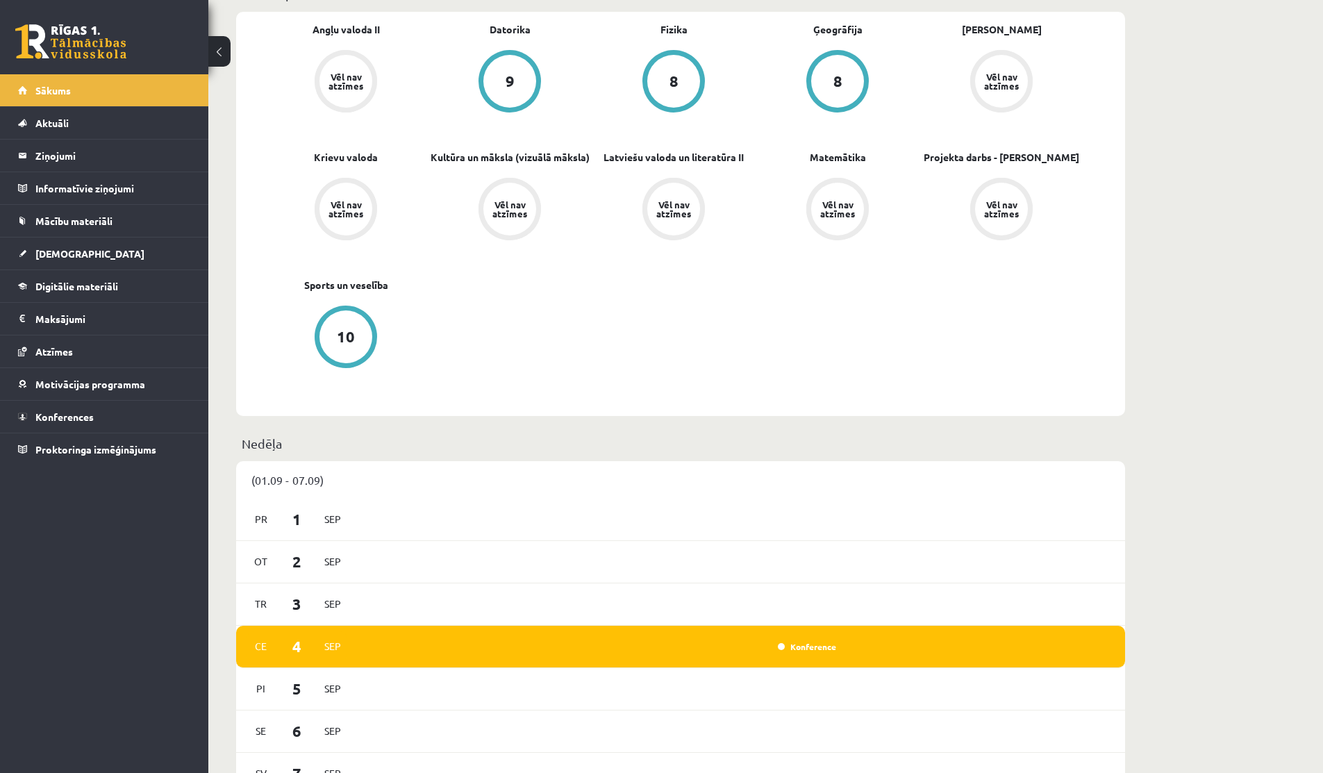
scroll to position [487, 0]
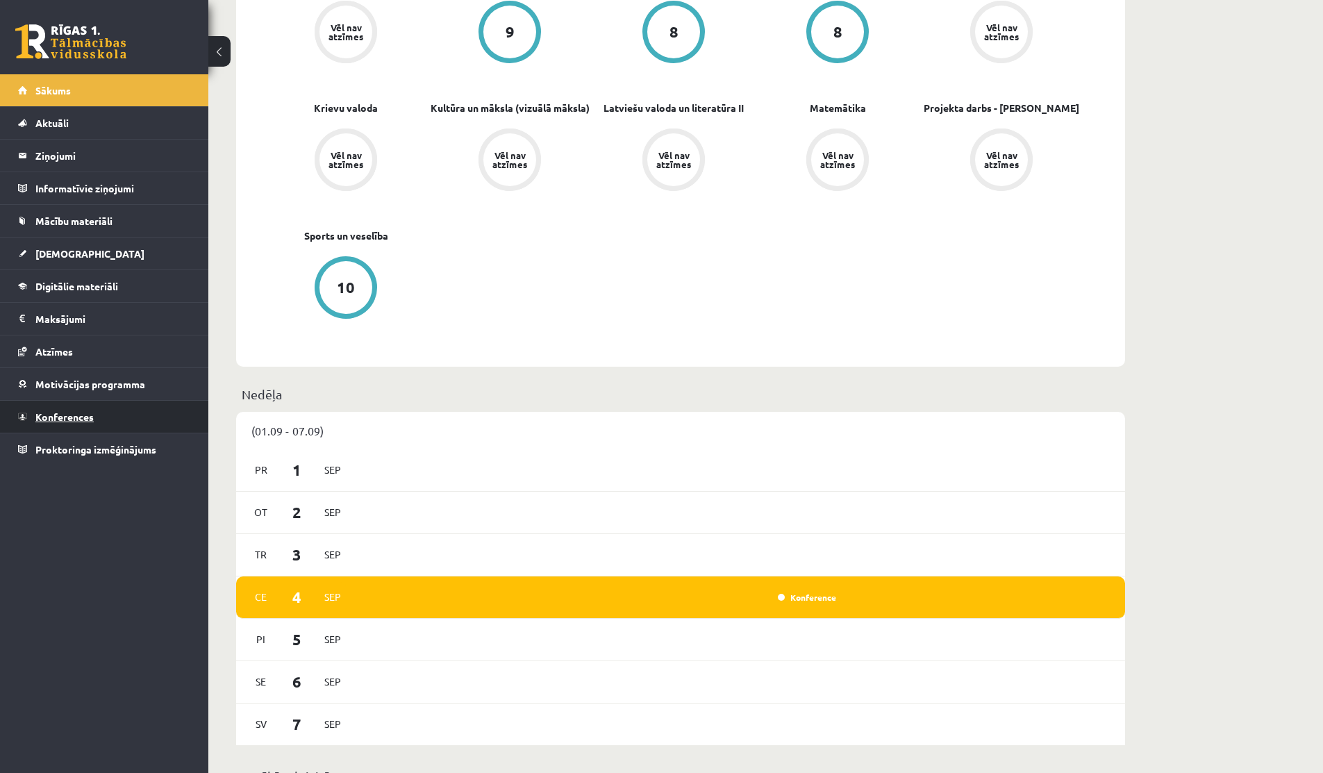
click at [61, 408] on link "Konferences" at bounding box center [104, 417] width 173 height 32
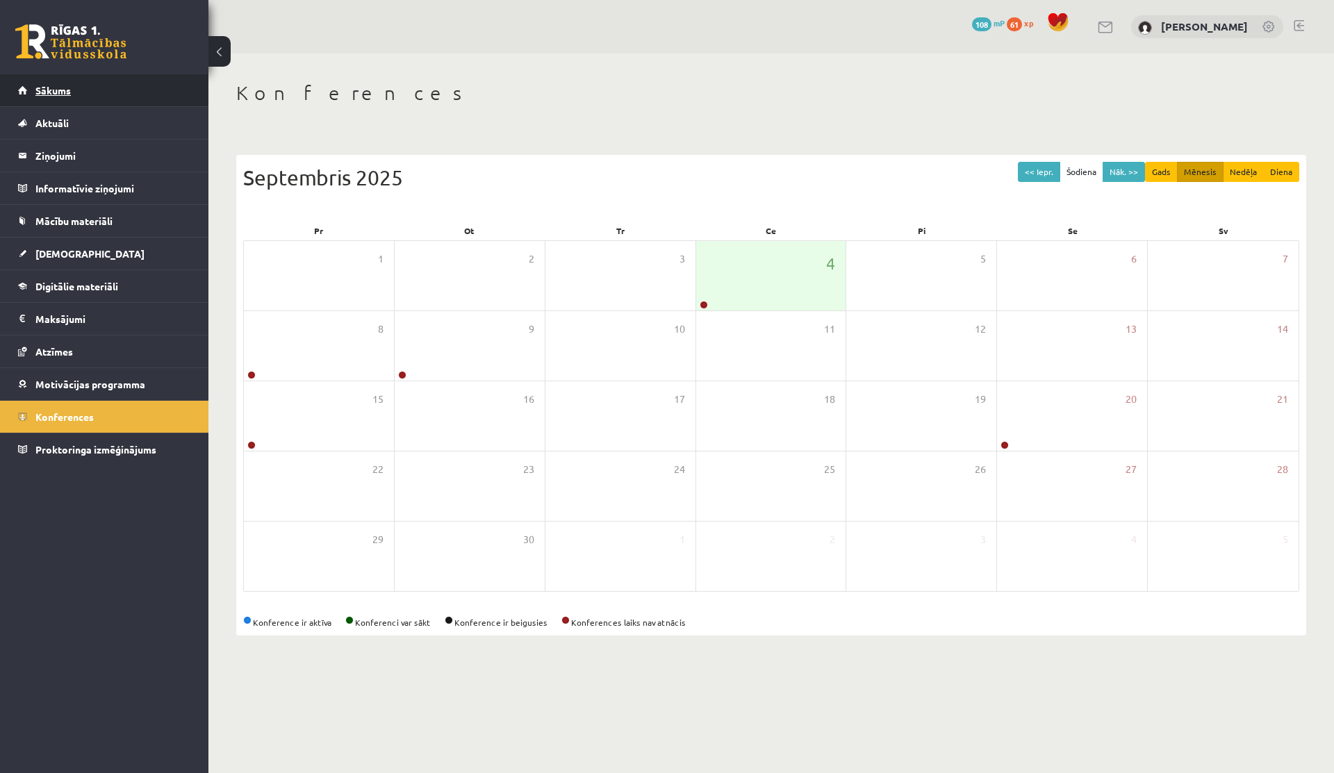
click at [39, 83] on link "Sākums" at bounding box center [104, 90] width 173 height 32
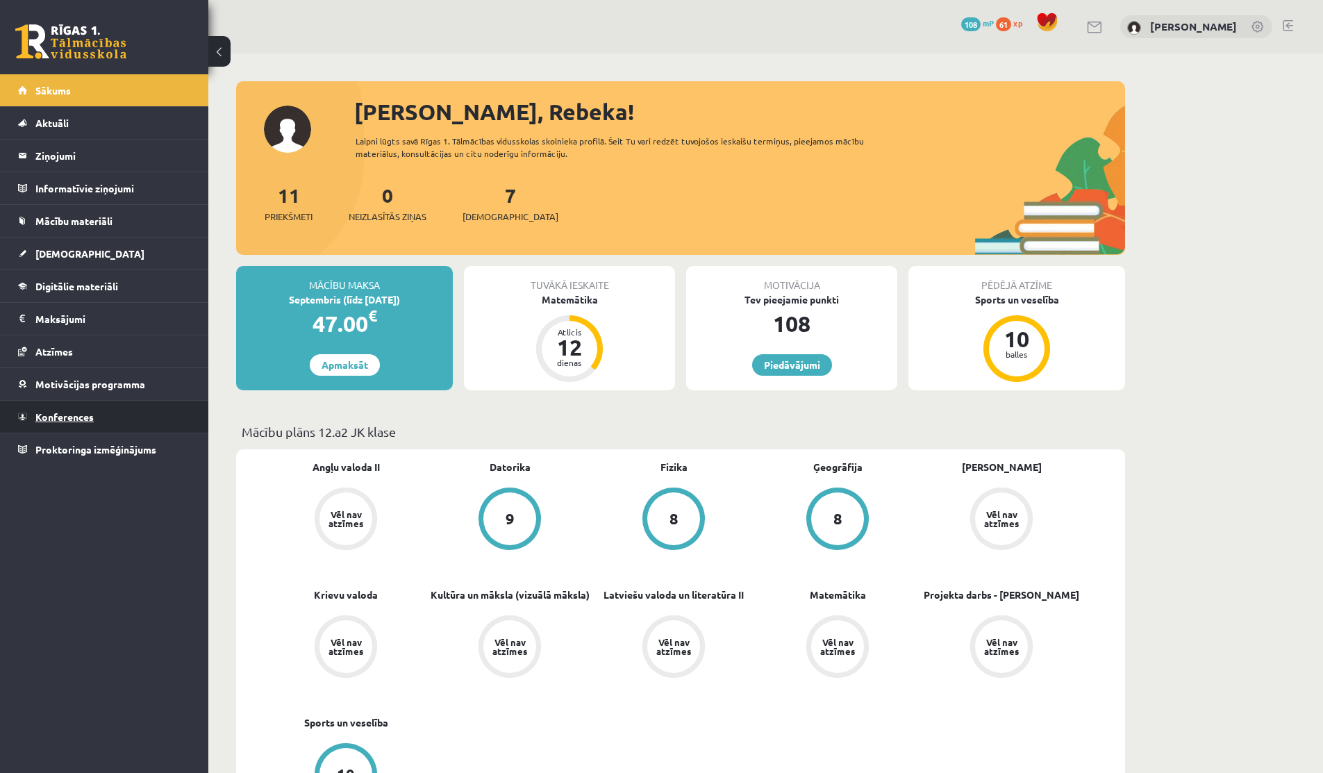
click at [53, 412] on span "Konferences" at bounding box center [64, 416] width 58 height 13
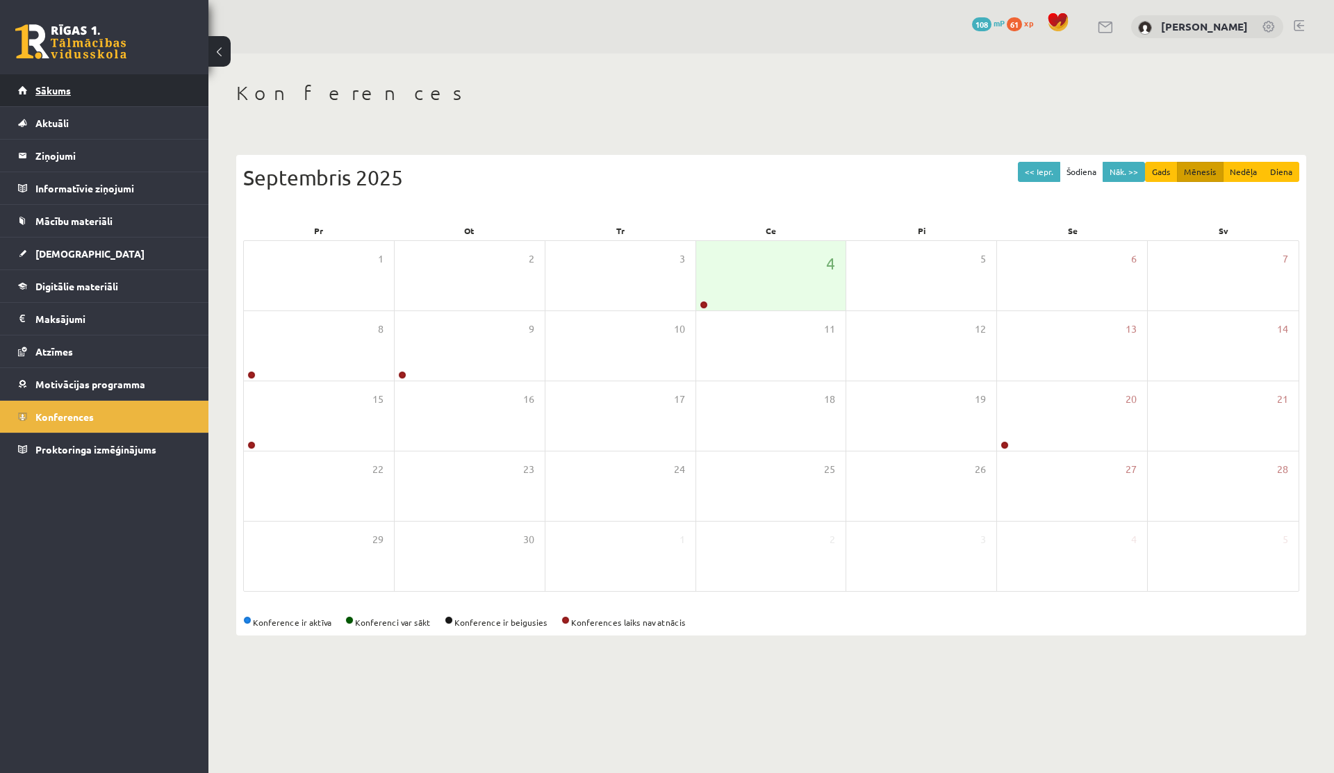
click at [30, 95] on link "Sākums" at bounding box center [104, 90] width 173 height 32
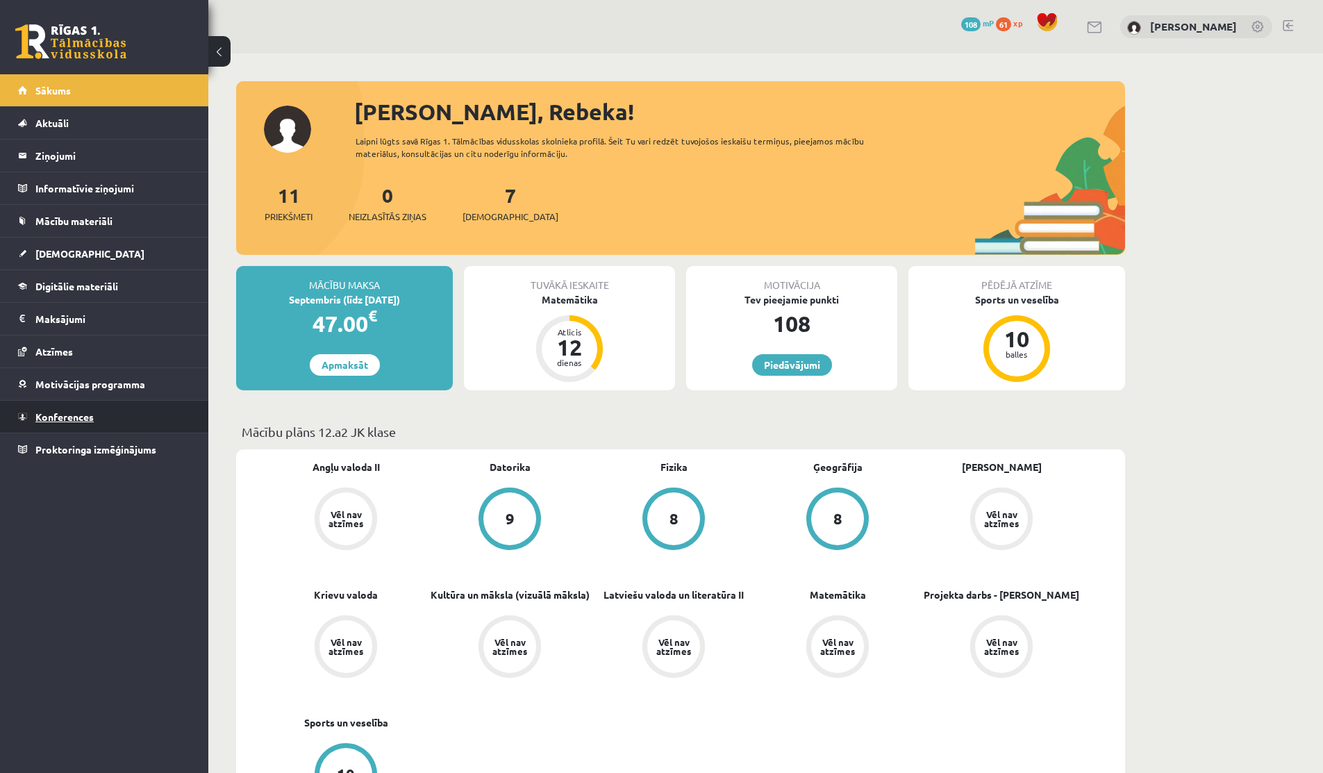
click at [65, 418] on span "Konferences" at bounding box center [64, 416] width 58 height 13
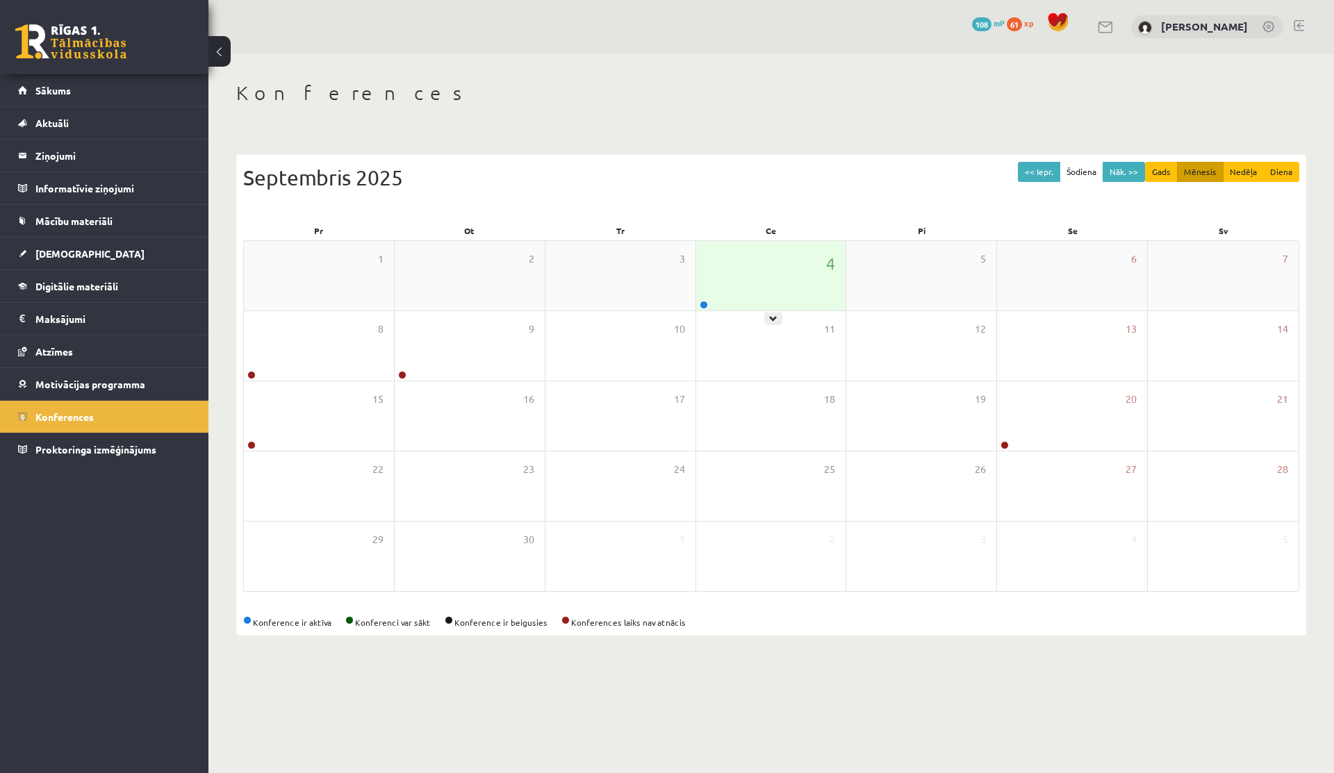
click at [765, 274] on div "4" at bounding box center [771, 275] width 150 height 69
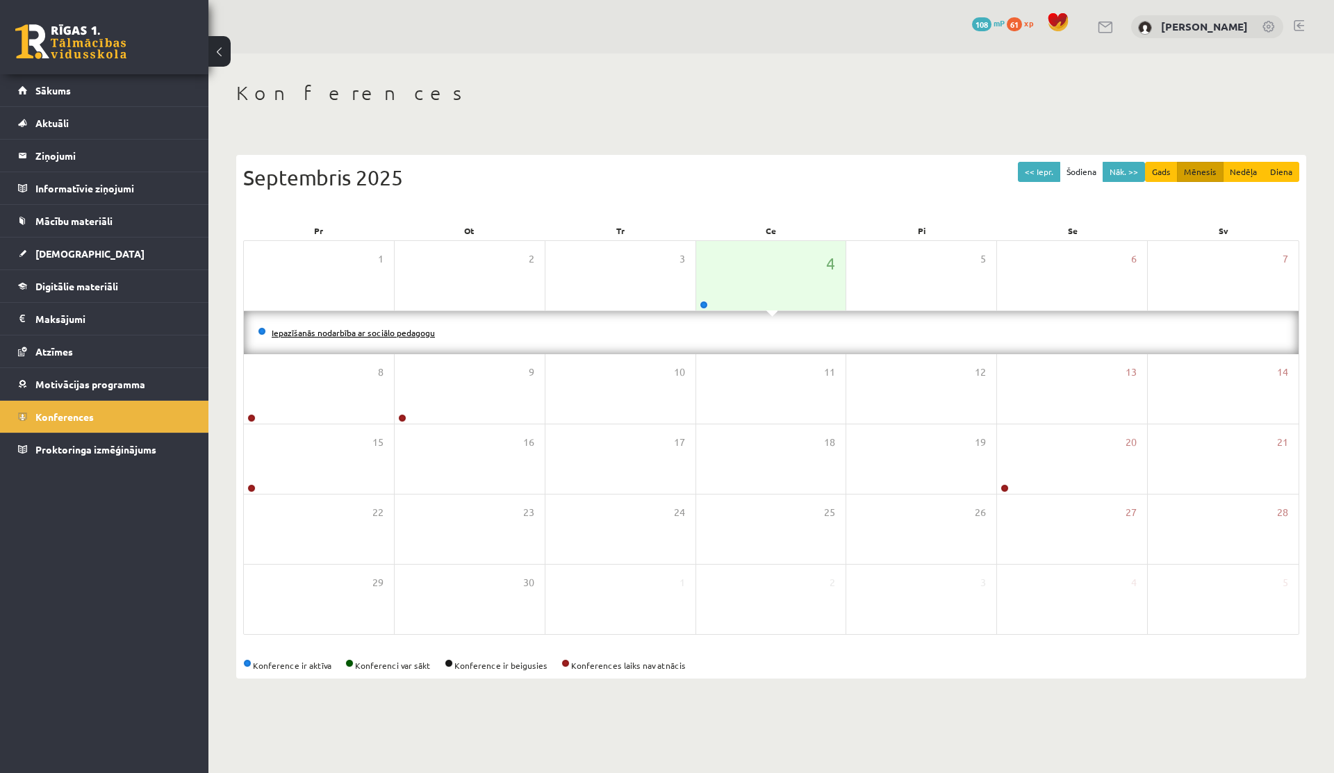
click at [390, 333] on link "Iepazīšanās nodarbība ar sociālo pedagogu" at bounding box center [353, 332] width 163 height 11
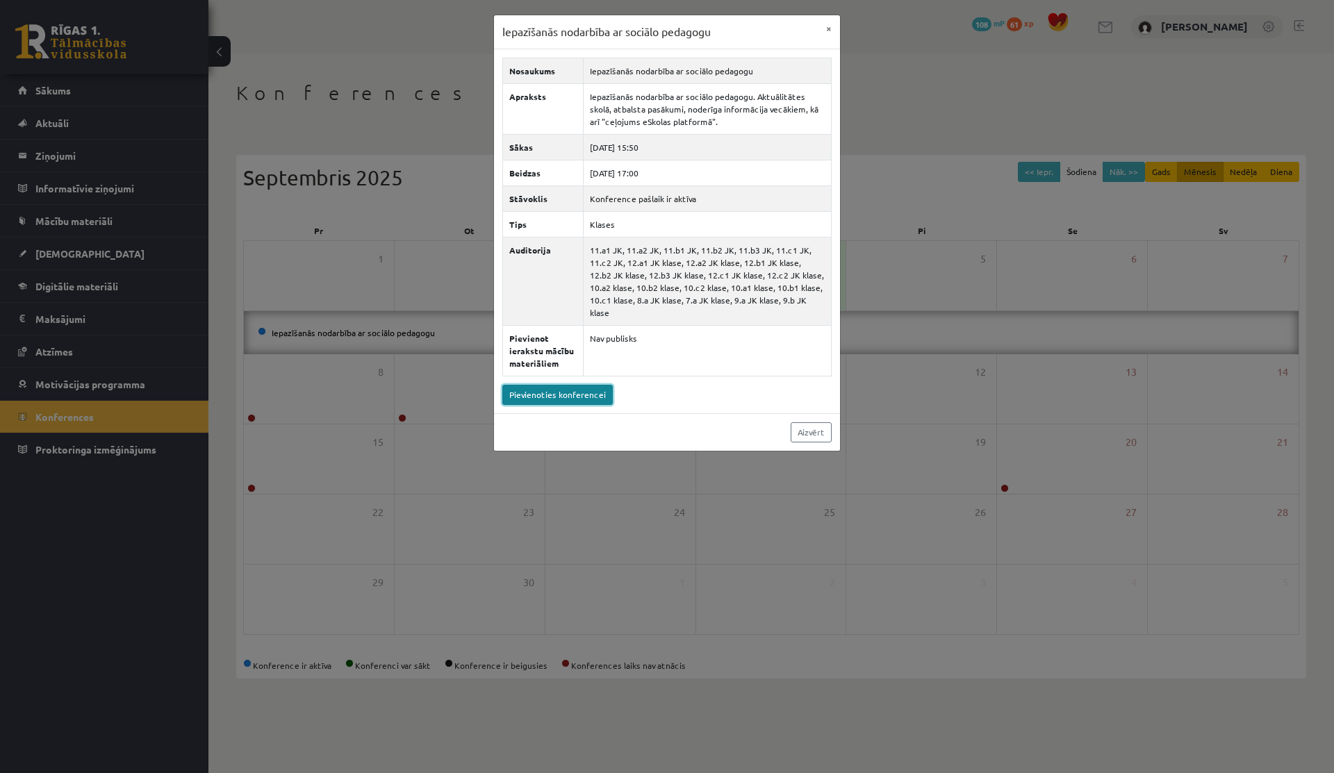
click at [572, 385] on link "Pievienoties konferencei" at bounding box center [557, 395] width 110 height 20
